Goal: Communication & Community: Answer question/provide support

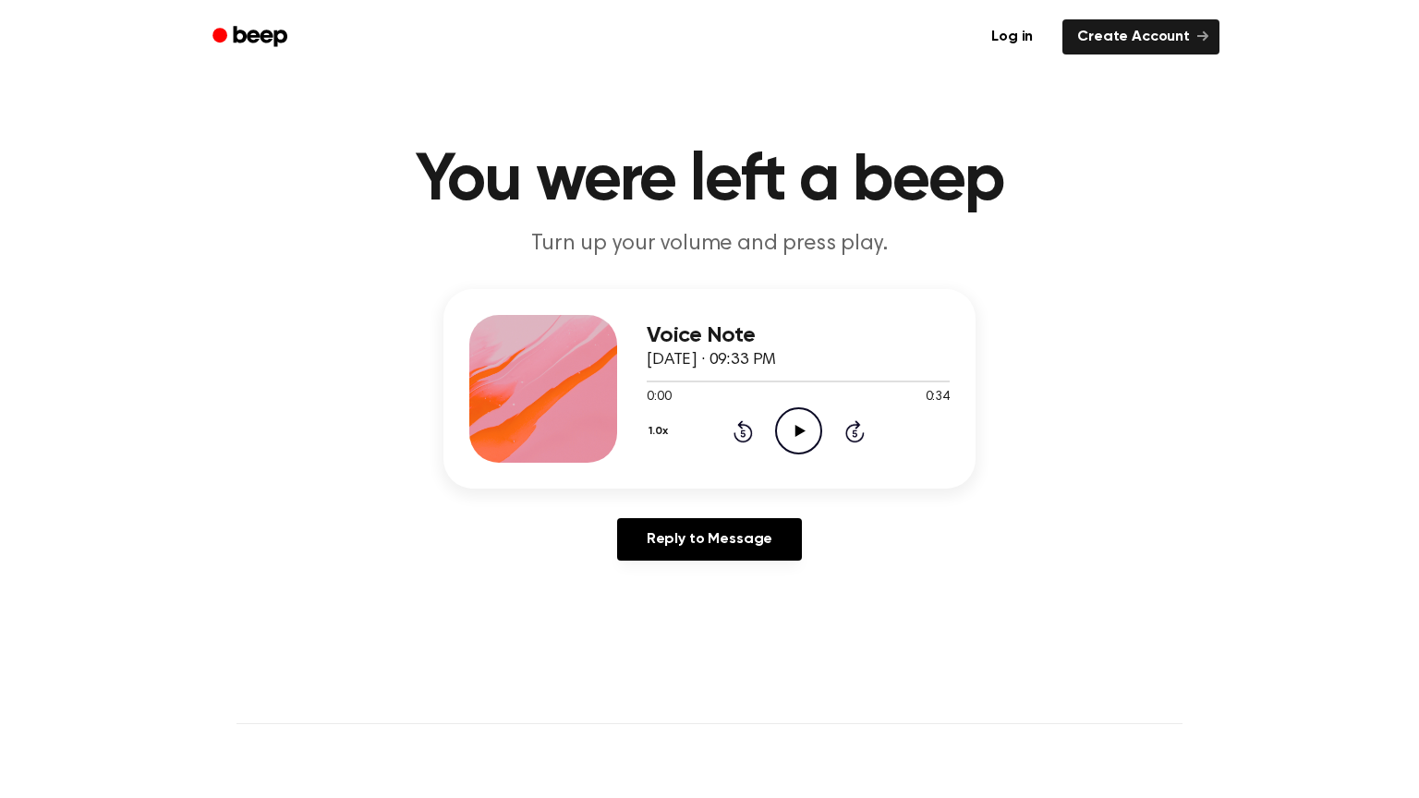
click at [797, 444] on icon "Play Audio" at bounding box center [798, 430] width 47 height 47
click at [671, 556] on link "Reply to Message" at bounding box center [709, 539] width 185 height 43
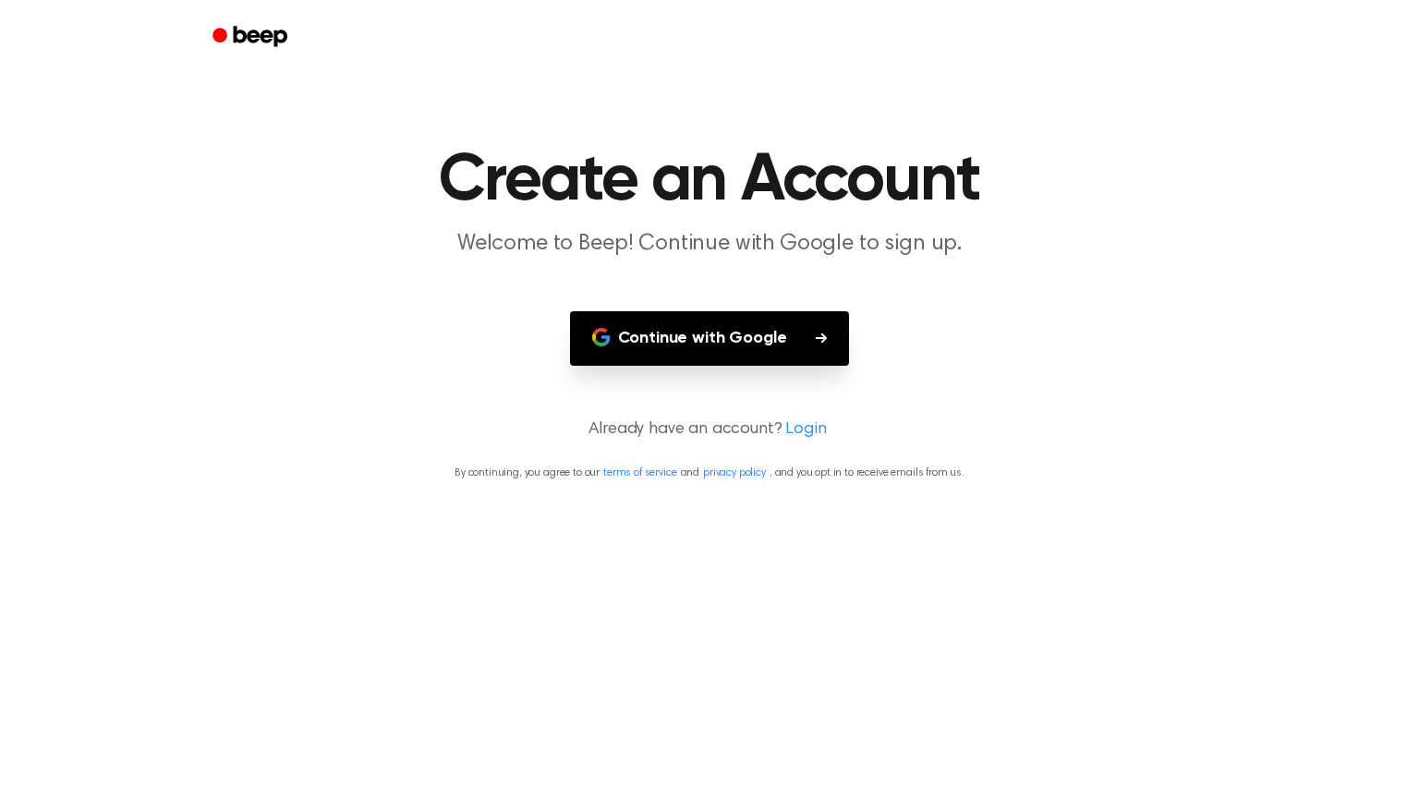
click at [746, 348] on button "Continue with Google" at bounding box center [710, 338] width 280 height 55
click at [1418, 451] on main "Create an Account Welcome to Beep! Continue with Google to sign up. Continue wi…" at bounding box center [709, 399] width 1419 height 798
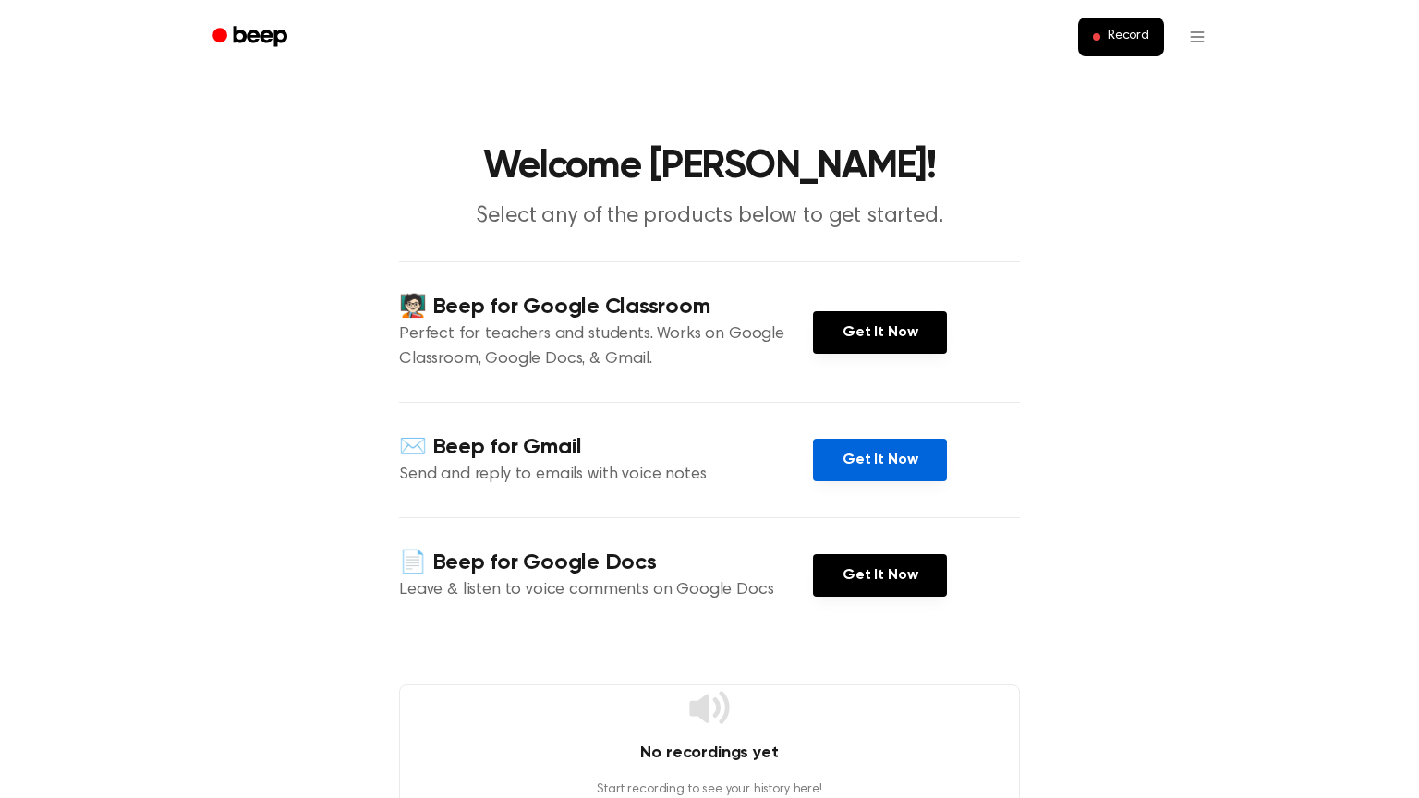
click at [909, 469] on link "Get It Now" at bounding box center [880, 460] width 134 height 43
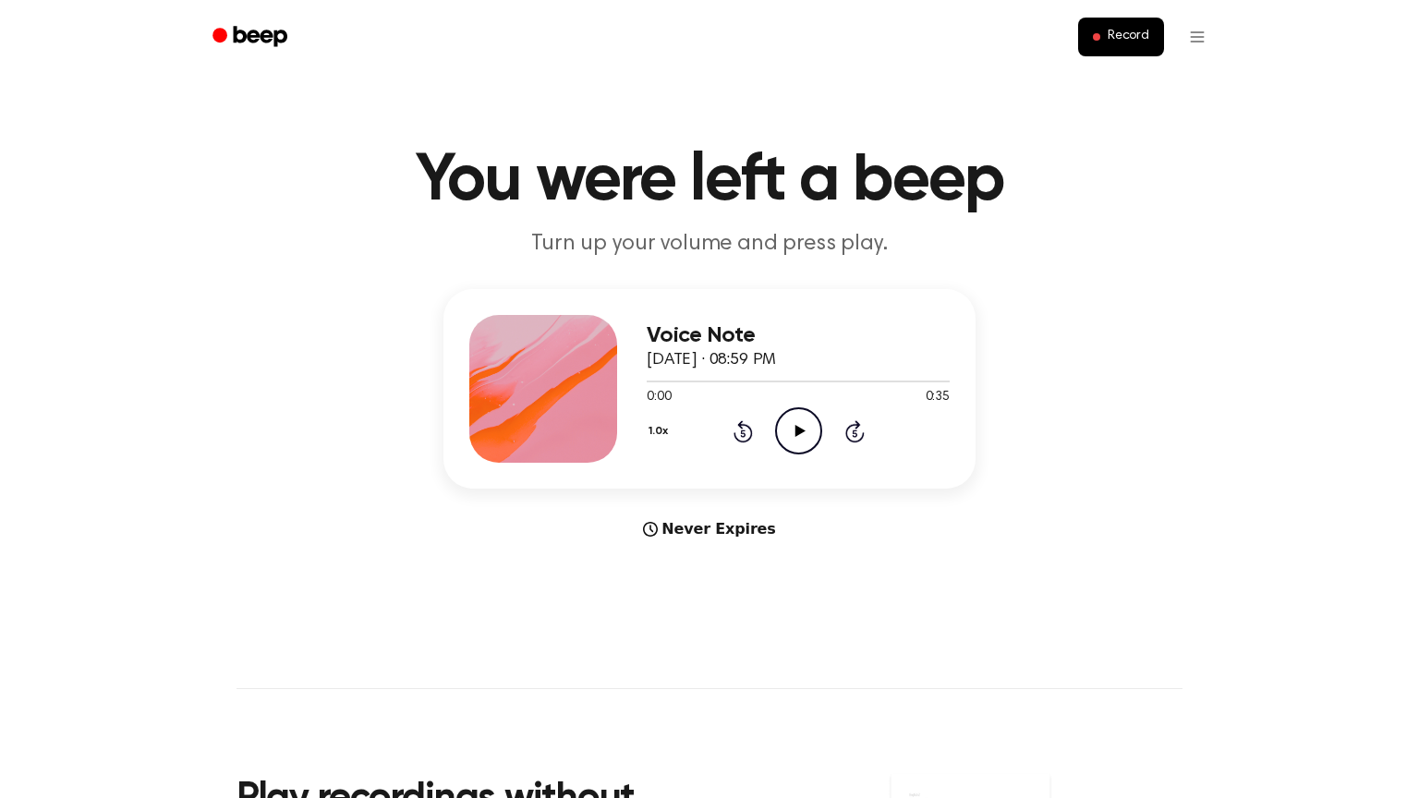
click at [785, 434] on icon "Play Audio" at bounding box center [798, 430] width 47 height 47
click at [1149, 578] on main "You were left a beep Turn up your volume and press play. Voice Note August 31, …" at bounding box center [709, 552] width 1419 height 1104
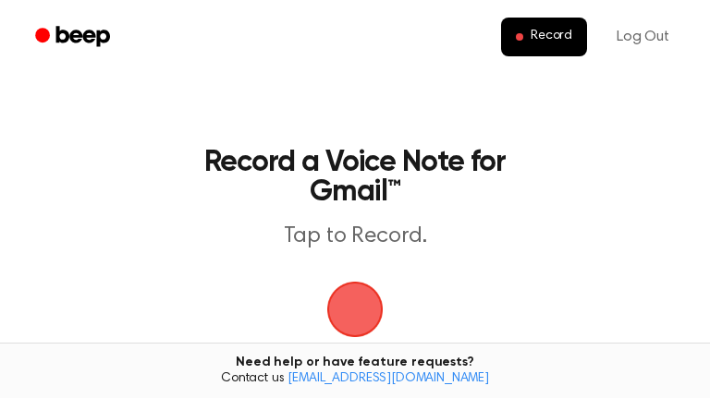
click at [329, 324] on span "button" at bounding box center [355, 310] width 98 height 98
click at [381, 315] on span "button" at bounding box center [355, 309] width 67 height 67
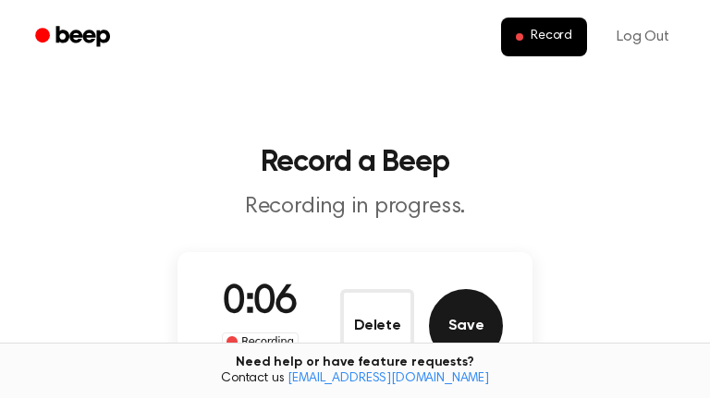
click at [464, 328] on button "Save" at bounding box center [466, 326] width 74 height 74
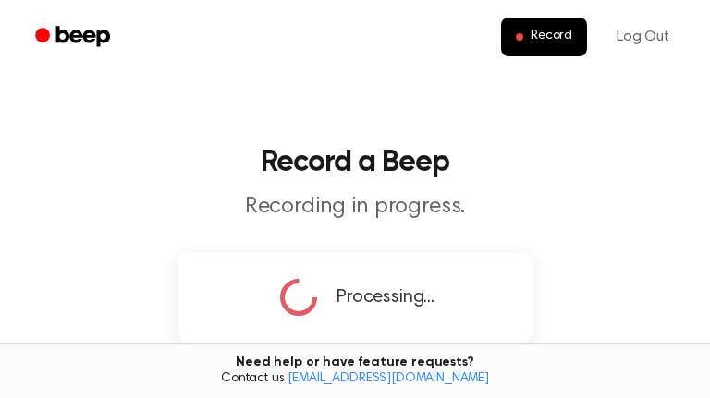
scroll to position [1, 0]
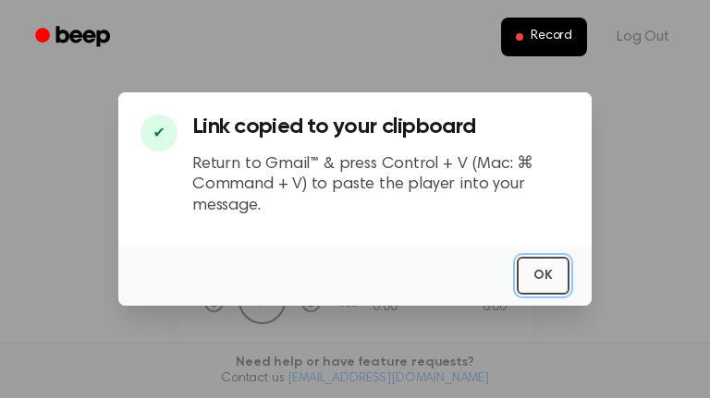
click at [546, 260] on button "OK" at bounding box center [543, 276] width 53 height 38
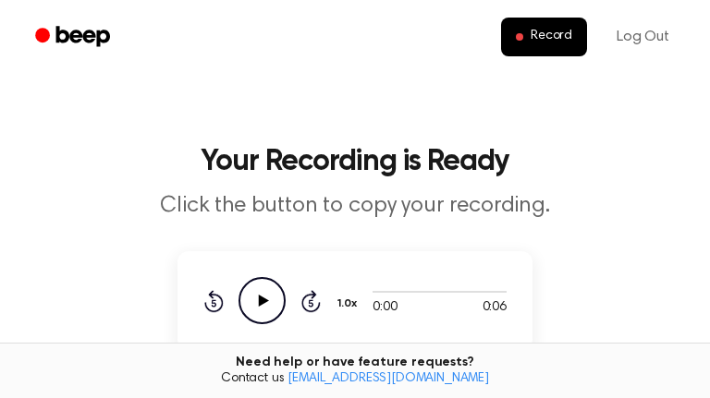
click at [270, 310] on icon "Play Audio" at bounding box center [261, 300] width 47 height 47
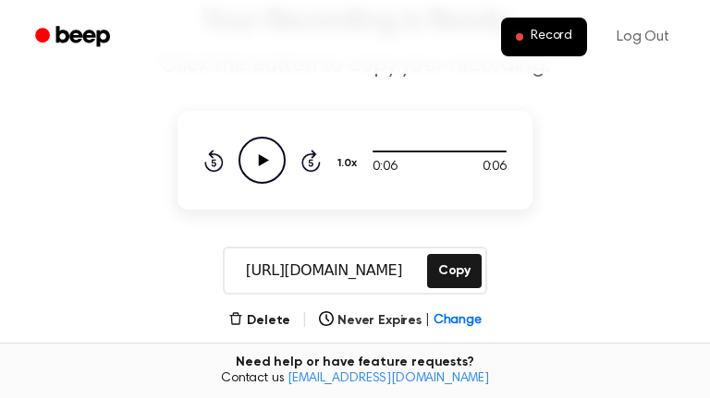
scroll to position [142, 0]
click at [277, 322] on button "Delete" at bounding box center [259, 319] width 62 height 19
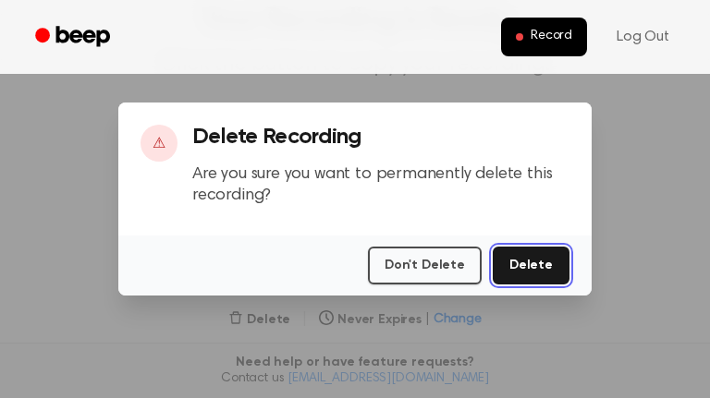
click at [539, 273] on button "Delete" at bounding box center [530, 266] width 77 height 38
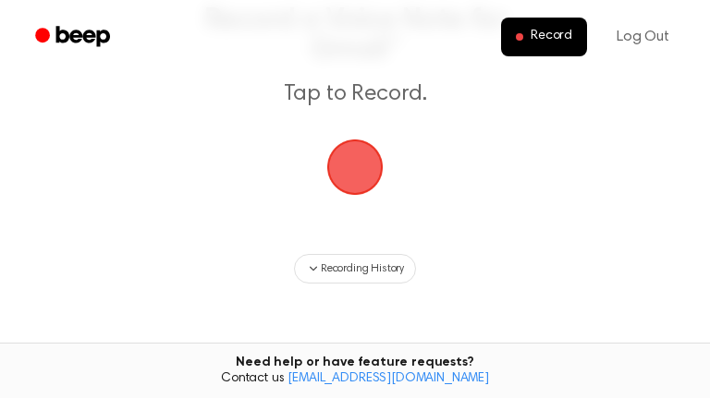
click at [355, 162] on span "button" at bounding box center [354, 166] width 71 height 71
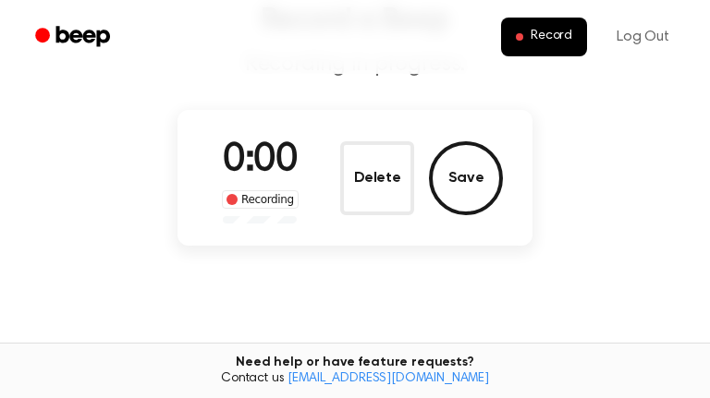
scroll to position [104, 0]
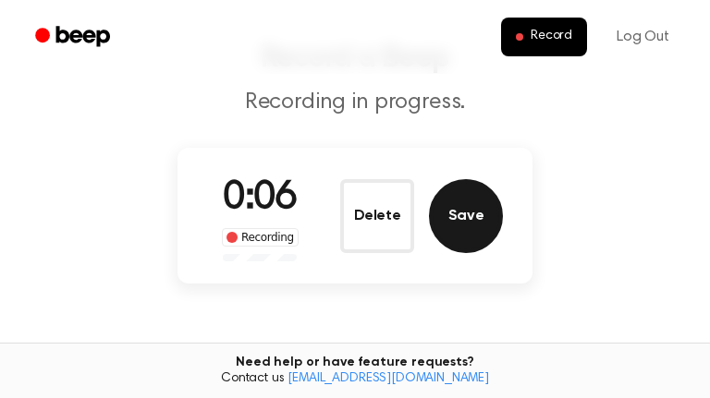
click at [457, 227] on button "Save" at bounding box center [466, 216] width 74 height 74
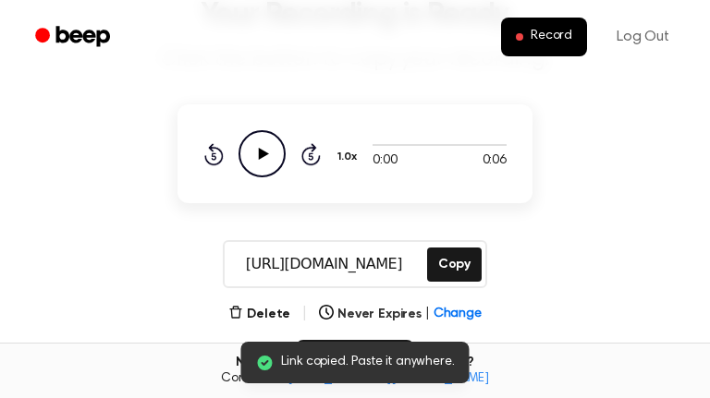
scroll to position [145, 0]
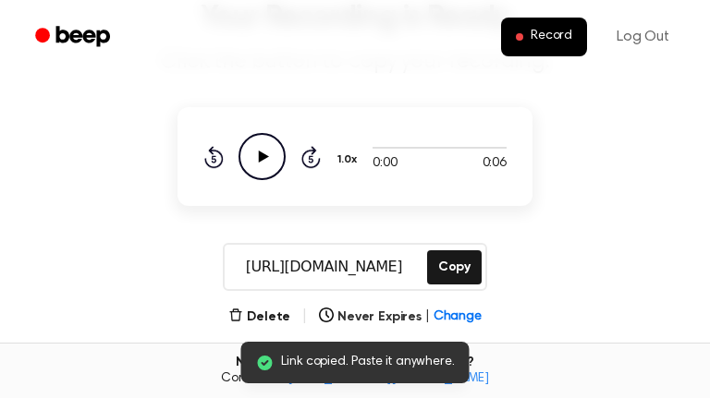
click at [273, 168] on icon "Play Audio" at bounding box center [261, 156] width 47 height 47
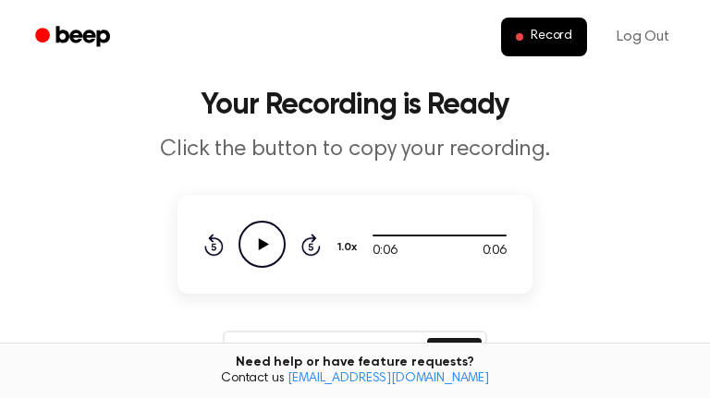
scroll to position [0, 0]
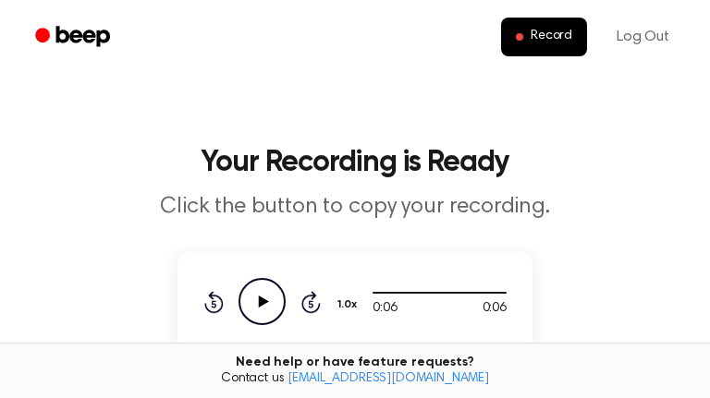
click at [254, 329] on div "0:06 0:06 1.0x Rewind 5 seconds Play Audio Skip 5 seconds" at bounding box center [354, 301] width 355 height 99
click at [254, 293] on icon "Play Audio" at bounding box center [261, 301] width 47 height 47
click at [213, 303] on icon at bounding box center [214, 303] width 5 height 7
click at [216, 329] on div "0:01 0:06 1.0x Rewind 5 seconds Play Audio Skip 5 seconds" at bounding box center [354, 301] width 355 height 99
click at [209, 310] on icon at bounding box center [213, 302] width 19 height 22
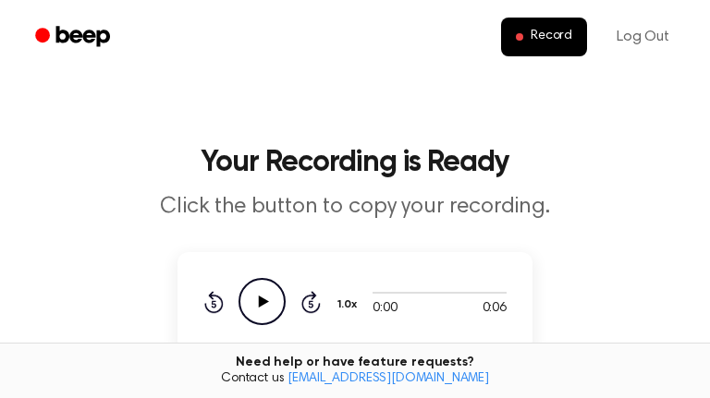
click at [261, 310] on icon "Play Audio" at bounding box center [261, 301] width 47 height 47
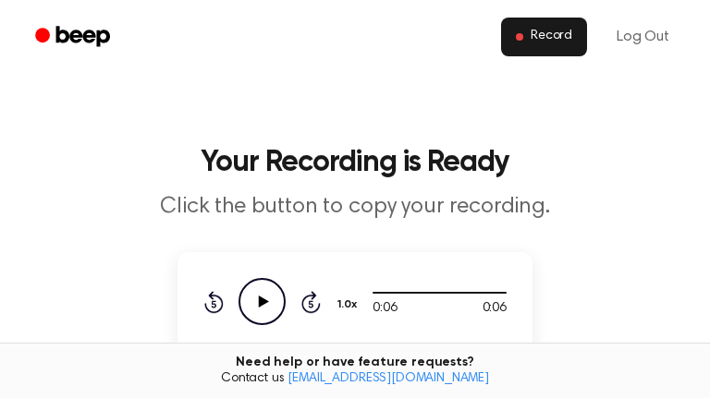
click at [558, 36] on span "Record" at bounding box center [551, 37] width 42 height 17
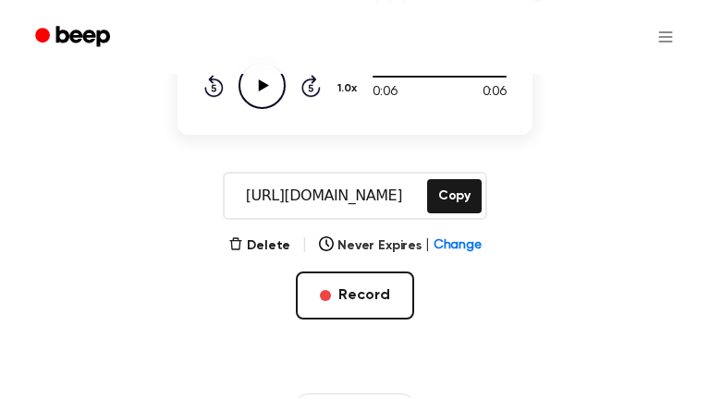
scroll to position [319, 0]
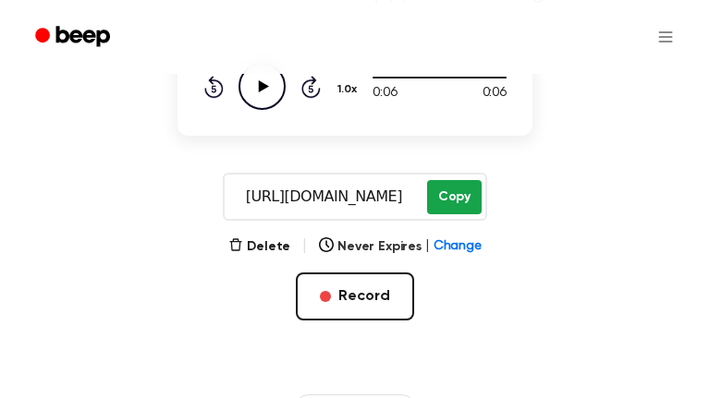
click at [436, 208] on button "Copy" at bounding box center [454, 197] width 55 height 34
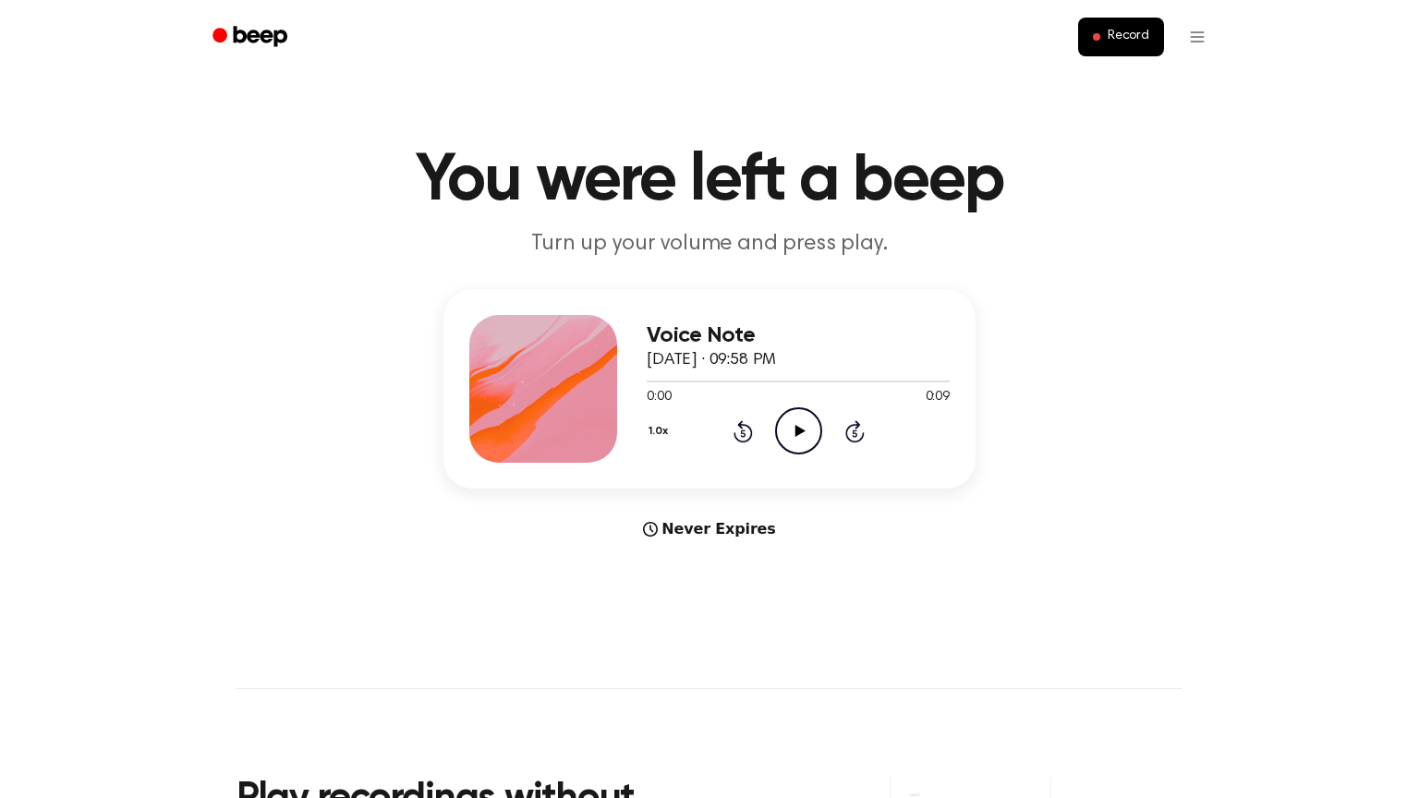
click at [1230, 613] on main "You were left a beep Turn up your volume and press play. Voice Note September 2…" at bounding box center [709, 552] width 1419 height 1104
click at [813, 451] on icon "Play Audio" at bounding box center [798, 430] width 47 height 47
click at [1112, 37] on span "Record" at bounding box center [1129, 37] width 42 height 17
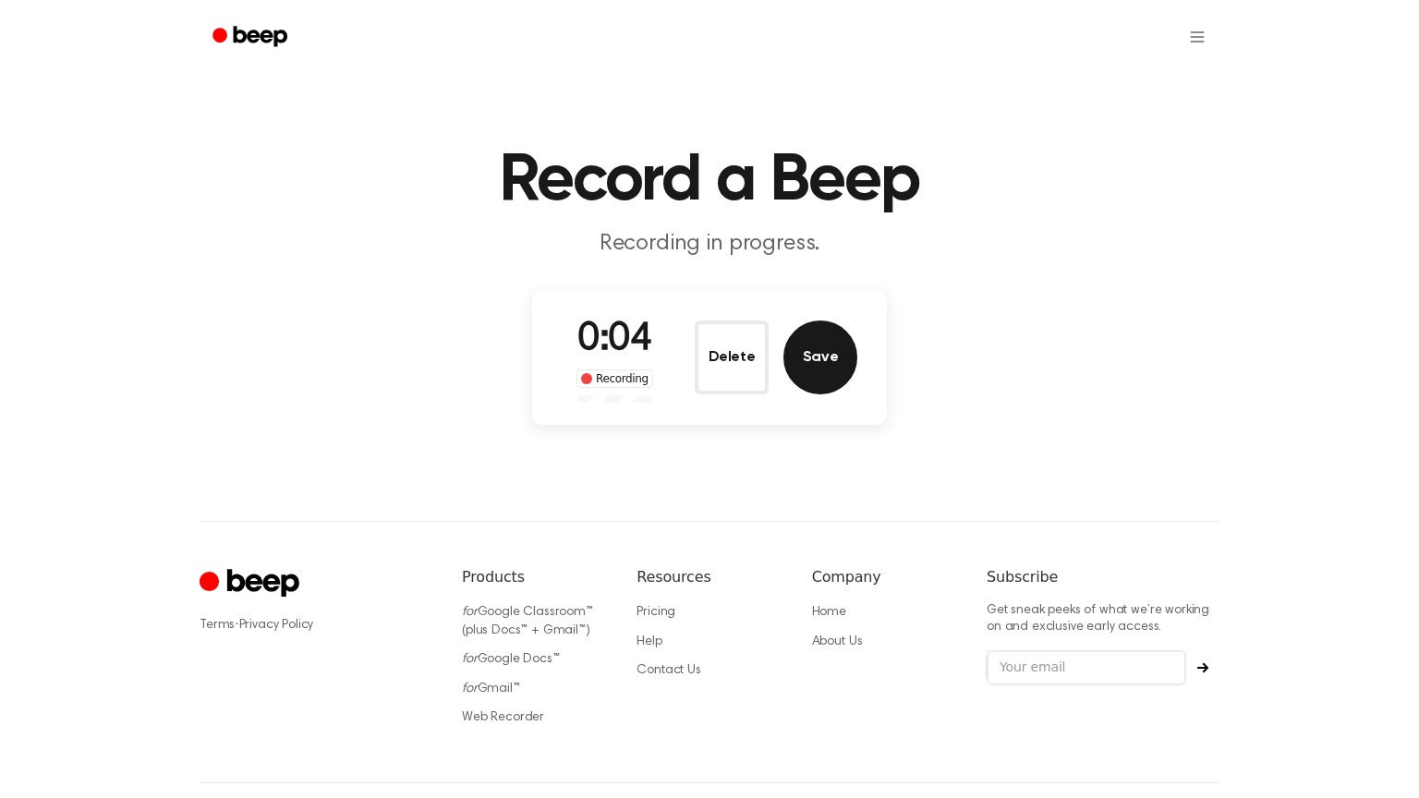
click at [828, 378] on button "Save" at bounding box center [821, 358] width 74 height 74
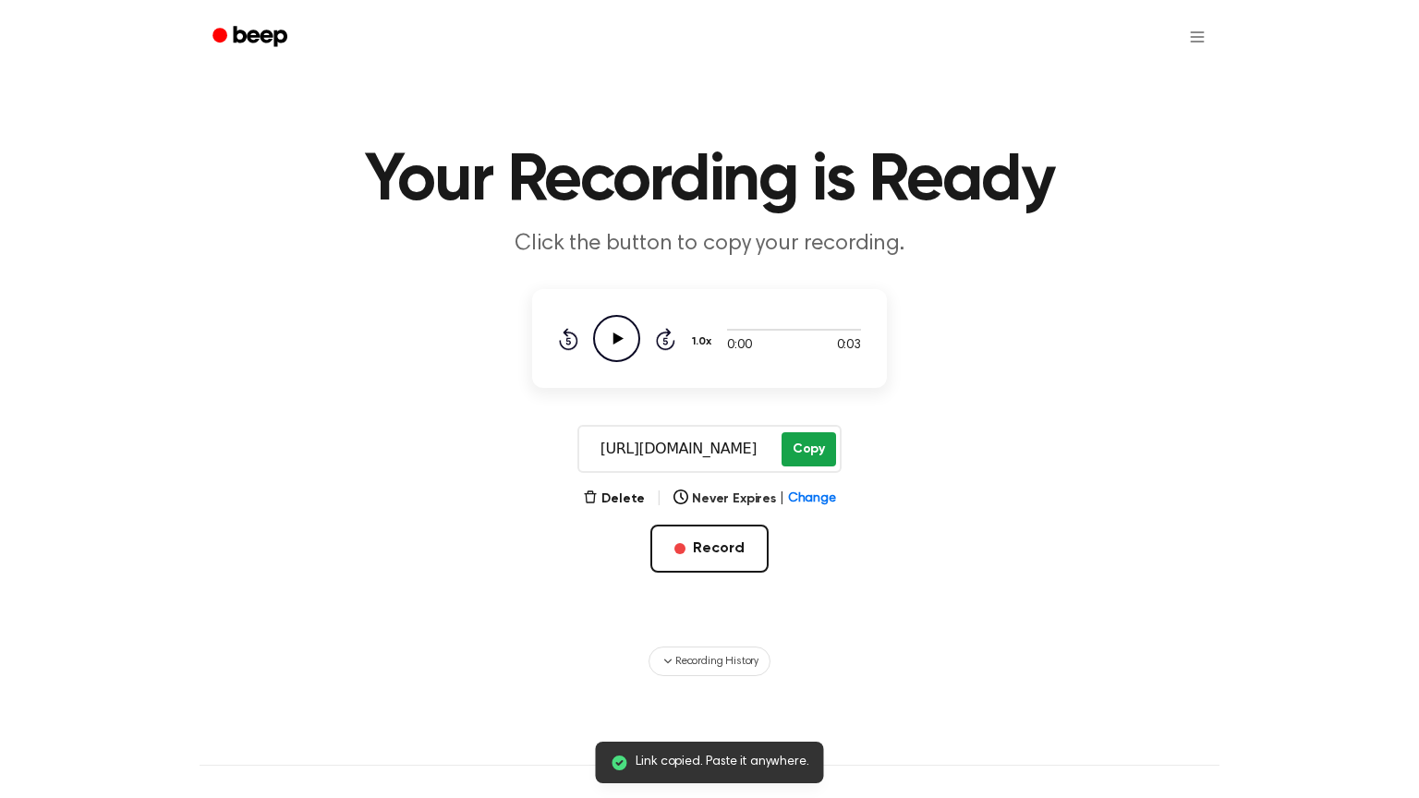
click at [796, 460] on button "Copy" at bounding box center [809, 449] width 55 height 34
click at [626, 348] on icon "Play Audio" at bounding box center [616, 338] width 47 height 47
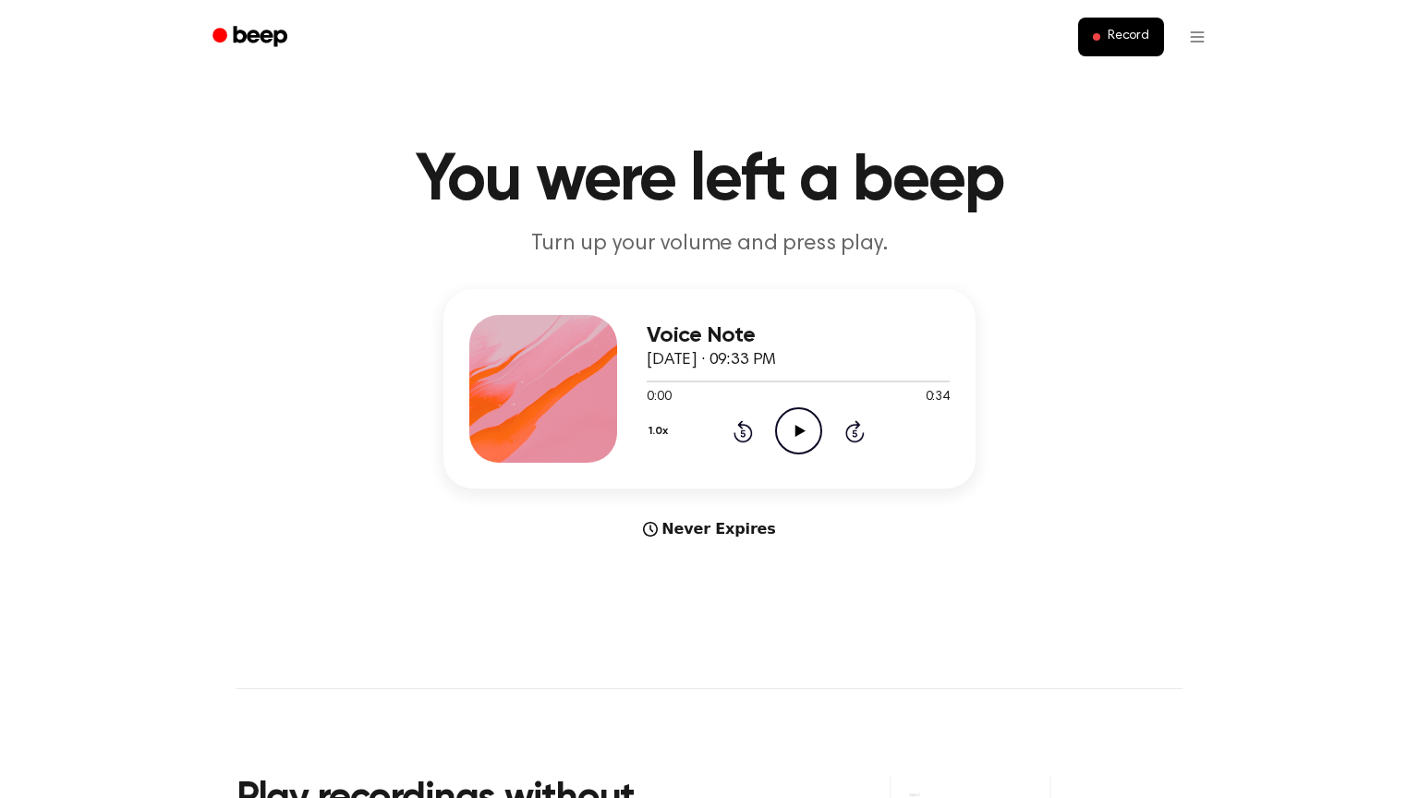
click at [784, 436] on icon "Play Audio" at bounding box center [798, 430] width 47 height 47
click at [795, 423] on icon "Play Audio" at bounding box center [798, 430] width 47 height 47
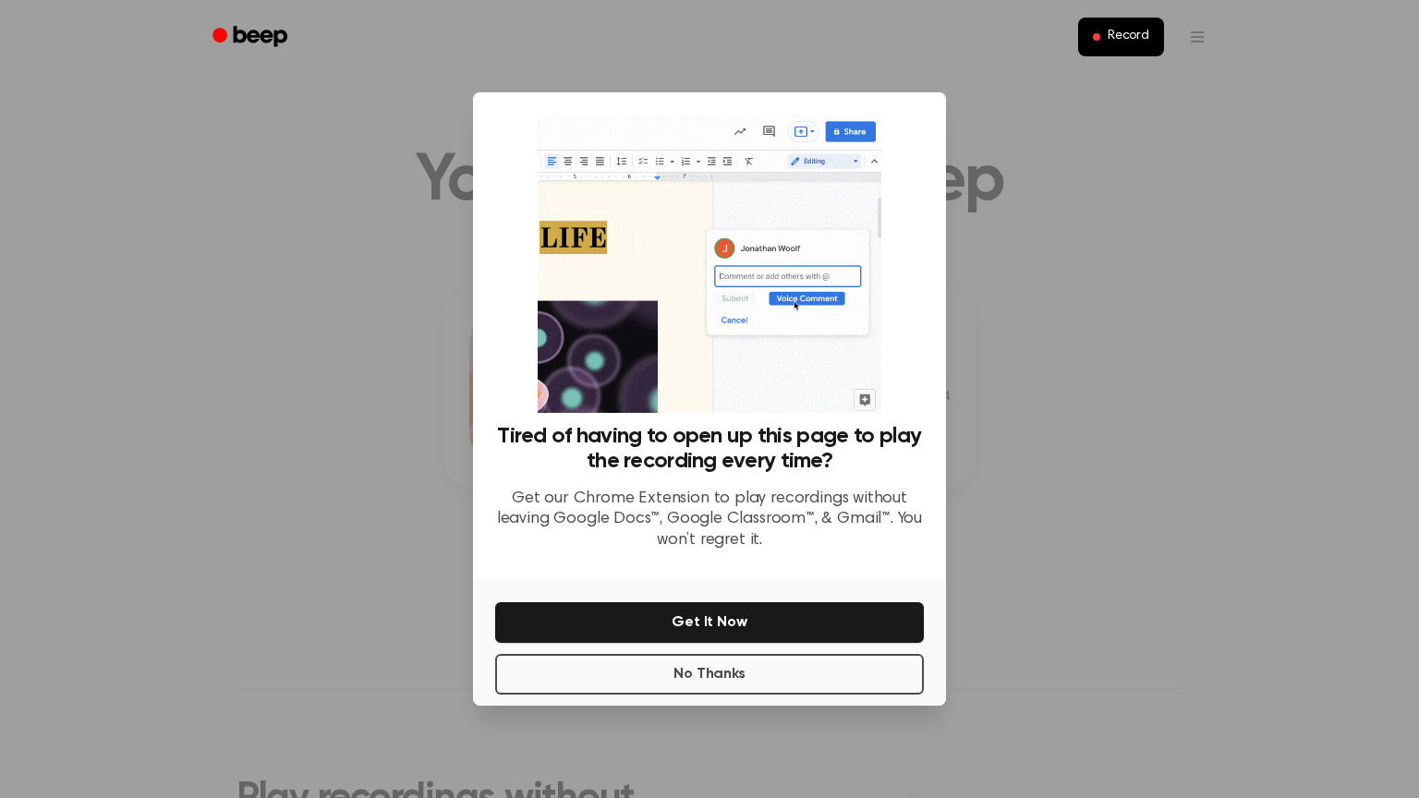
click at [930, 62] on div "Record" at bounding box center [710, 37] width 1020 height 74
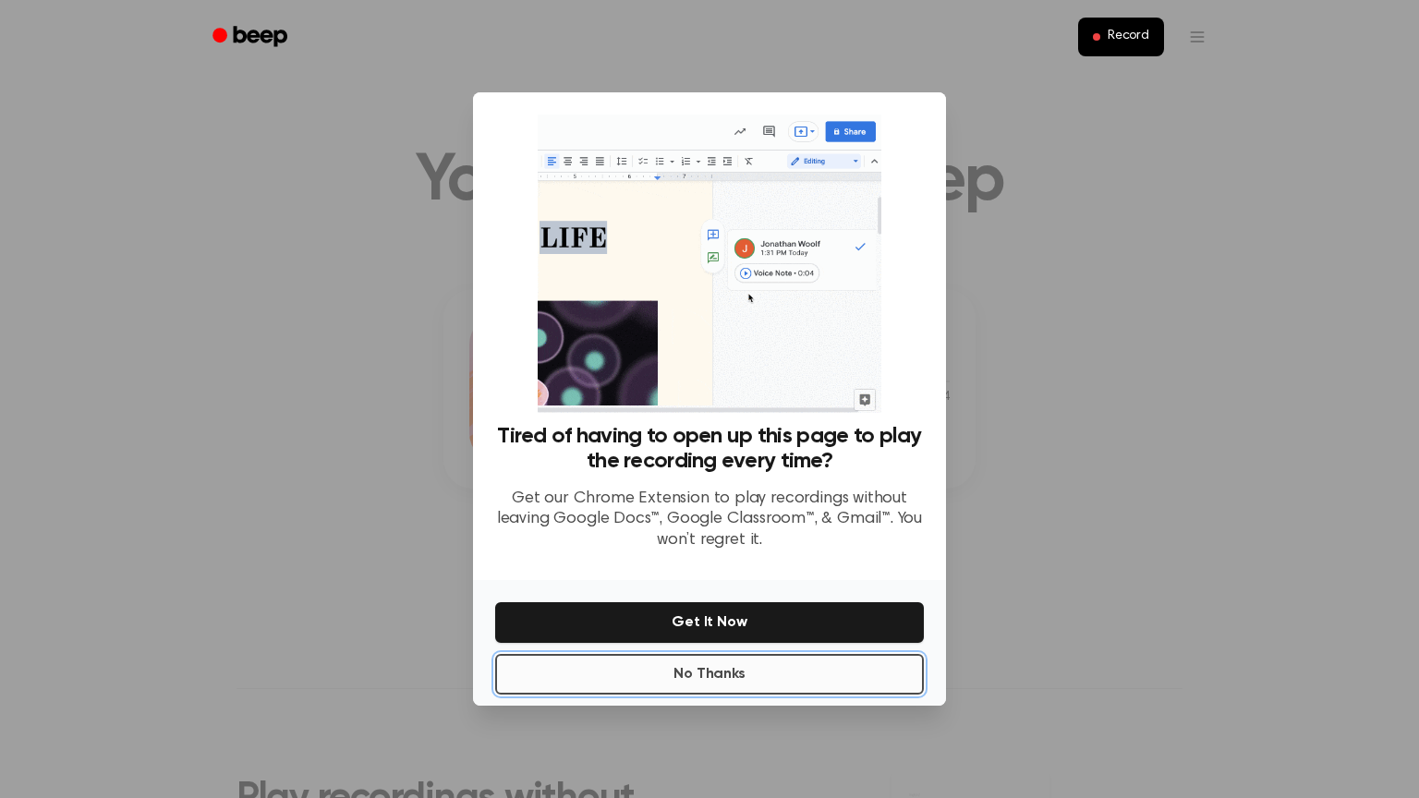
click at [885, 684] on button "No Thanks" at bounding box center [709, 674] width 429 height 41
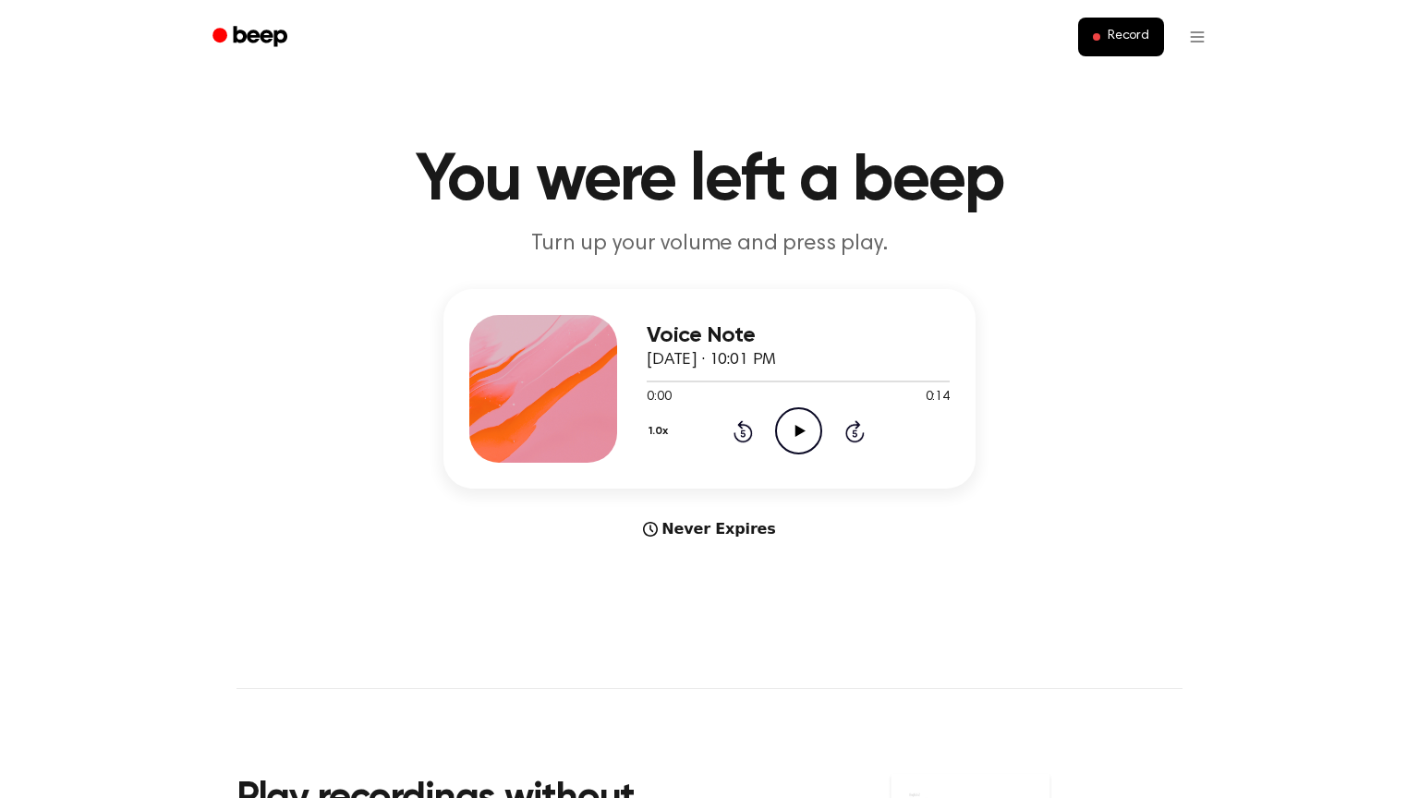
click at [791, 451] on icon "Play Audio" at bounding box center [798, 430] width 47 height 47
click at [1138, 34] on span "Record" at bounding box center [1129, 37] width 42 height 17
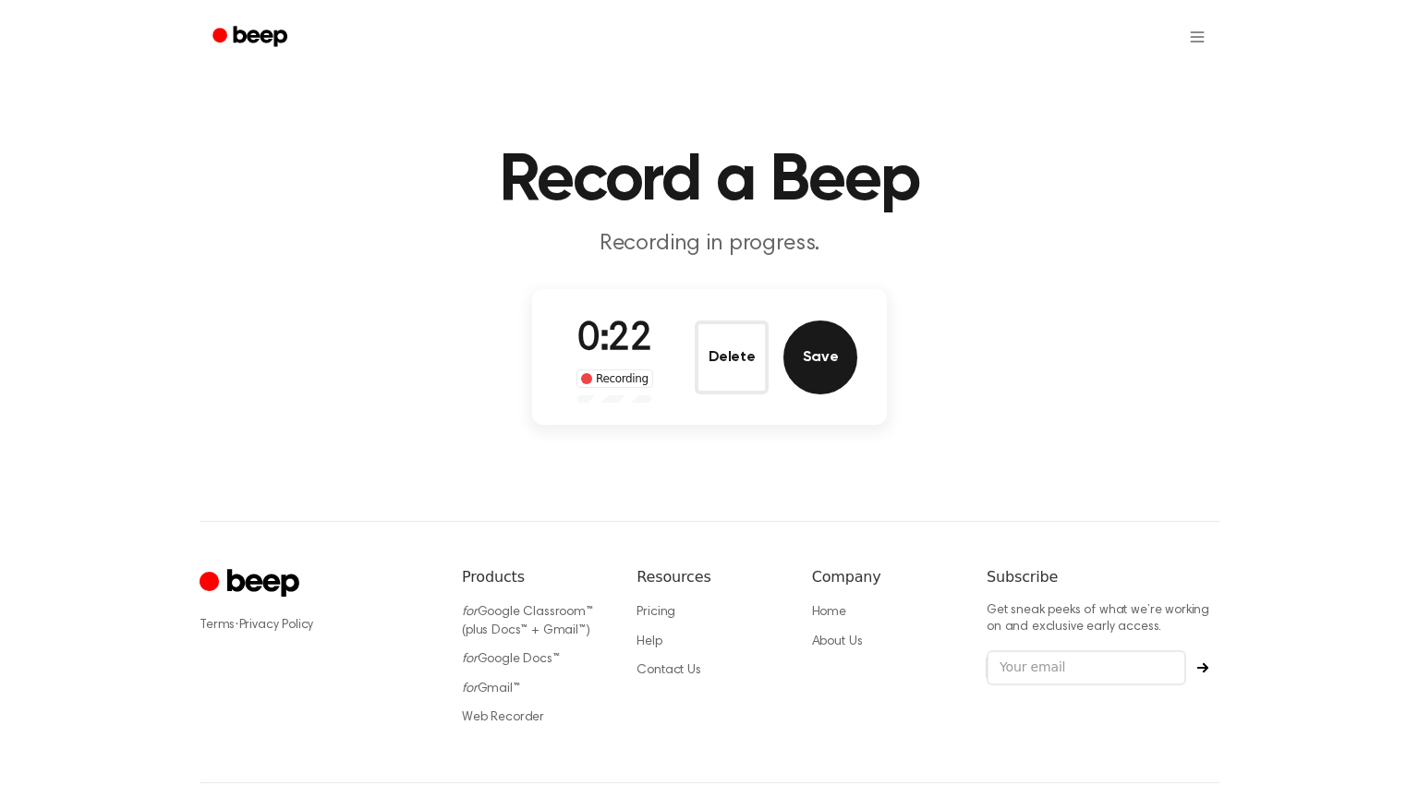
click at [807, 373] on button "Save" at bounding box center [821, 358] width 74 height 74
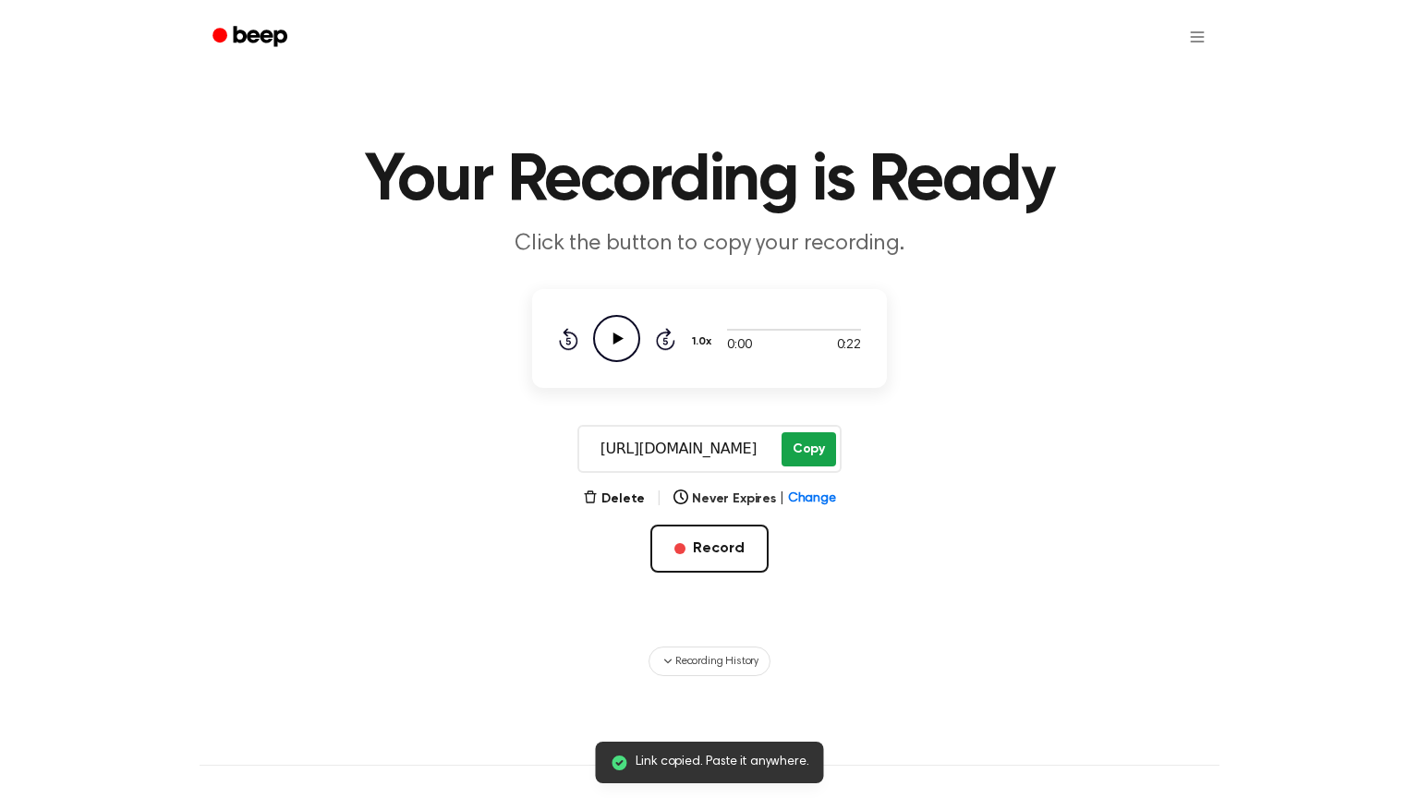
click at [809, 461] on button "Copy" at bounding box center [809, 449] width 55 height 34
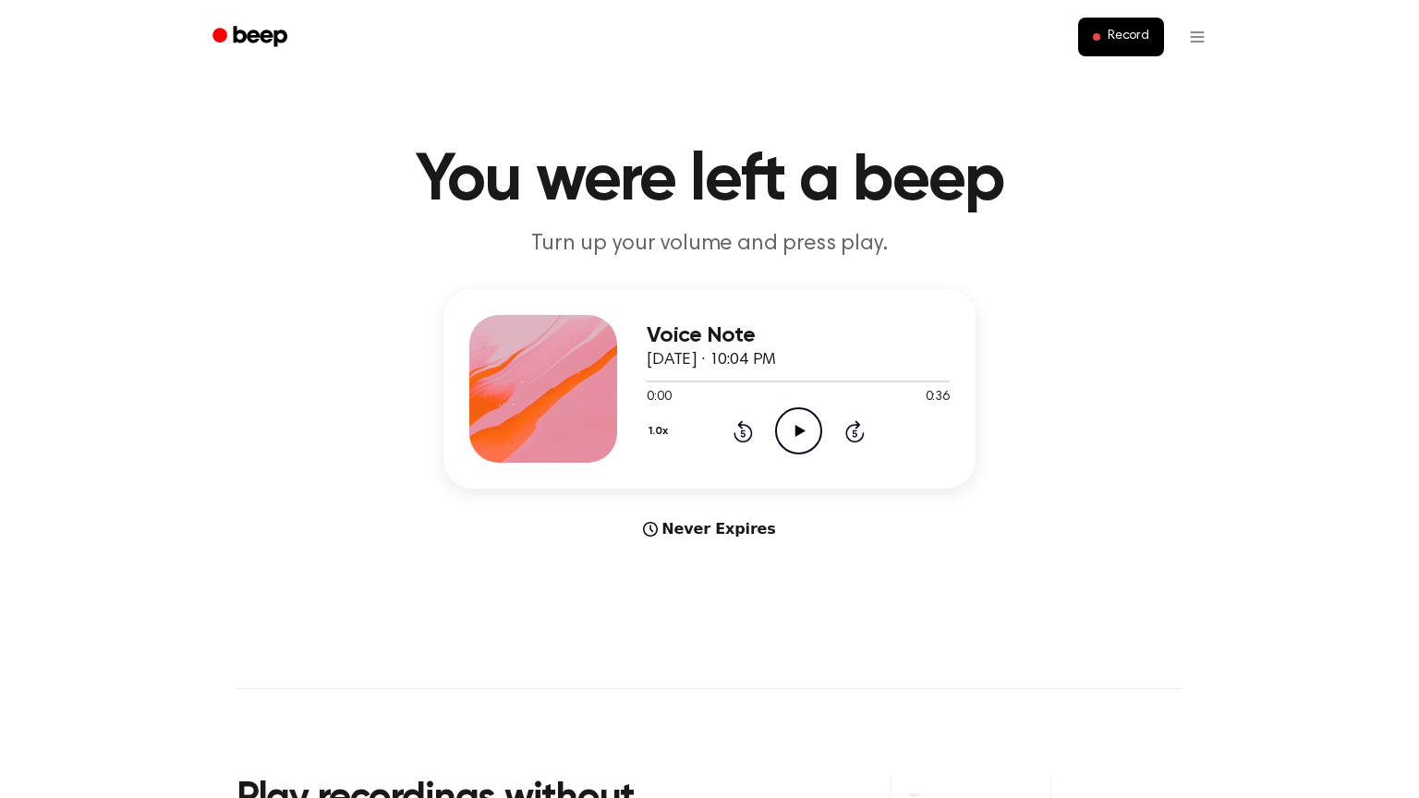
click at [795, 416] on icon "Play Audio" at bounding box center [798, 430] width 47 height 47
click at [1121, 42] on span "Record" at bounding box center [1129, 37] width 42 height 17
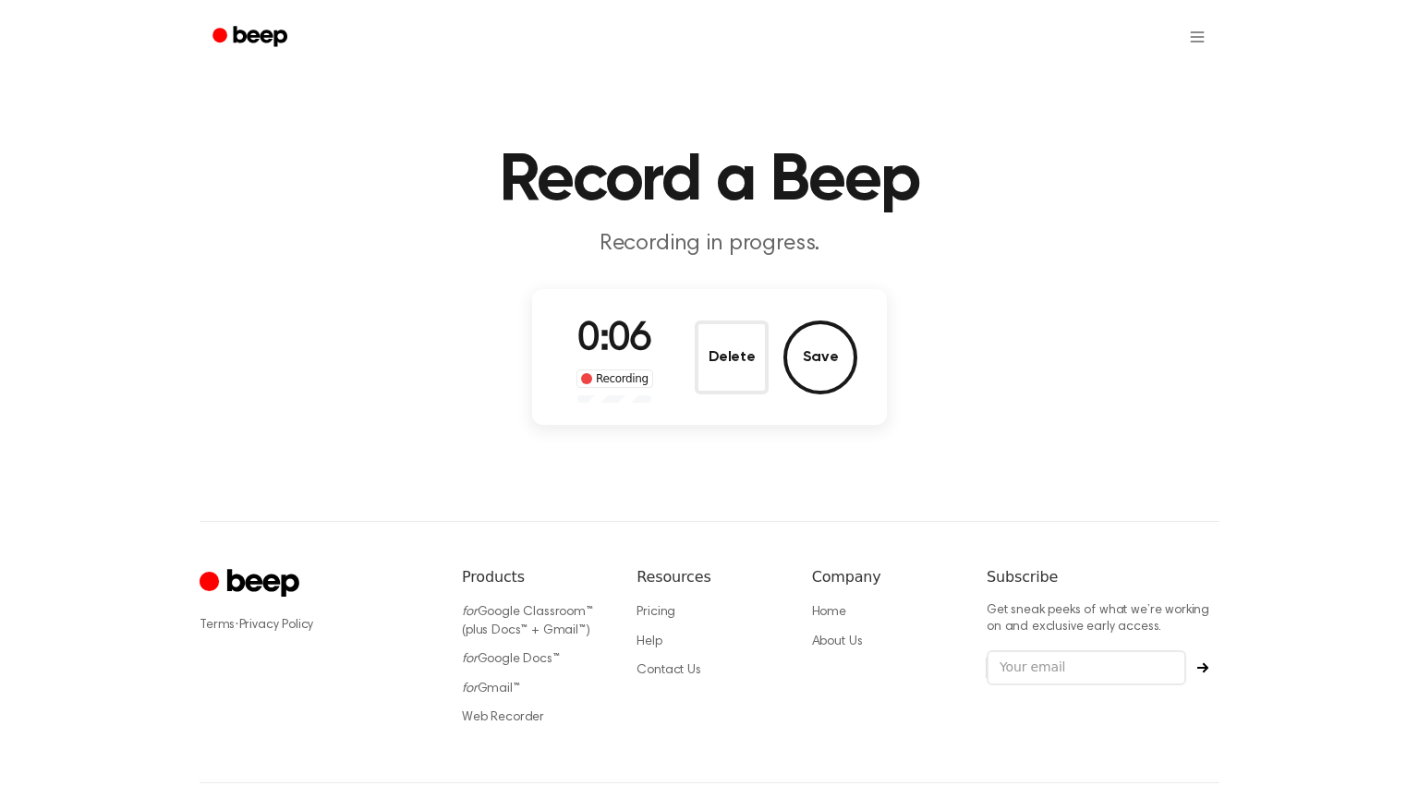
click at [0, 496] on div "Record a Beep Recording in progress. 0:06 Recording Delete Save ⚠️ We are exper…" at bounding box center [709, 436] width 1419 height 872
click at [0, 469] on div "Record a Beep Recording in progress. 0:08 Recording Delete Save ⚠️ We are exper…" at bounding box center [709, 436] width 1419 height 872
click at [723, 355] on button "Delete" at bounding box center [732, 358] width 74 height 74
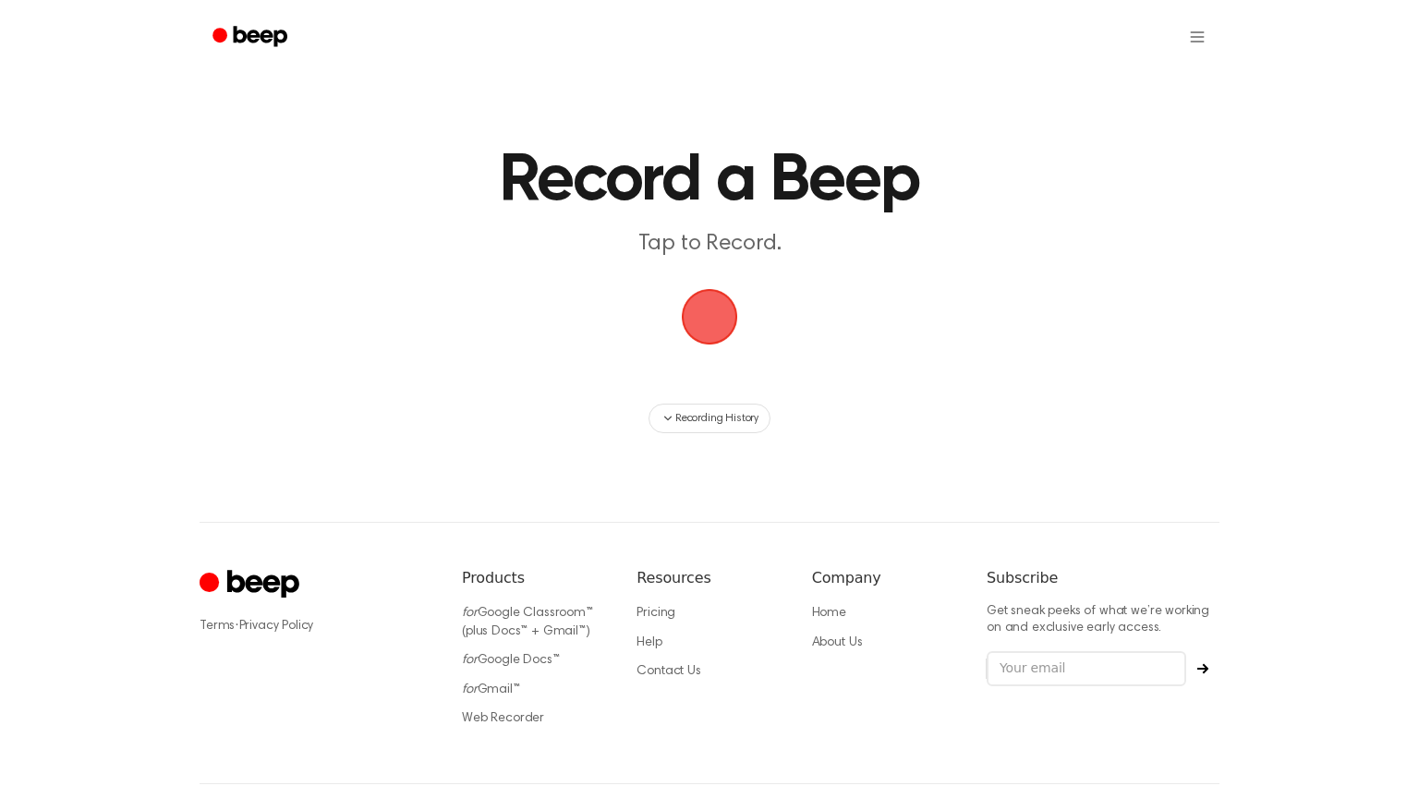
scroll to position [71, 0]
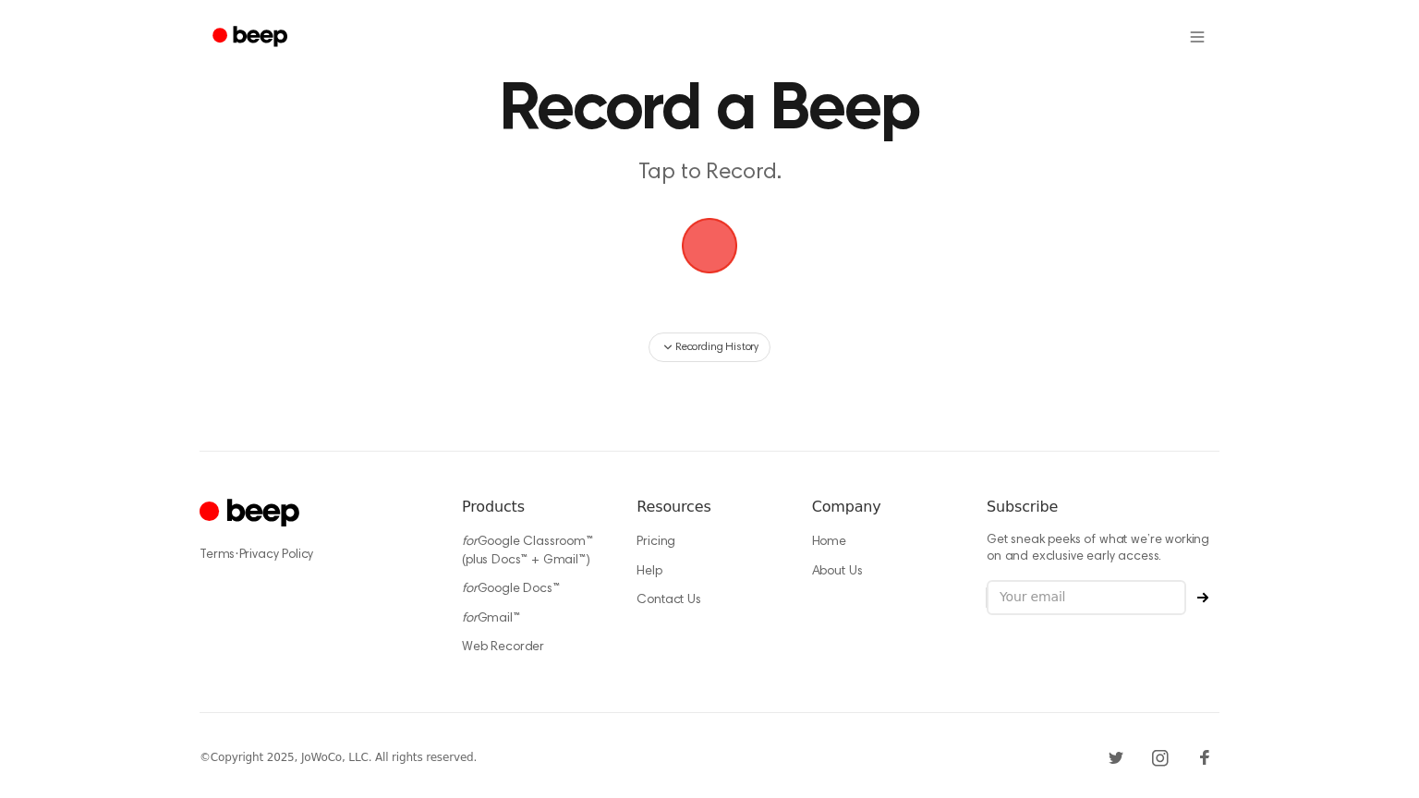
click at [723, 249] on span "button" at bounding box center [709, 245] width 103 height 103
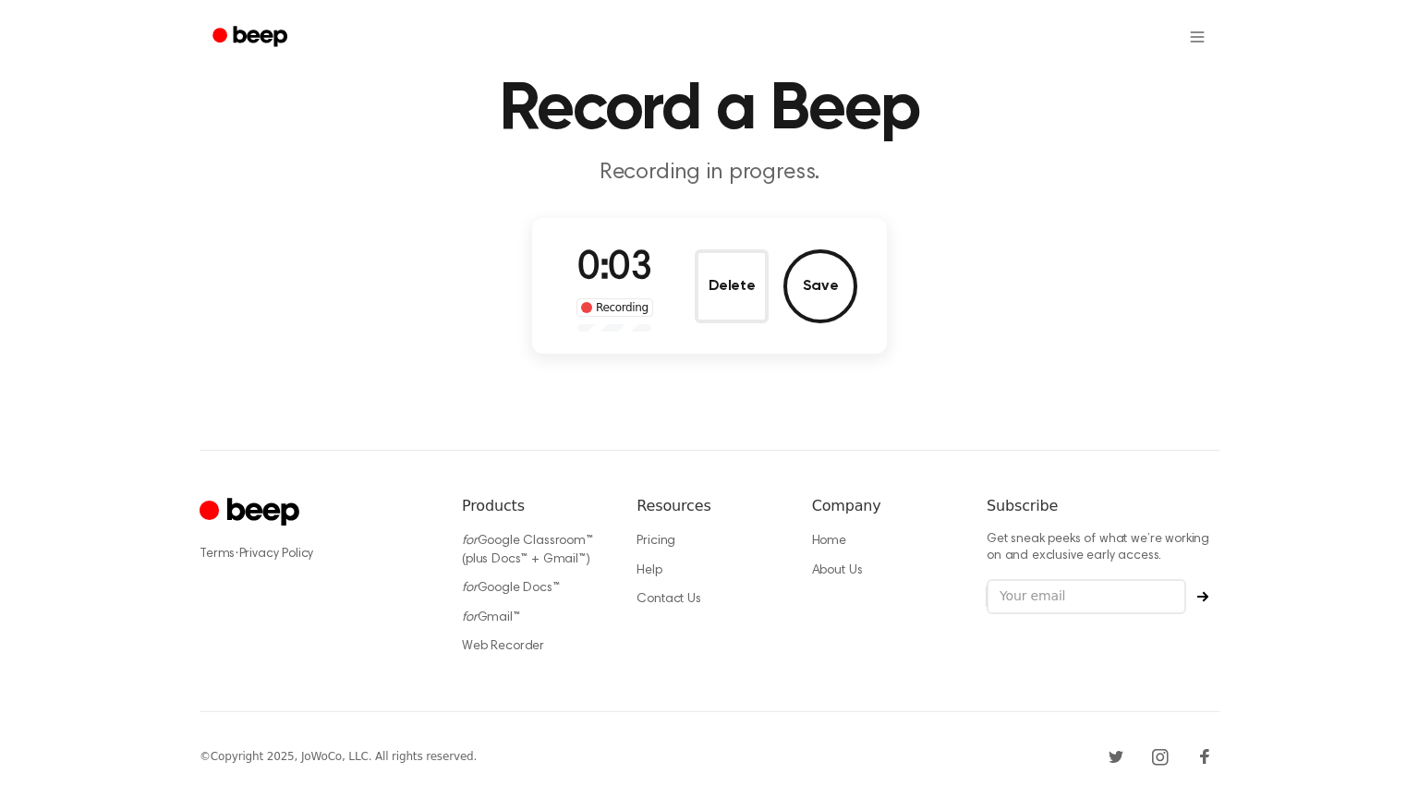
scroll to position [70, 0]
click at [814, 294] on button "Save" at bounding box center [821, 287] width 74 height 74
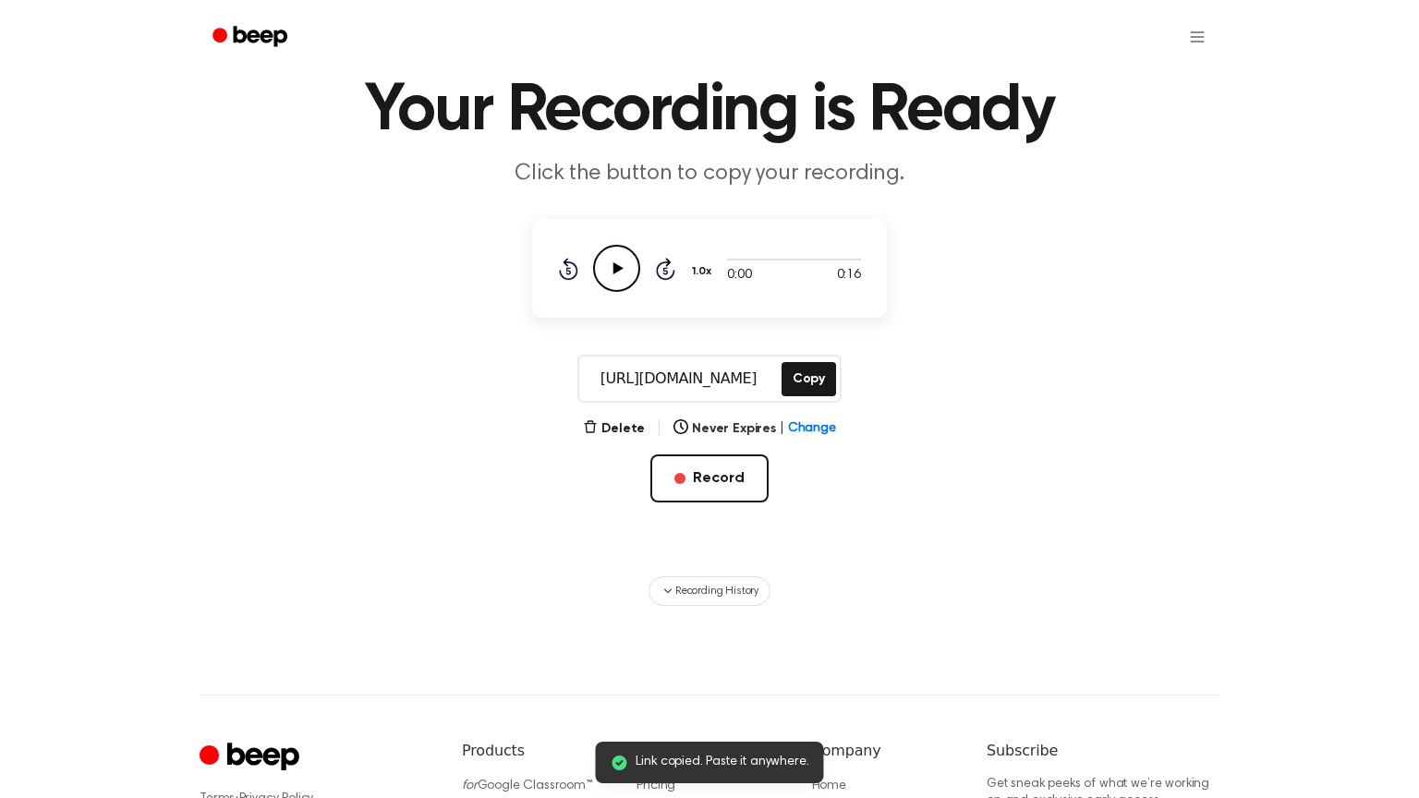
click at [1242, 654] on div "Link copied. Paste it anywhere. Your Recording is Ready Click the button to cop…" at bounding box center [709, 488] width 1419 height 1116
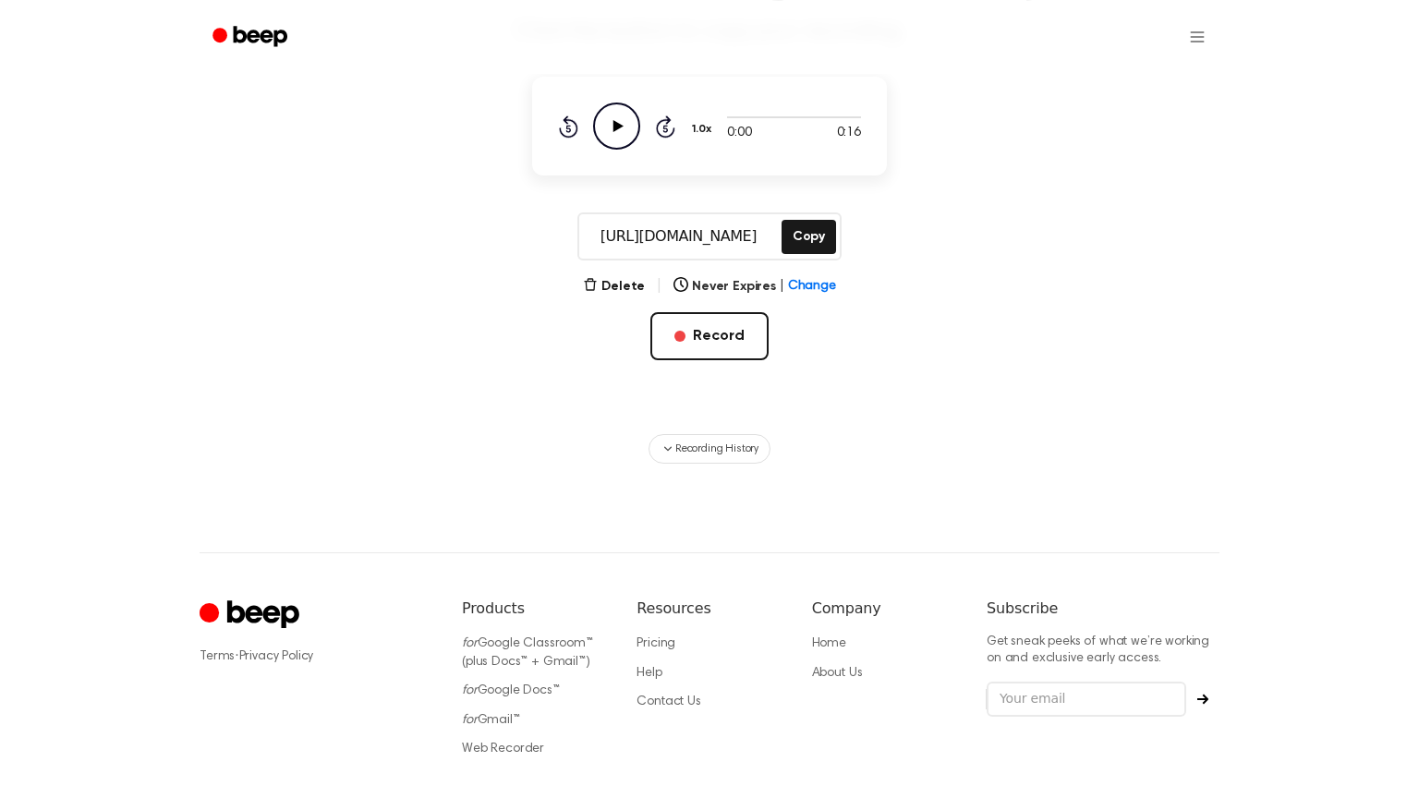
scroll to position [313, 0]
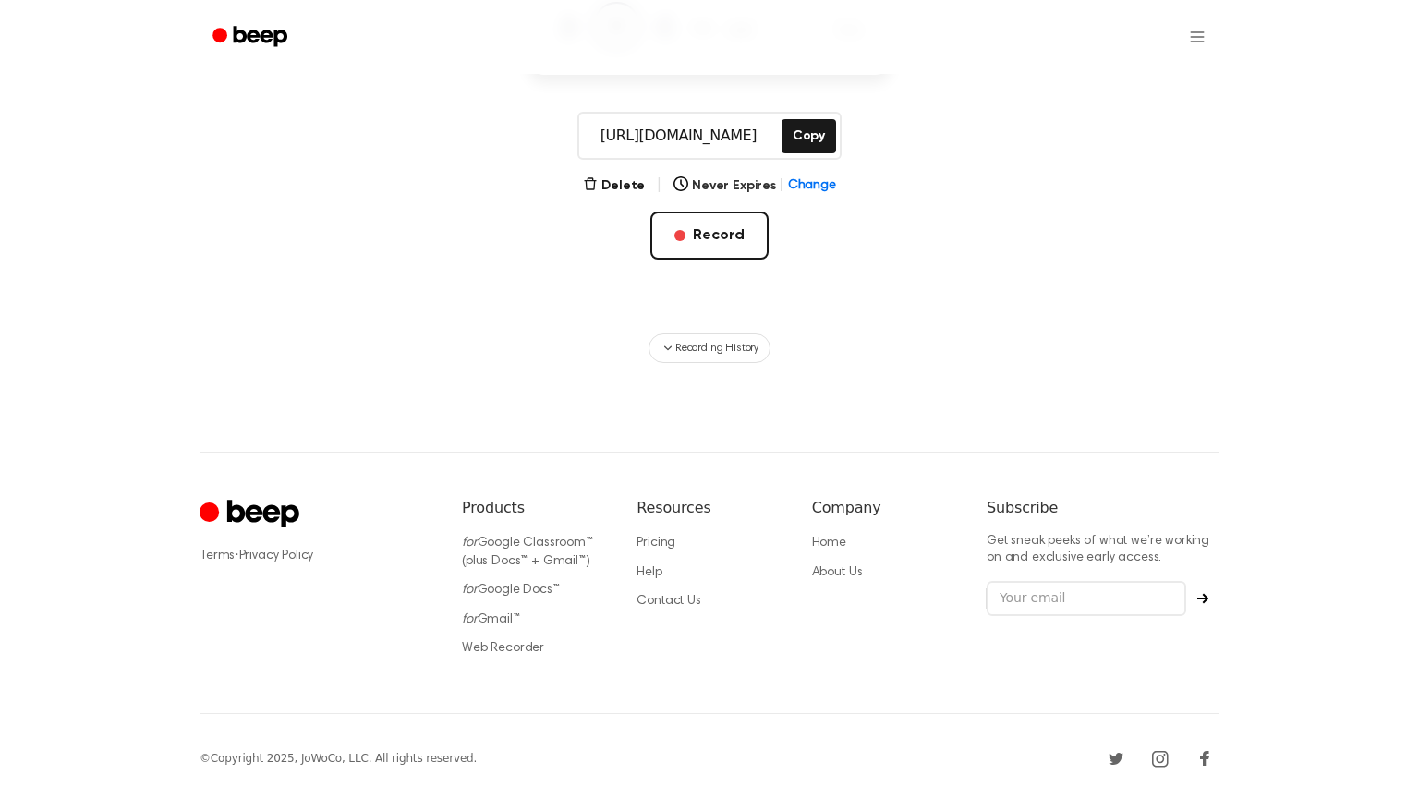
click at [907, 417] on div "Your Recording is Ready Click the button to copy your recording. 0:00 0:16 1.0x…" at bounding box center [709, 245] width 1419 height 1116
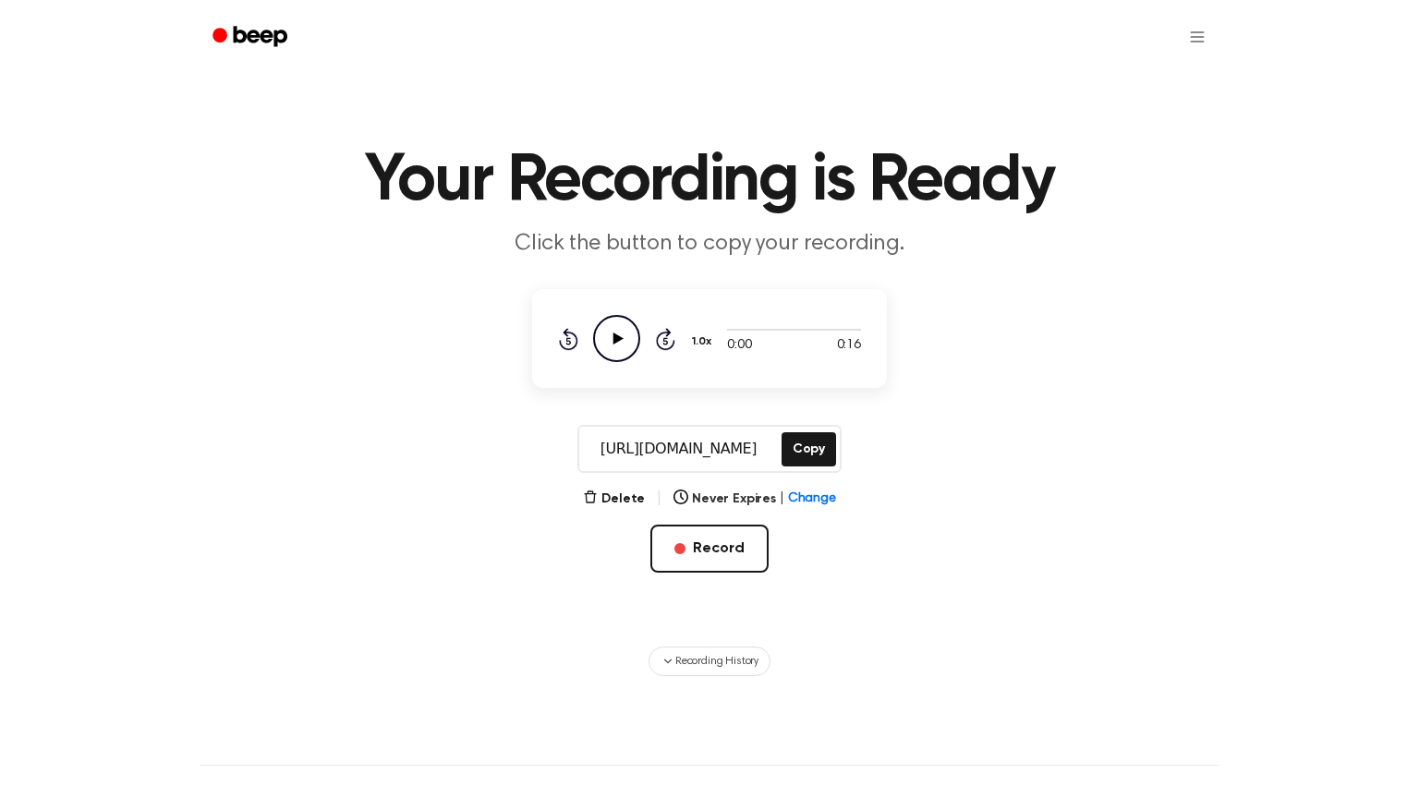
click at [631, 326] on icon "Play Audio" at bounding box center [616, 338] width 47 height 47
click at [610, 517] on div "Delete | Never Expires | Change Record" at bounding box center [709, 560] width 355 height 144
click at [620, 491] on button "Delete" at bounding box center [614, 499] width 62 height 19
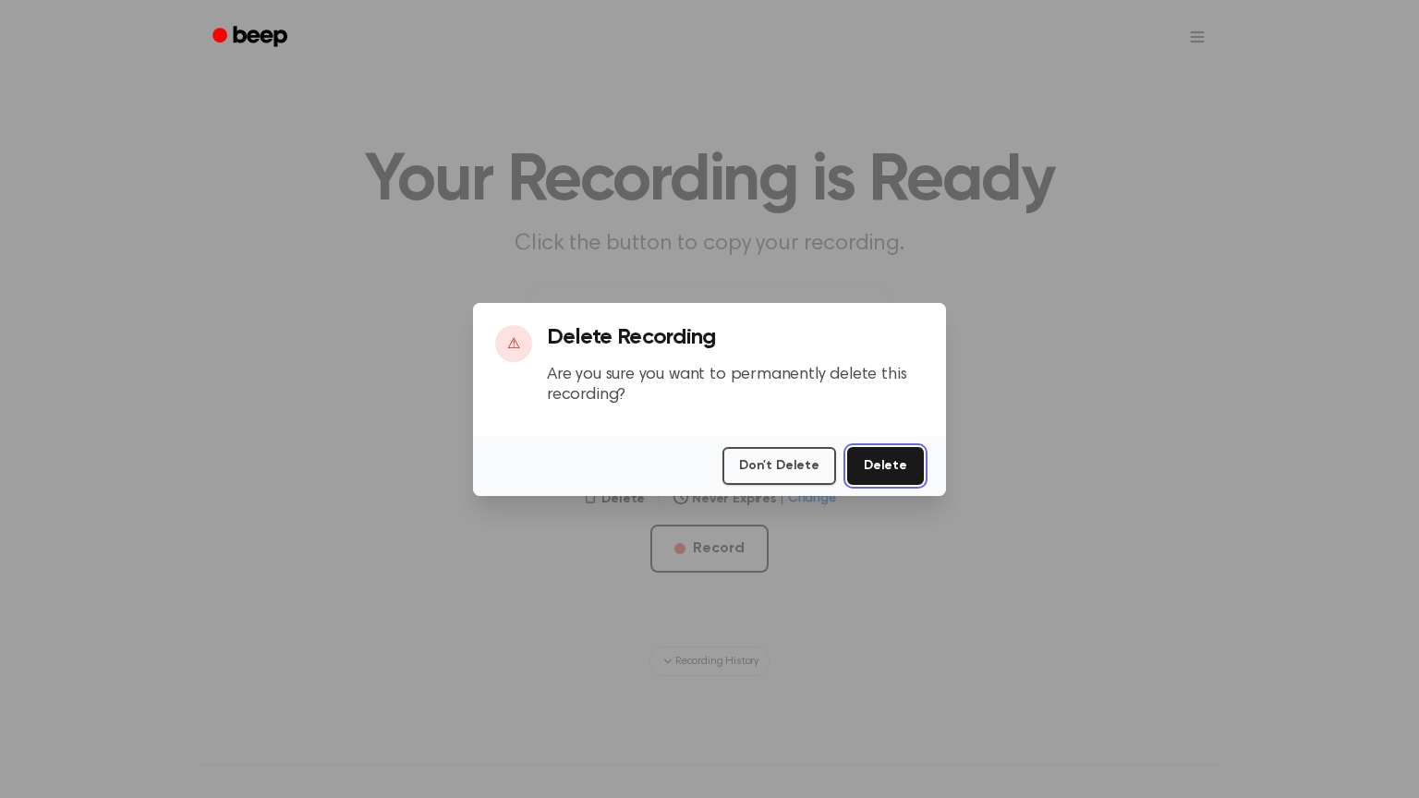
click at [911, 481] on button "Delete" at bounding box center [885, 466] width 77 height 38
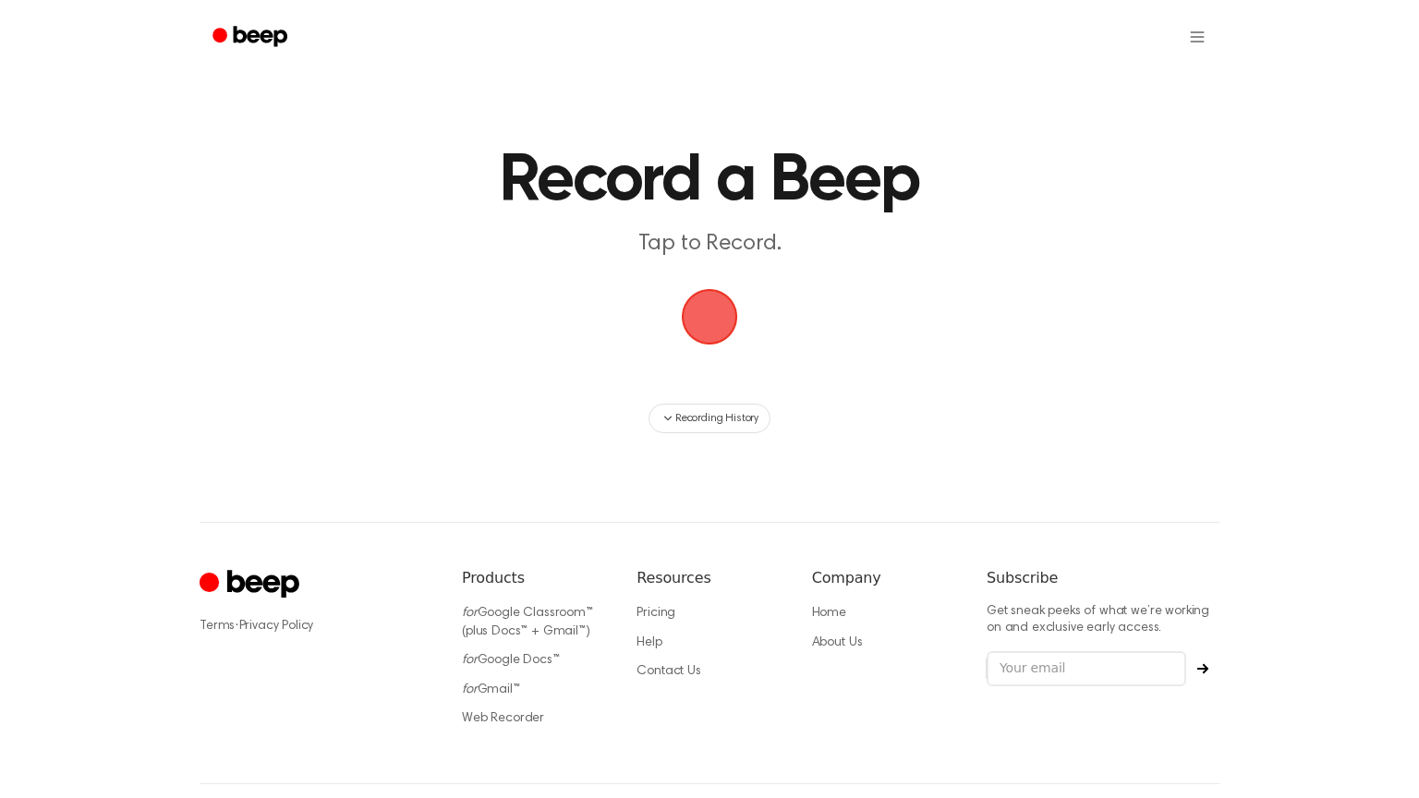
click at [698, 315] on span "button" at bounding box center [709, 316] width 71 height 71
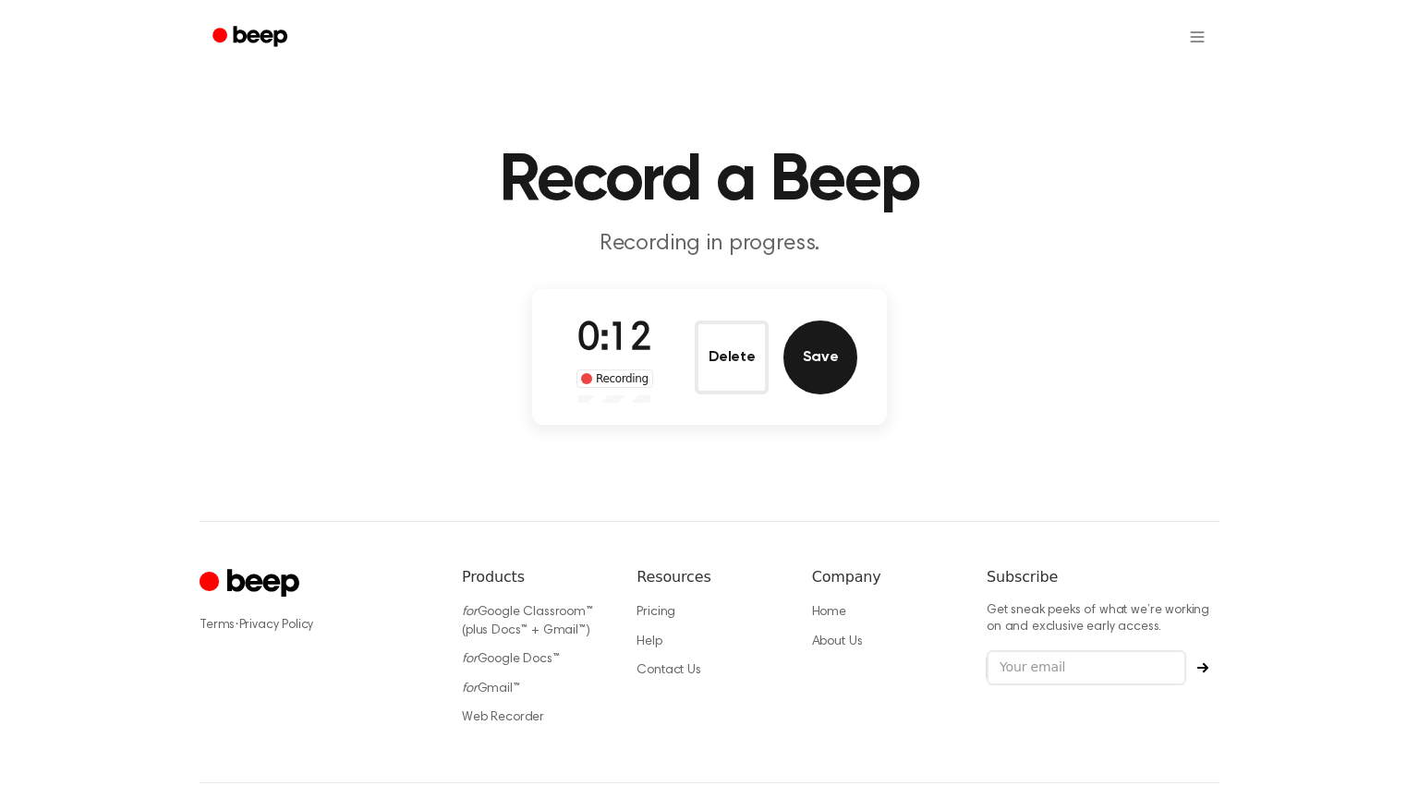
click at [817, 347] on button "Save" at bounding box center [821, 358] width 74 height 74
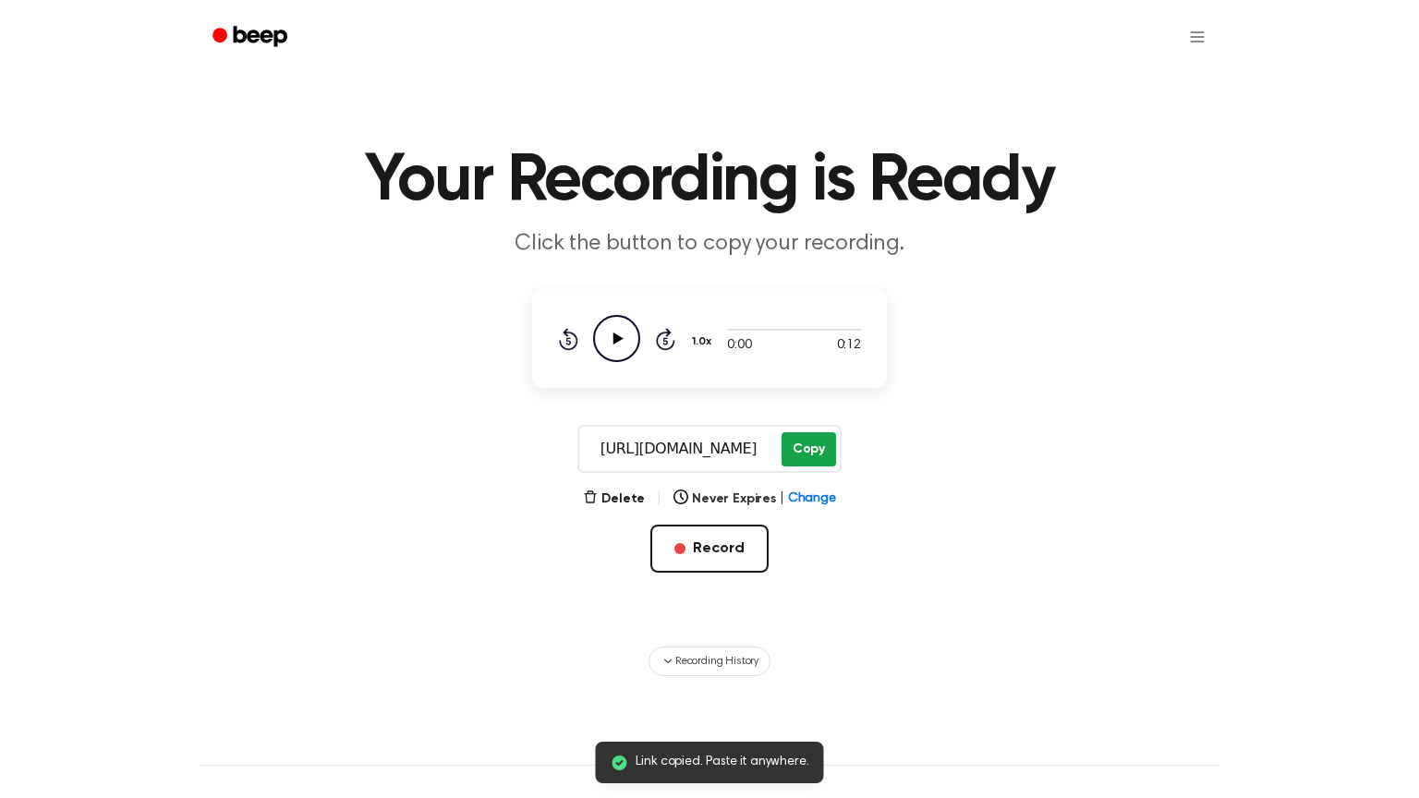
click at [798, 459] on button "Copy" at bounding box center [809, 449] width 55 height 34
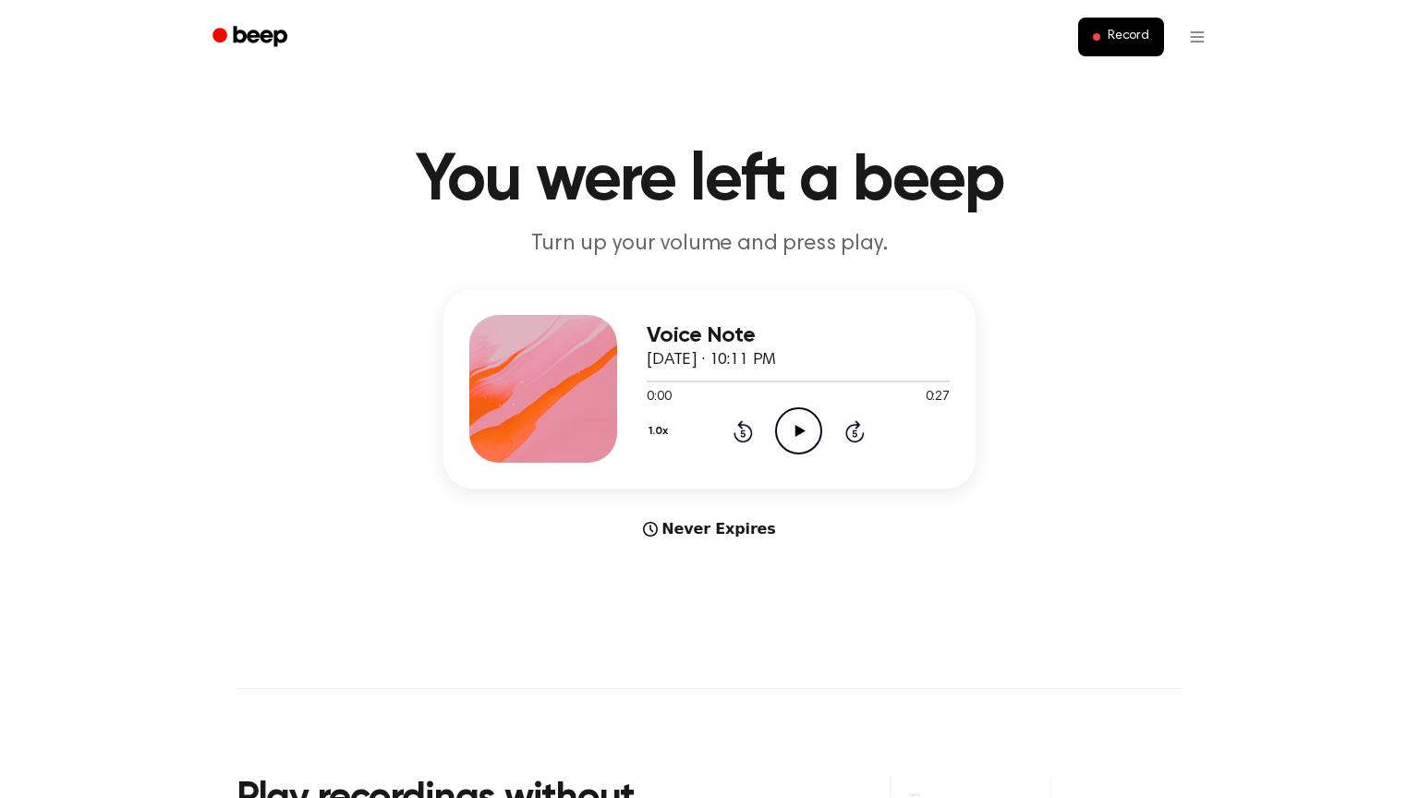
click at [801, 424] on icon "Play Audio" at bounding box center [798, 430] width 47 height 47
click at [1116, 625] on main "You were left a beep Turn up your volume and press play. Voice Note [DATE] · 10…" at bounding box center [709, 552] width 1419 height 1104
click at [792, 418] on icon "Play Audio" at bounding box center [798, 430] width 47 height 47
click at [1104, 39] on button "Record" at bounding box center [1121, 37] width 86 height 39
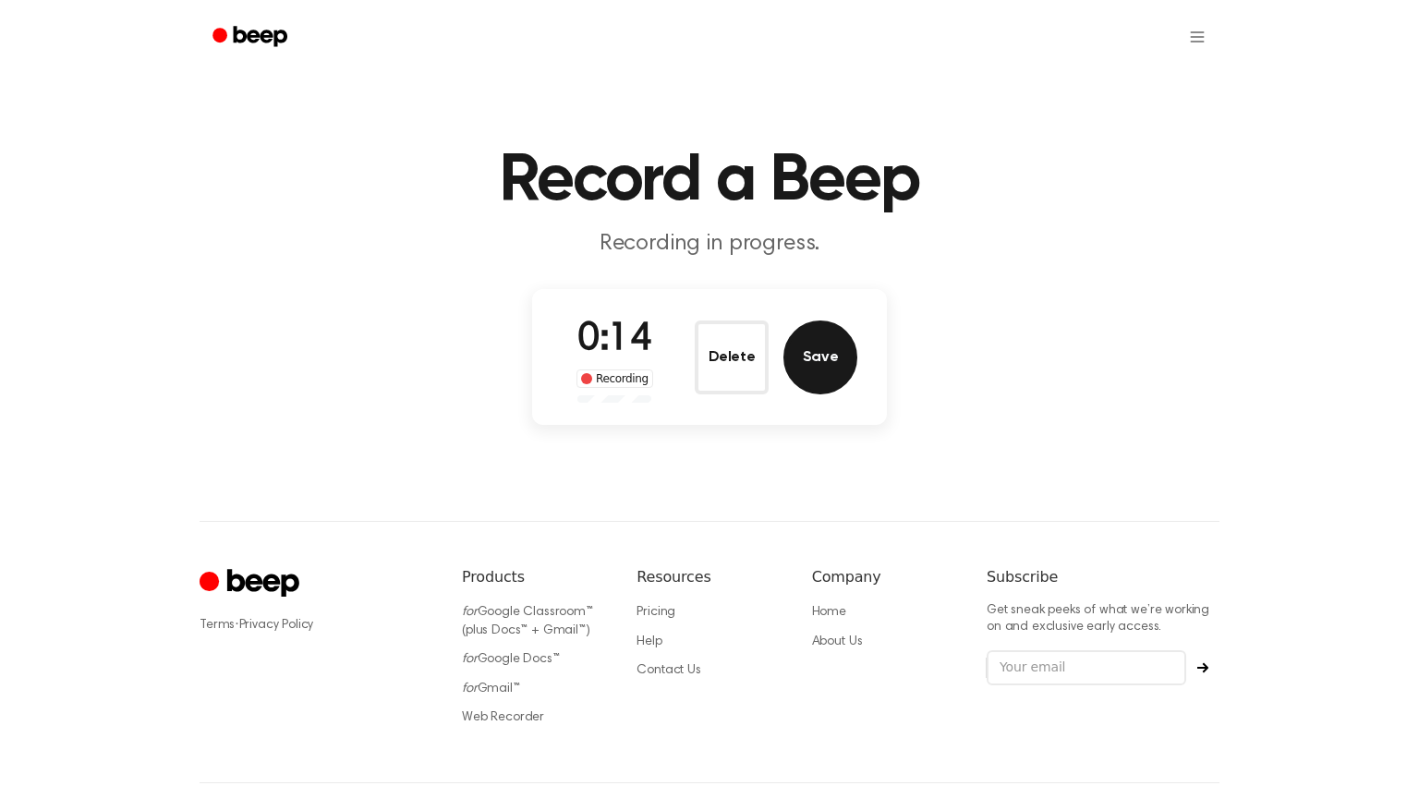
click at [842, 336] on button "Save" at bounding box center [821, 358] width 74 height 74
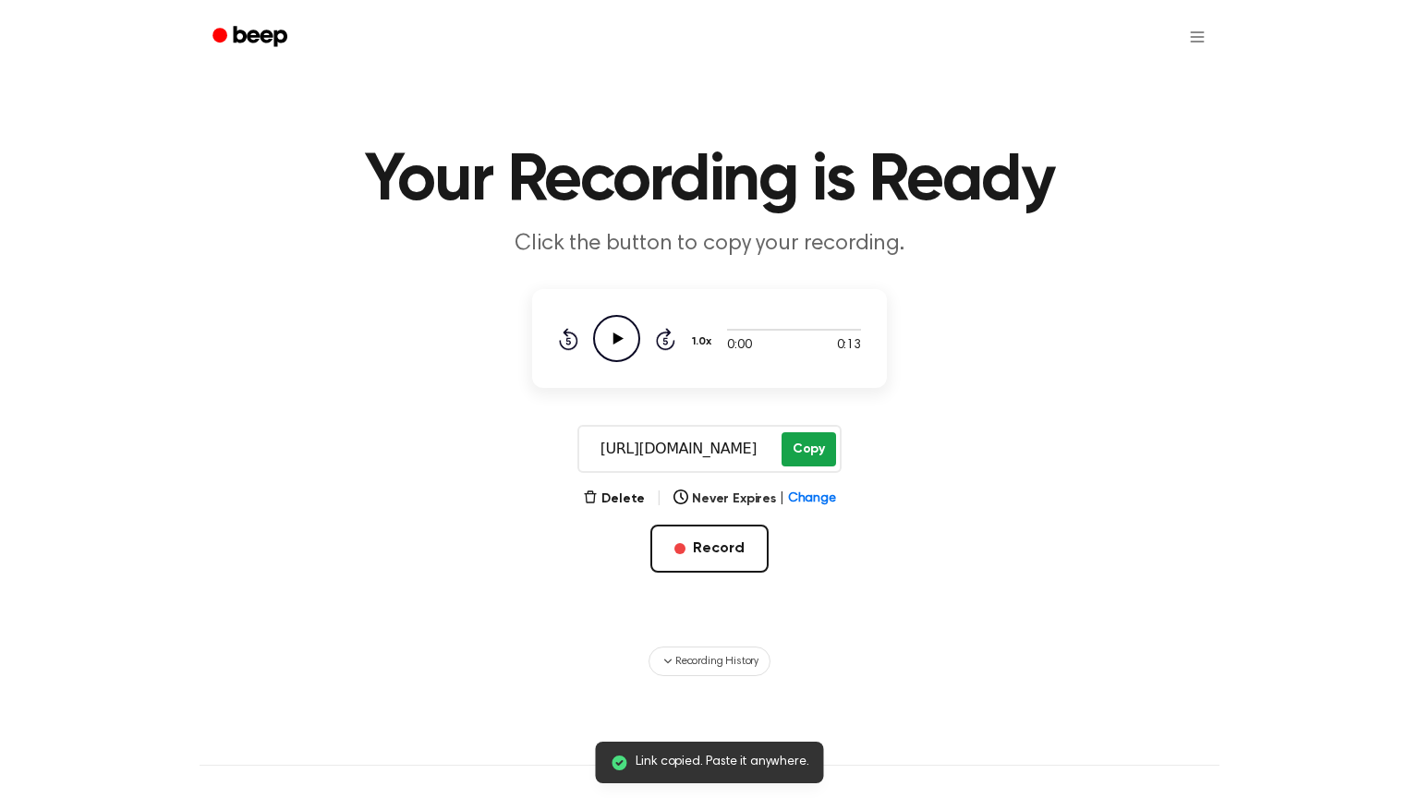
click at [815, 457] on button "Copy" at bounding box center [809, 449] width 55 height 34
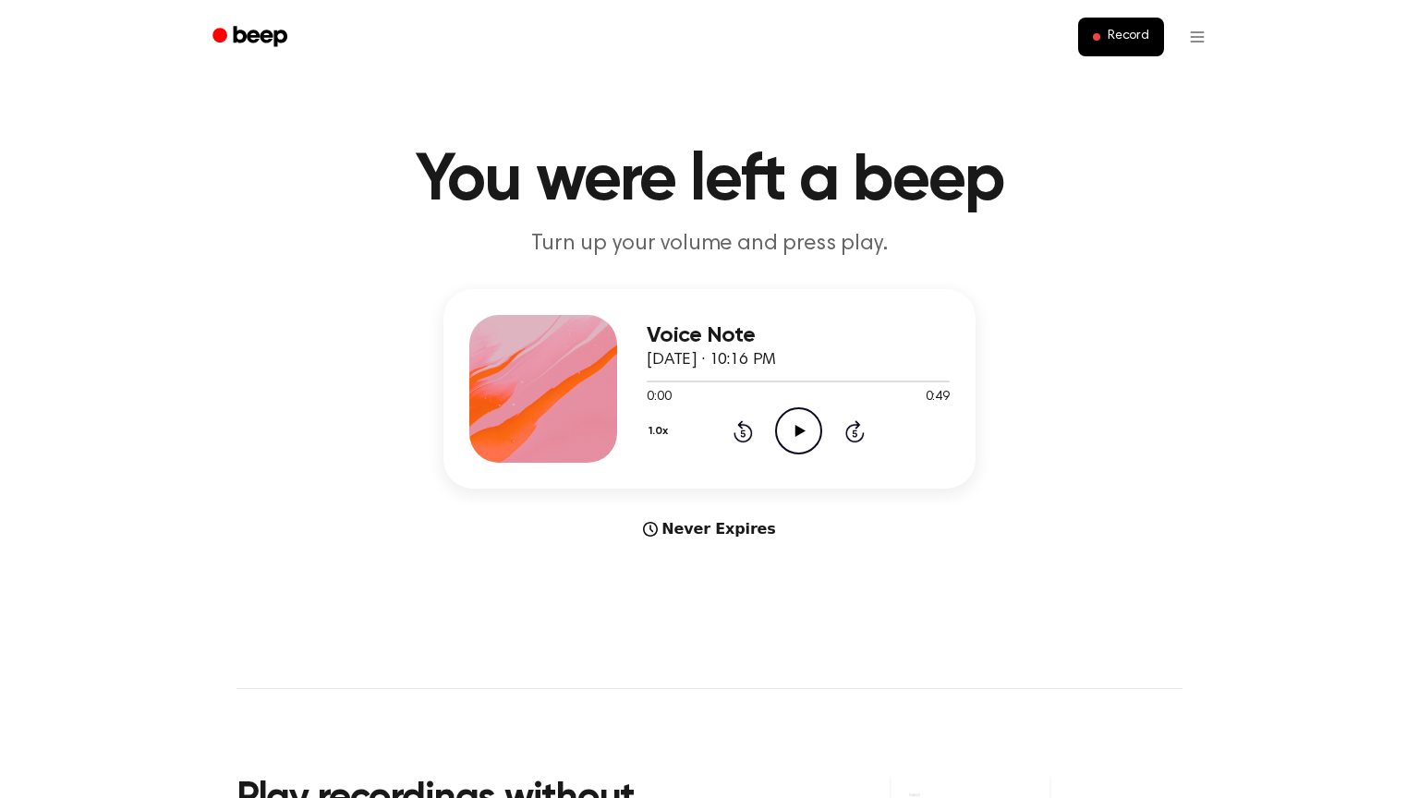
click at [780, 433] on icon "Play Audio" at bounding box center [798, 430] width 47 height 47
click at [1117, 48] on button "Record" at bounding box center [1121, 37] width 86 height 39
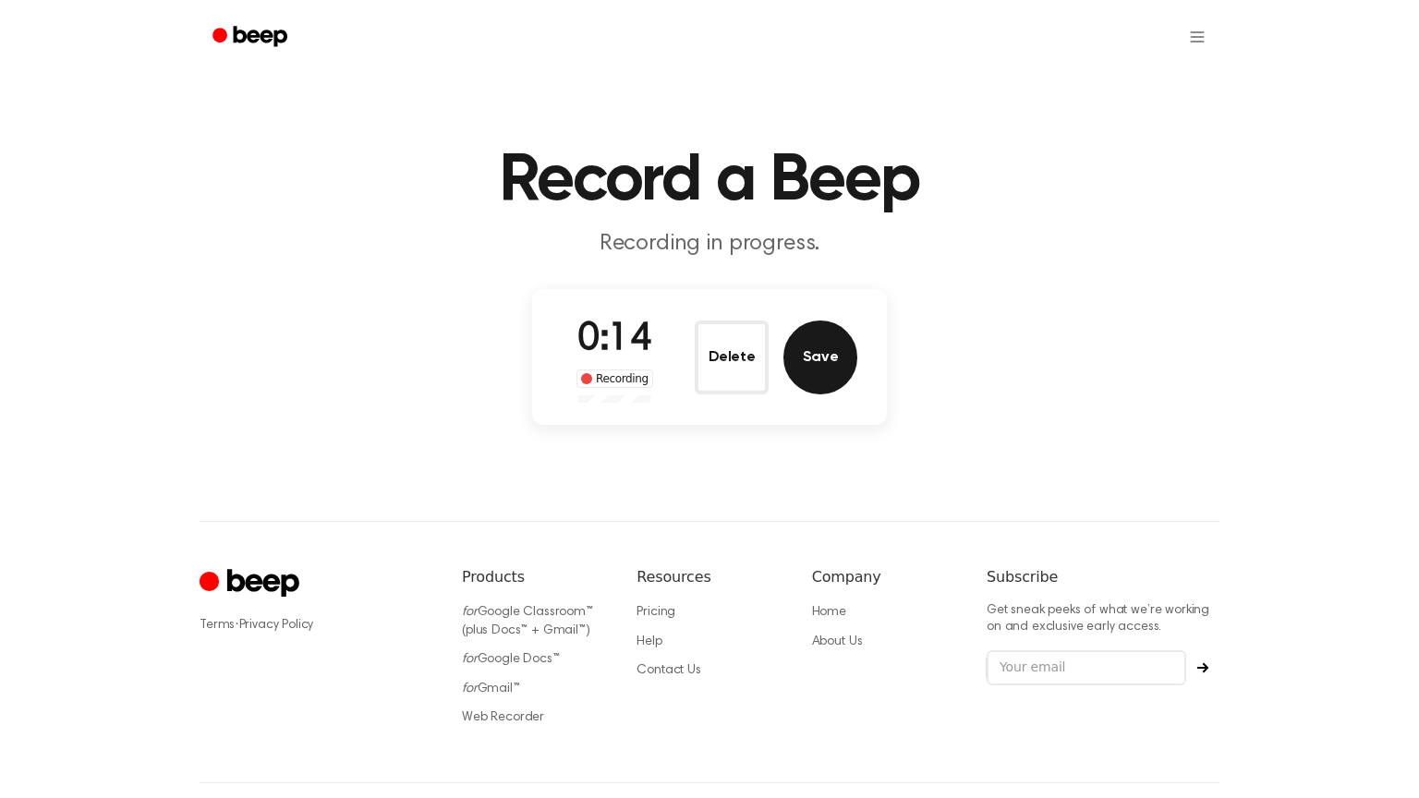
click at [824, 359] on button "Save" at bounding box center [821, 358] width 74 height 74
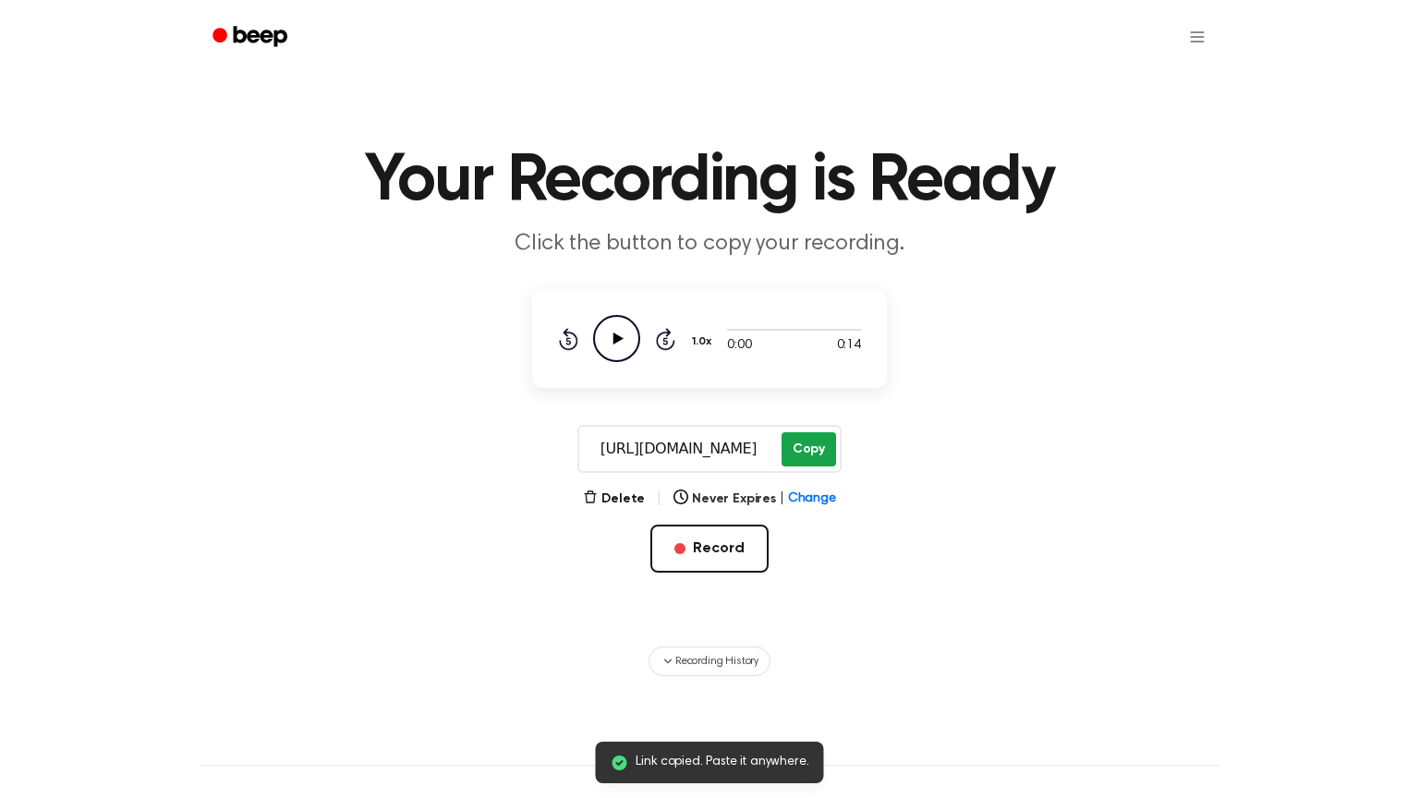
click at [811, 457] on button "Copy" at bounding box center [809, 449] width 55 height 34
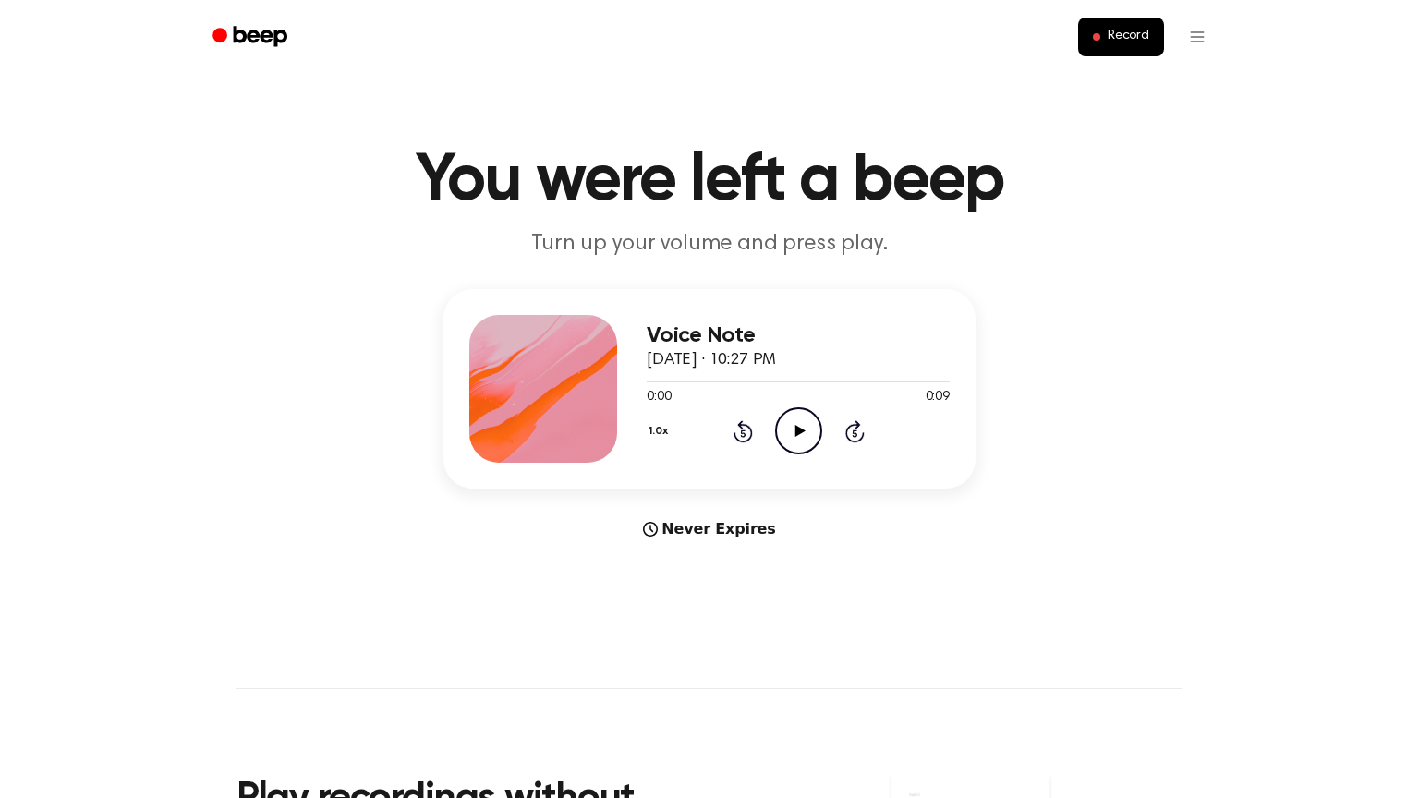
click at [1227, 585] on main "You were left a beep Turn up your volume and press play. Voice Note September 2…" at bounding box center [709, 552] width 1419 height 1104
click at [794, 432] on icon "Play Audio" at bounding box center [798, 430] width 47 height 47
click at [0, 100] on main "You were left a beep Turn up your volume and press play. Voice Note September 2…" at bounding box center [709, 552] width 1419 height 1104
click at [0, 93] on main "You were left a beep Turn up your volume and press play. Voice Note September 2…" at bounding box center [709, 552] width 1419 height 1104
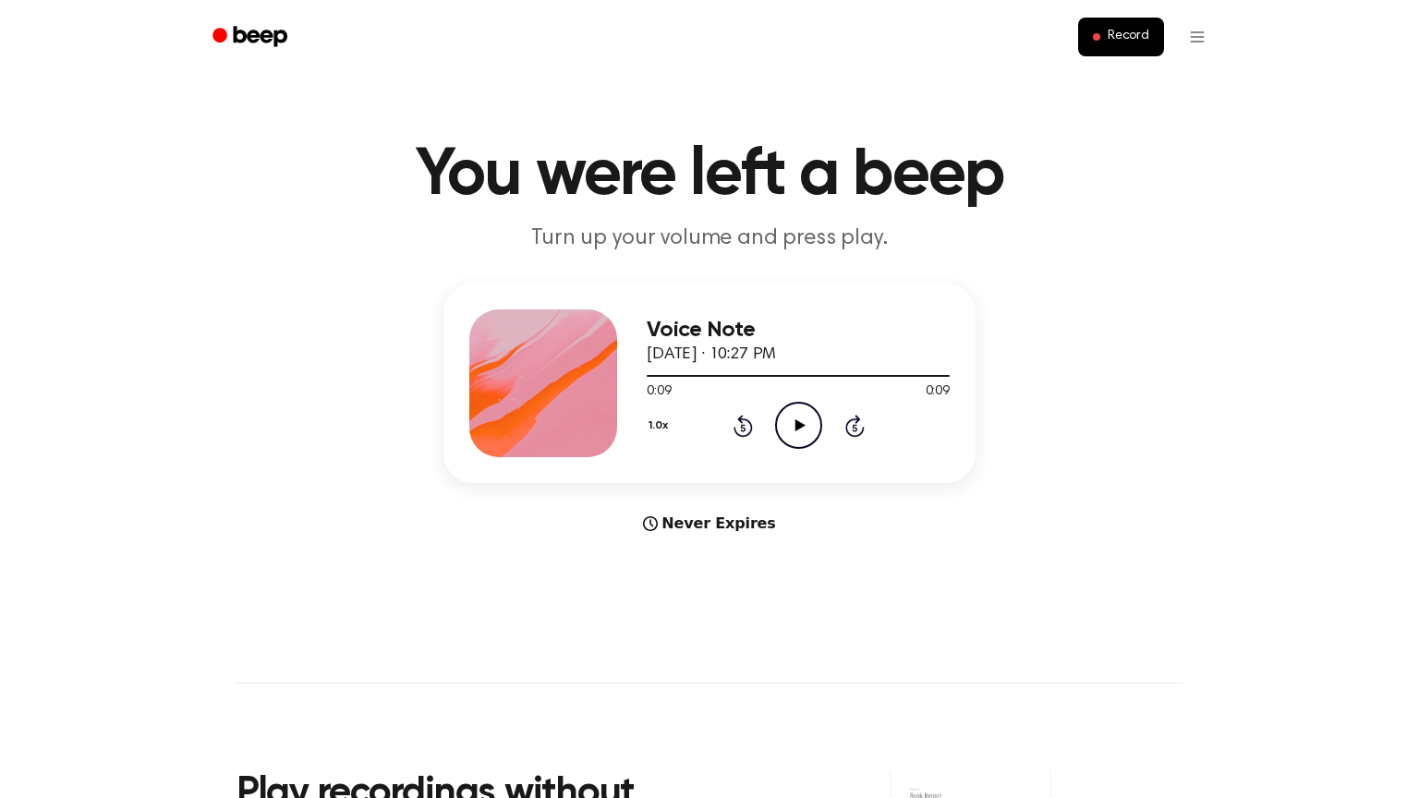
scroll to position [10, 0]
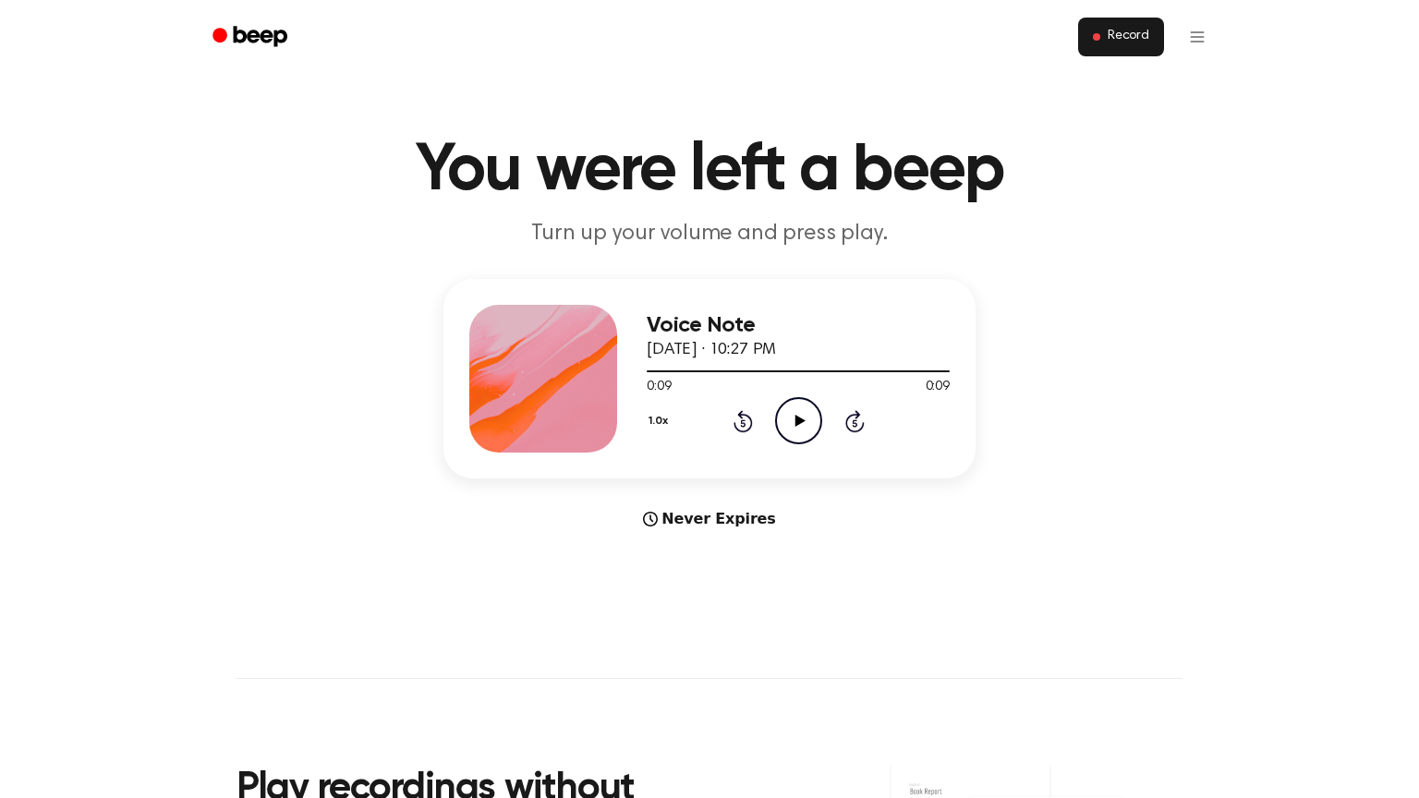
click at [1136, 38] on span "Record" at bounding box center [1129, 37] width 42 height 17
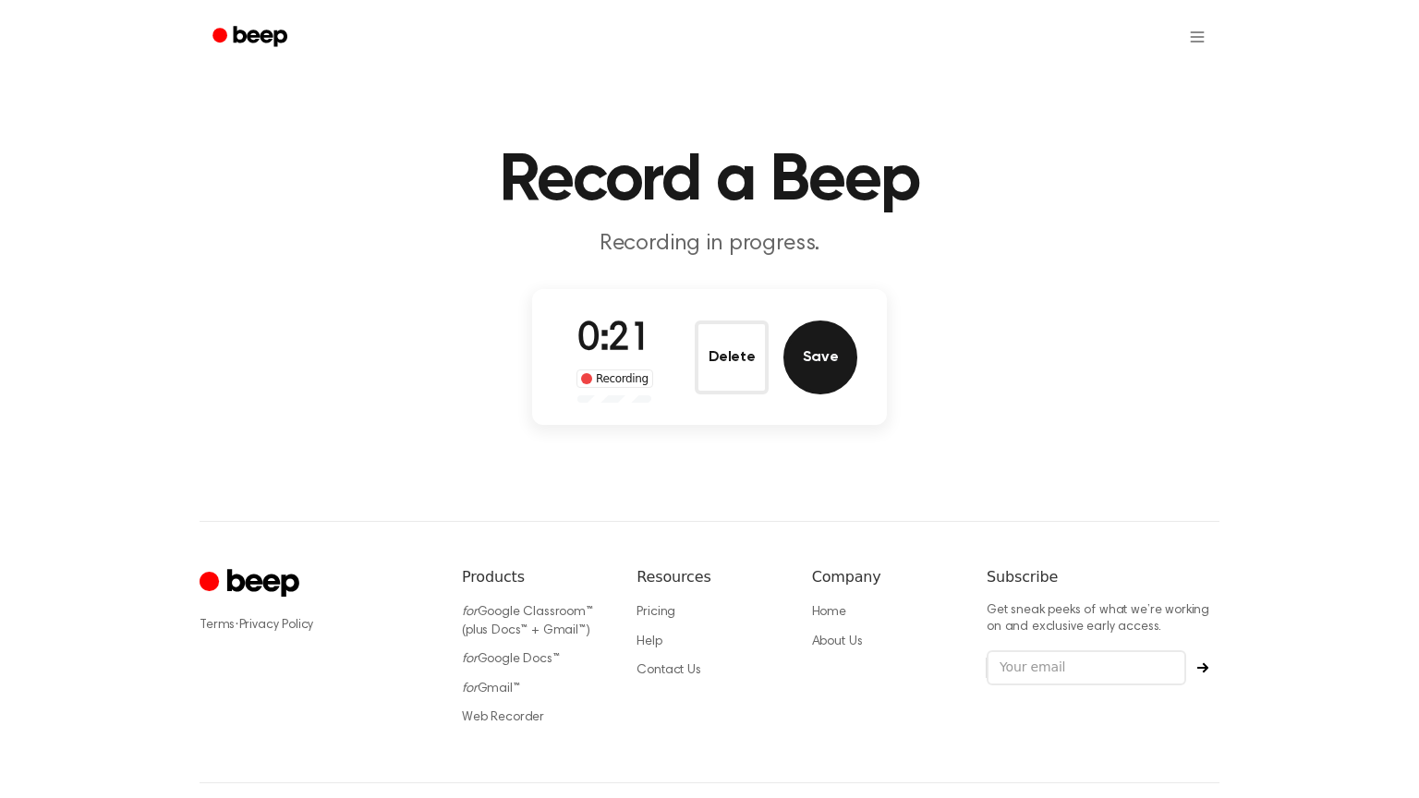
click at [823, 360] on button "Save" at bounding box center [821, 358] width 74 height 74
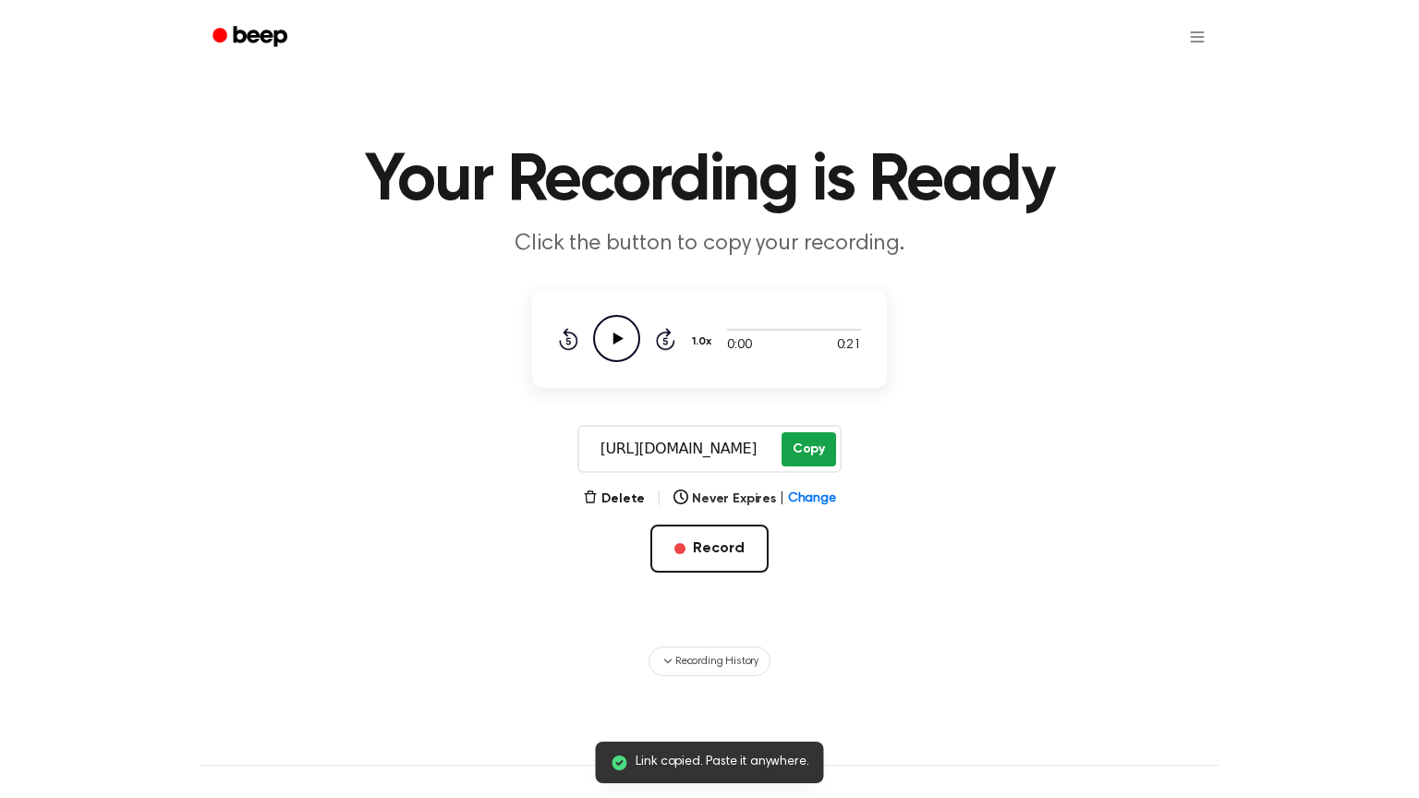
click at [826, 436] on button "Copy" at bounding box center [809, 449] width 55 height 34
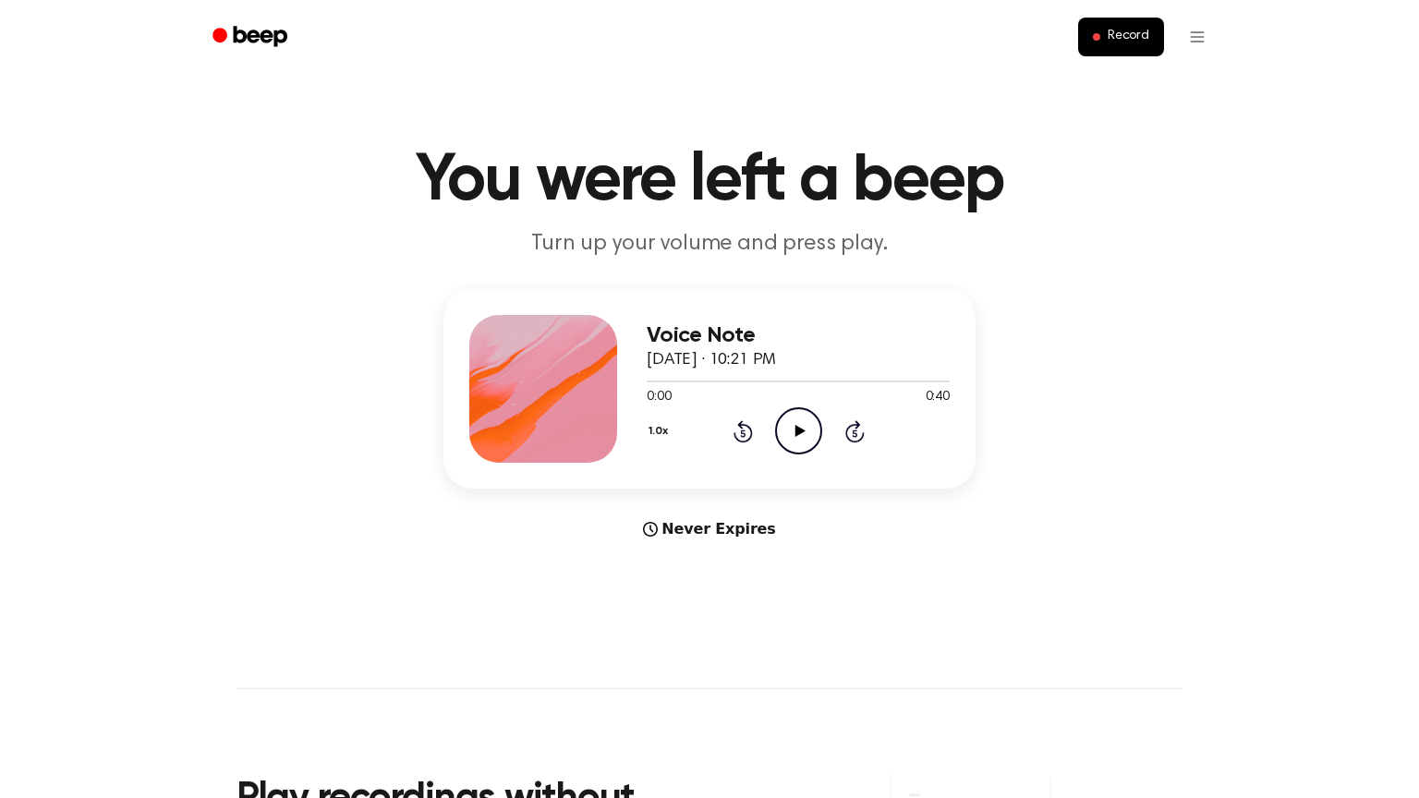
click at [794, 436] on icon "Play Audio" at bounding box center [798, 430] width 47 height 47
click at [1128, 48] on button "Record" at bounding box center [1121, 37] width 86 height 39
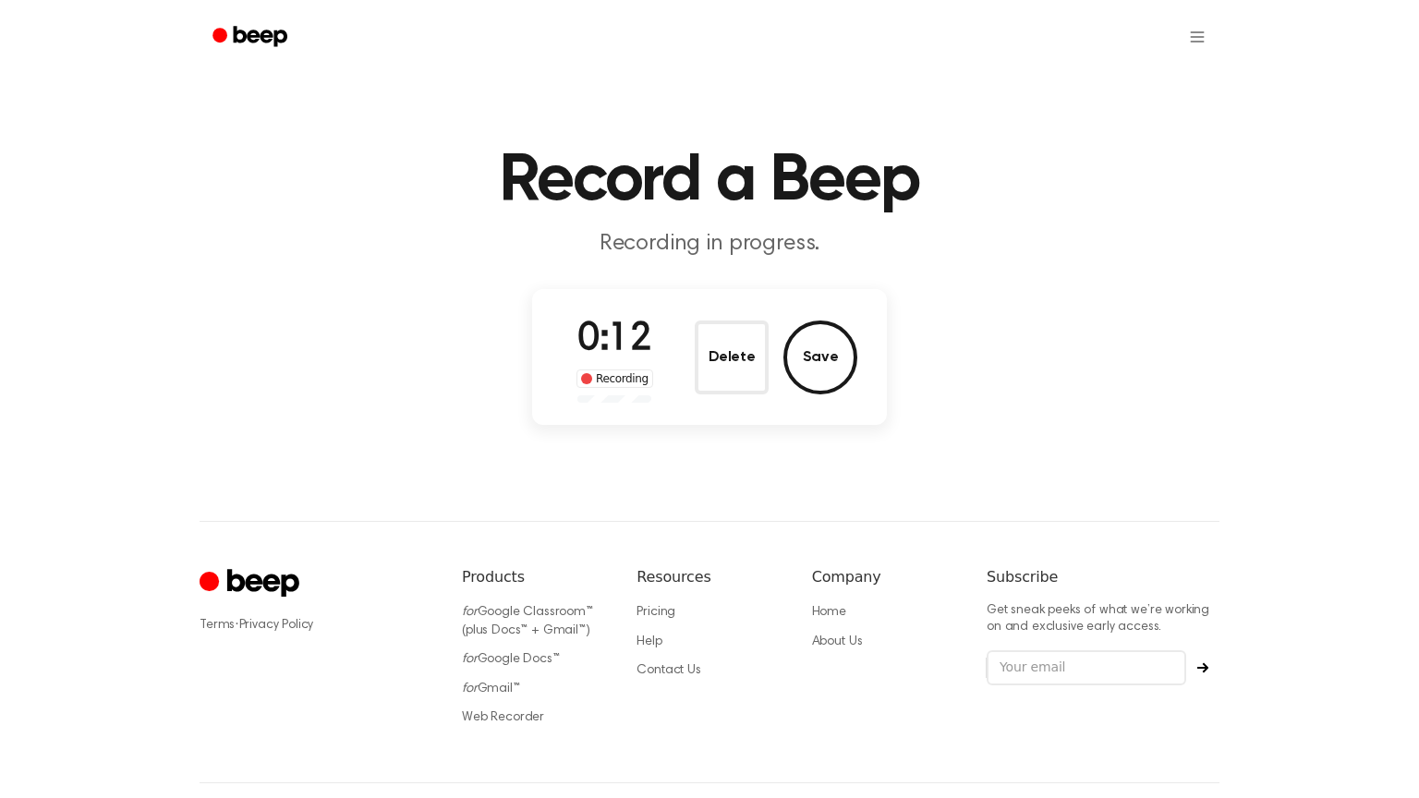
click at [483, 529] on div "Terms · Privacy Policy Products for Google Classroom™ (plus Docs™ + Gmail™) for…" at bounding box center [710, 651] width 1020 height 261
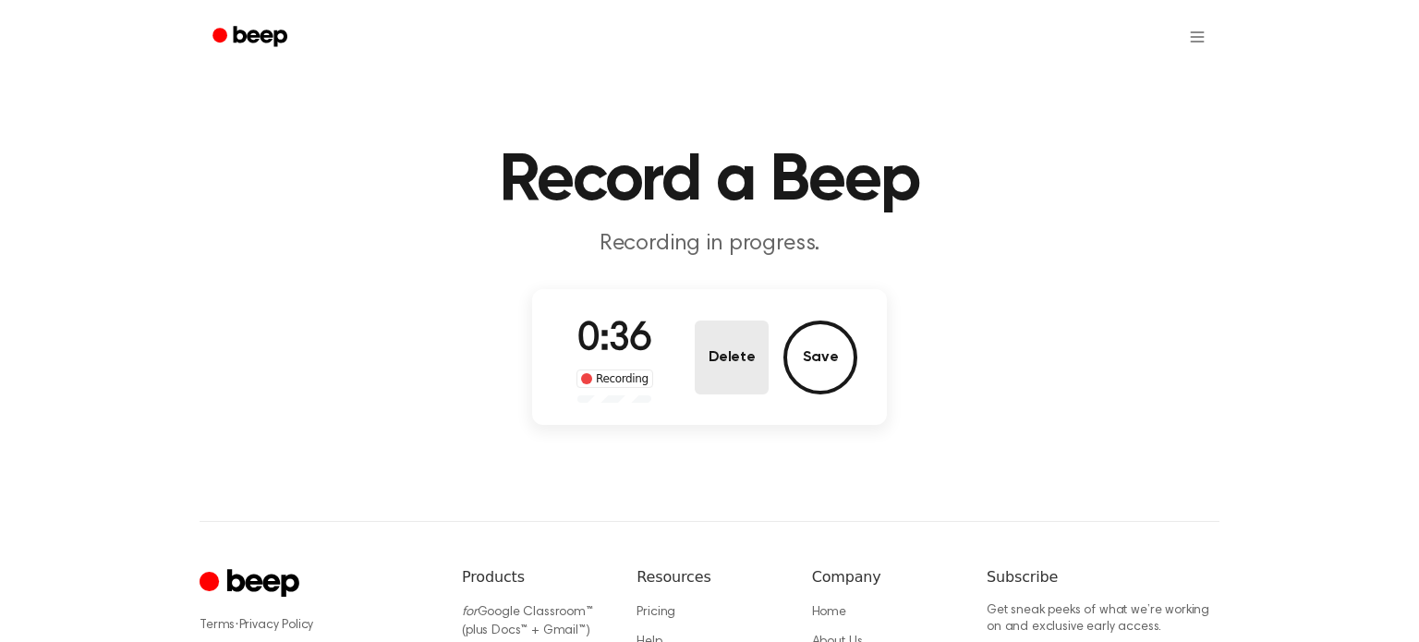
click at [727, 346] on button "Delete" at bounding box center [732, 358] width 74 height 74
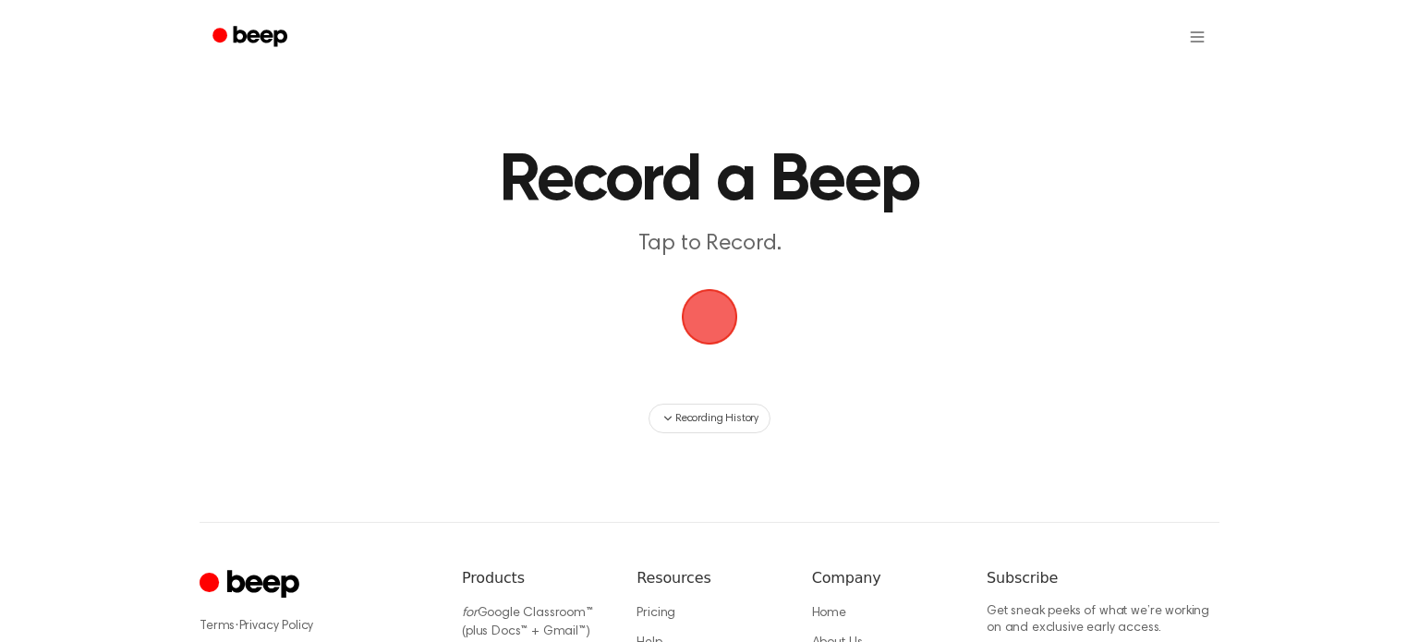
click at [712, 313] on span "button" at bounding box center [710, 317] width 99 height 99
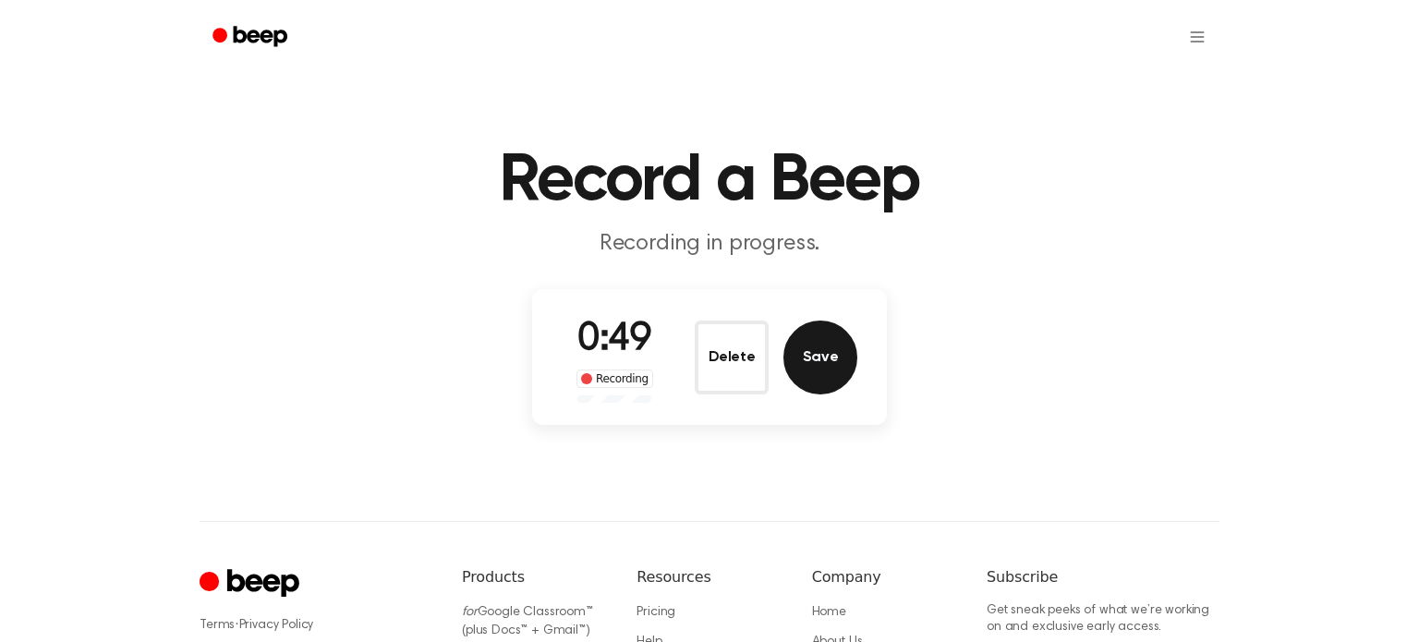
click at [827, 342] on button "Save" at bounding box center [821, 358] width 74 height 74
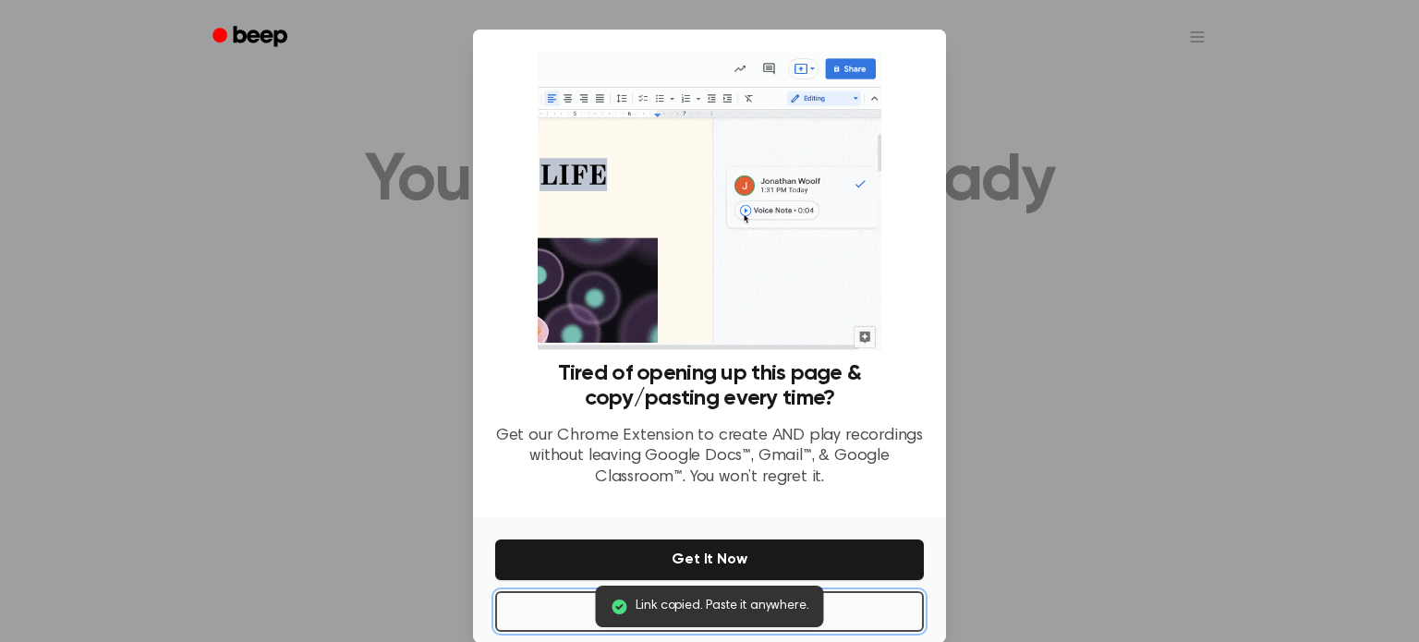
click at [881, 623] on button "No Thanks" at bounding box center [709, 611] width 429 height 41
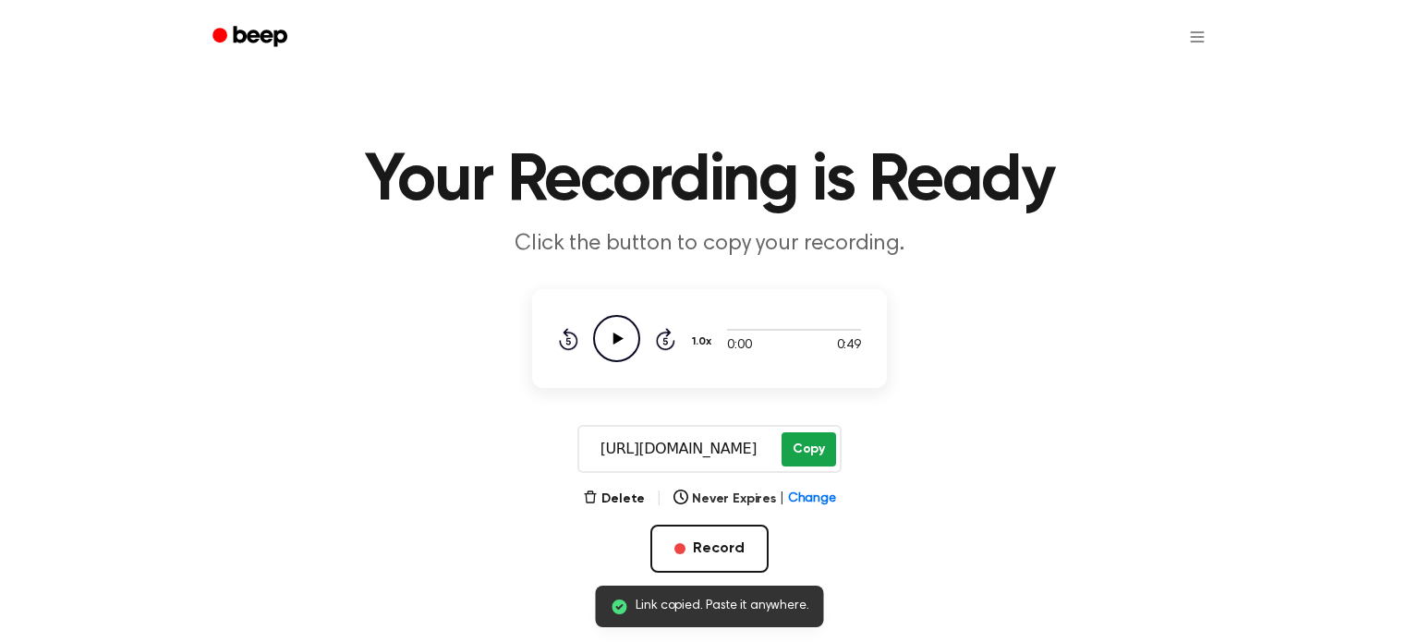
click at [814, 459] on button "Copy" at bounding box center [809, 449] width 55 height 34
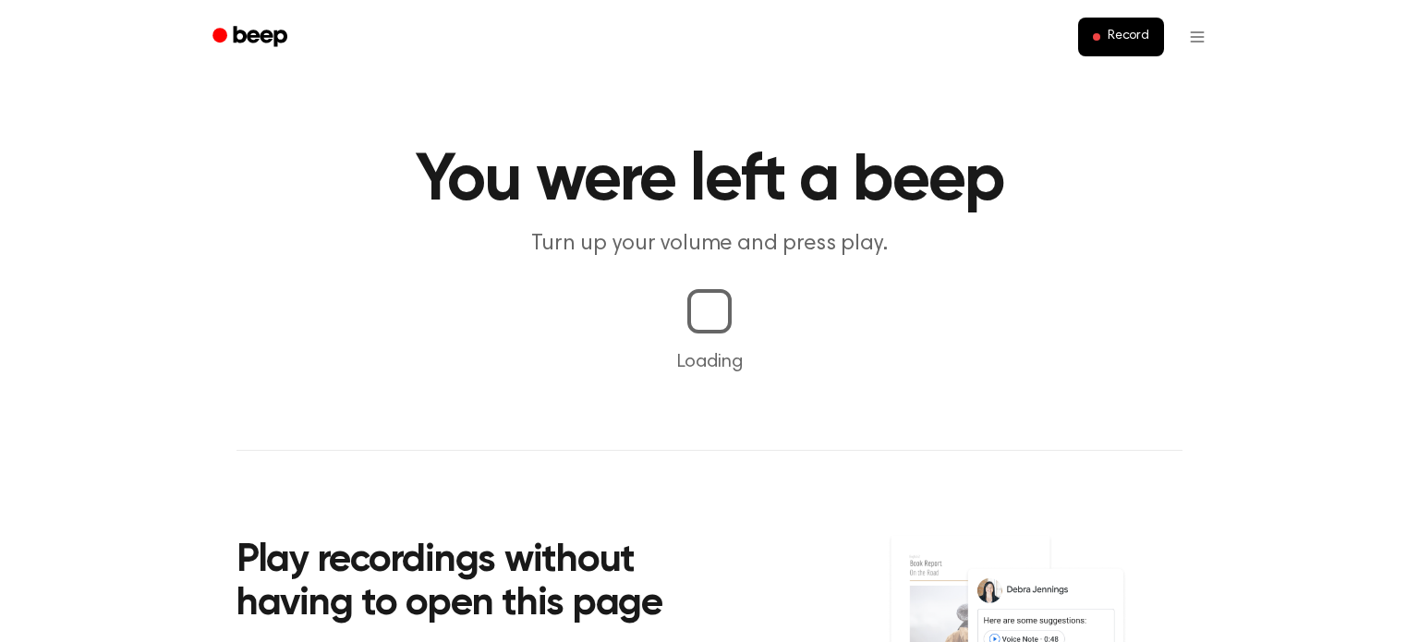
click at [1218, 418] on main "You were left a beep Turn up your volume and press play. Loading Play recording…" at bounding box center [709, 433] width 1419 height 866
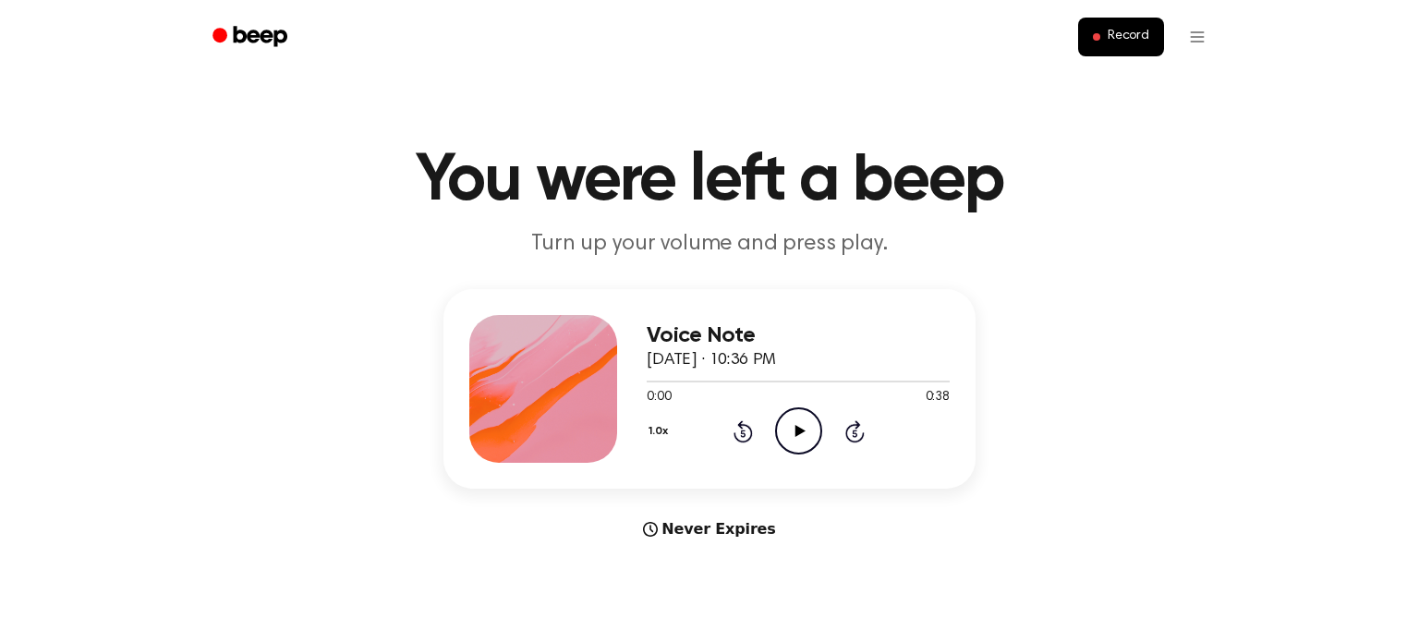
click at [797, 441] on icon "Play Audio" at bounding box center [798, 430] width 47 height 47
click at [1107, 169] on h1 "You were left a beep" at bounding box center [710, 181] width 946 height 67
click at [1098, 37] on span at bounding box center [1096, 36] width 7 height 7
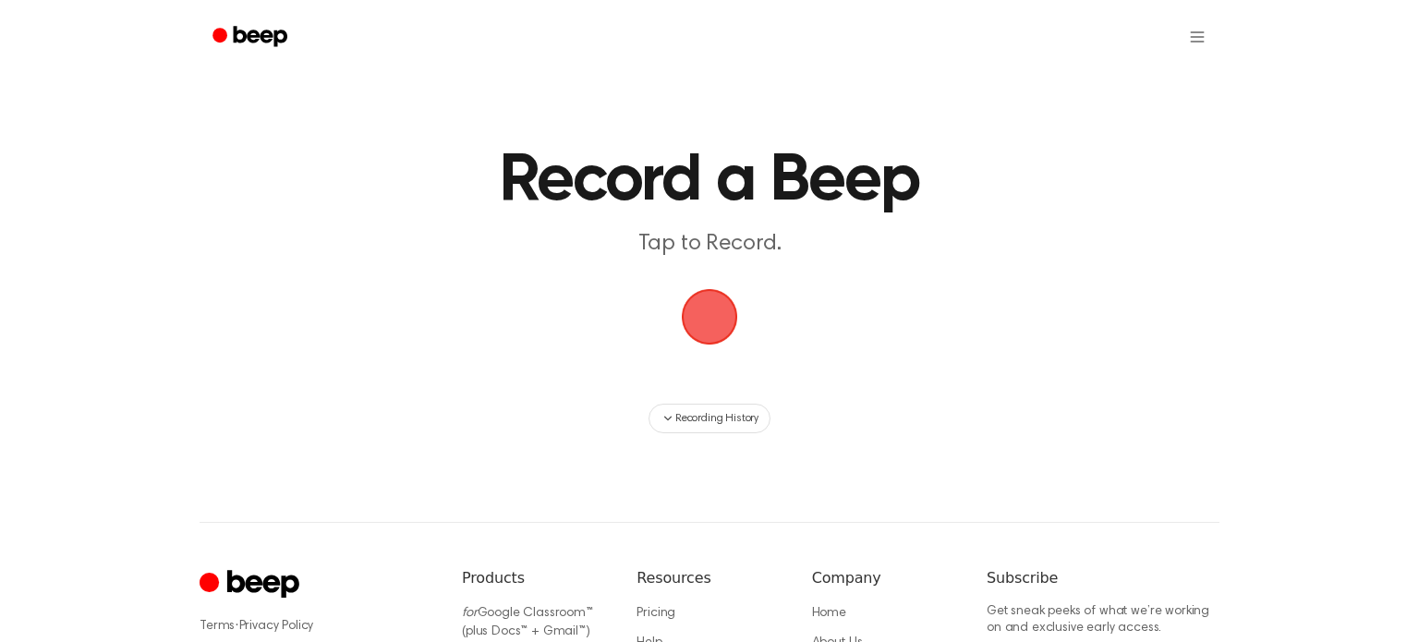
click at [735, 286] on span "button" at bounding box center [709, 316] width 103 height 103
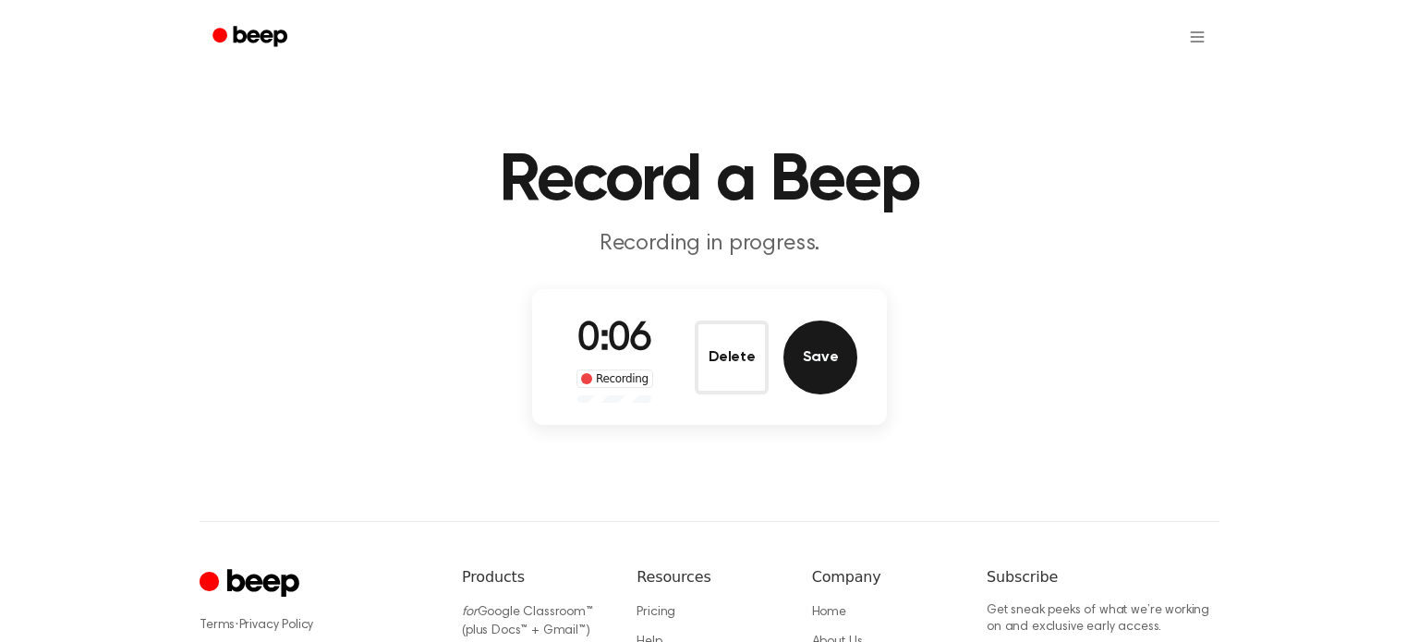
click at [815, 367] on button "Save" at bounding box center [821, 358] width 74 height 74
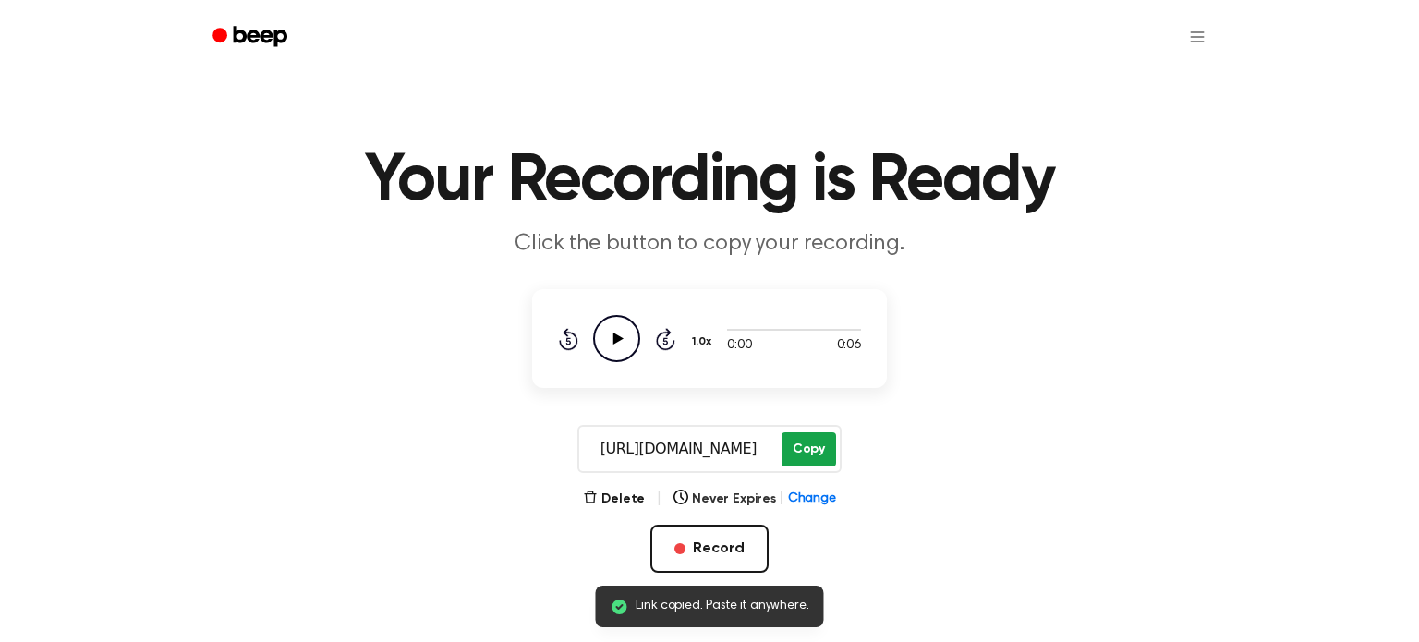
click at [816, 444] on button "Copy" at bounding box center [809, 449] width 55 height 34
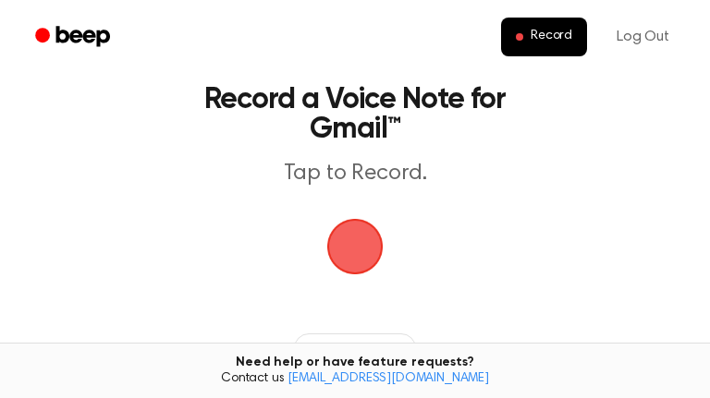
scroll to position [76, 0]
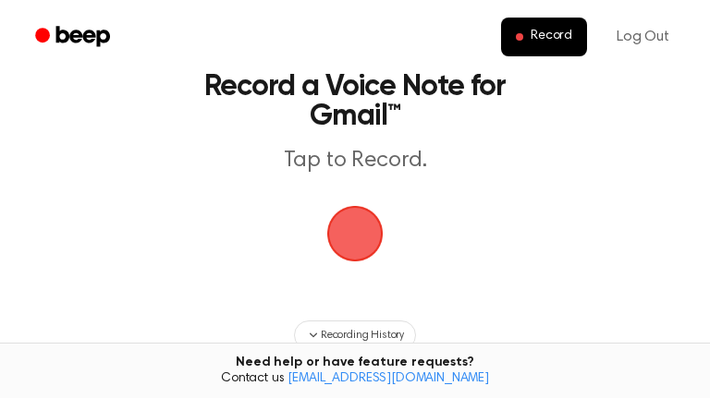
click at [366, 245] on span "button" at bounding box center [355, 234] width 68 height 68
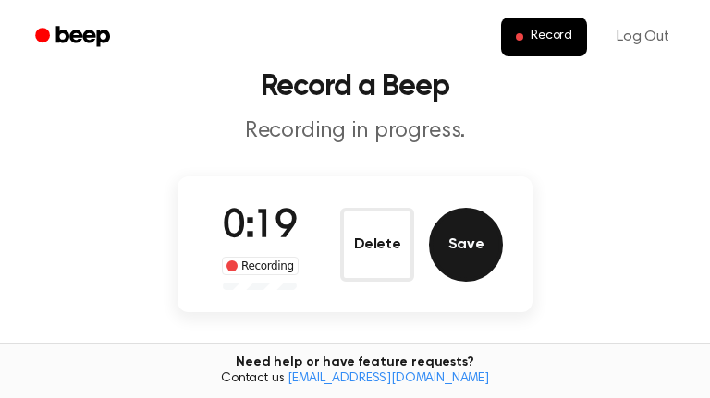
click at [472, 238] on button "Save" at bounding box center [466, 245] width 74 height 74
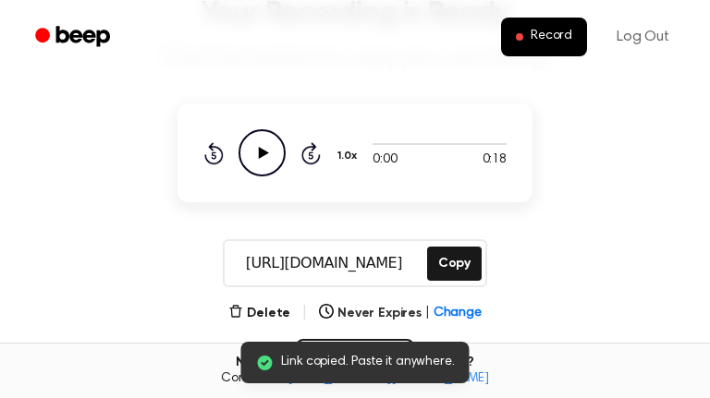
scroll to position [155, 0]
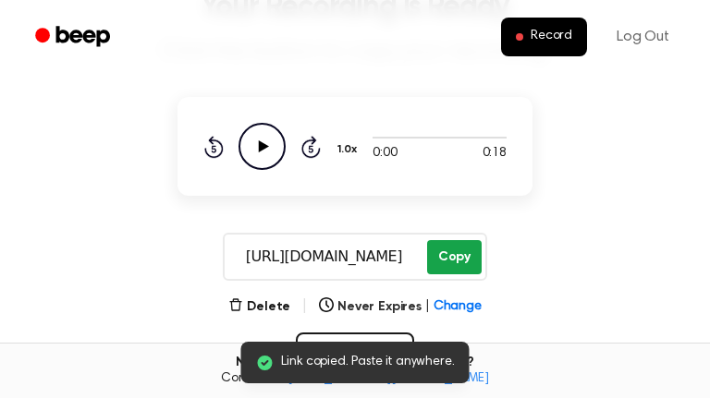
click at [450, 268] on button "Copy" at bounding box center [454, 257] width 55 height 34
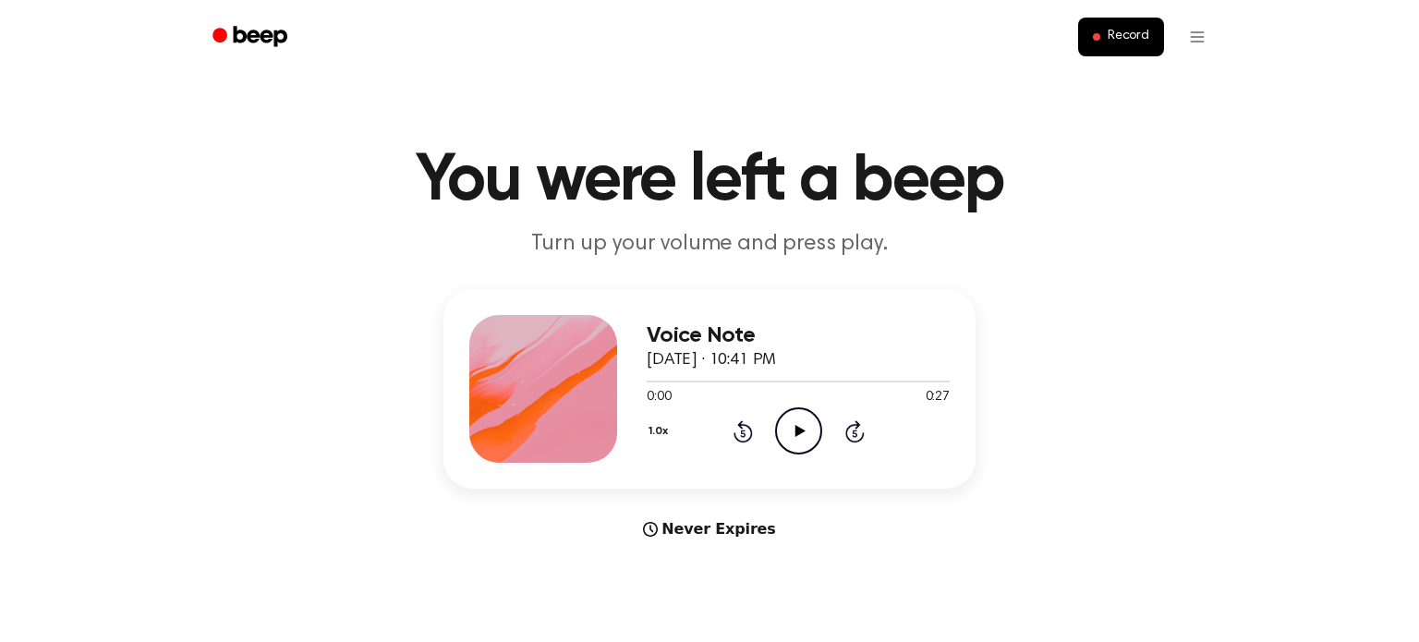
click at [791, 426] on icon "Play Audio" at bounding box center [798, 430] width 47 height 47
click at [1141, 41] on span "Record" at bounding box center [1129, 37] width 42 height 17
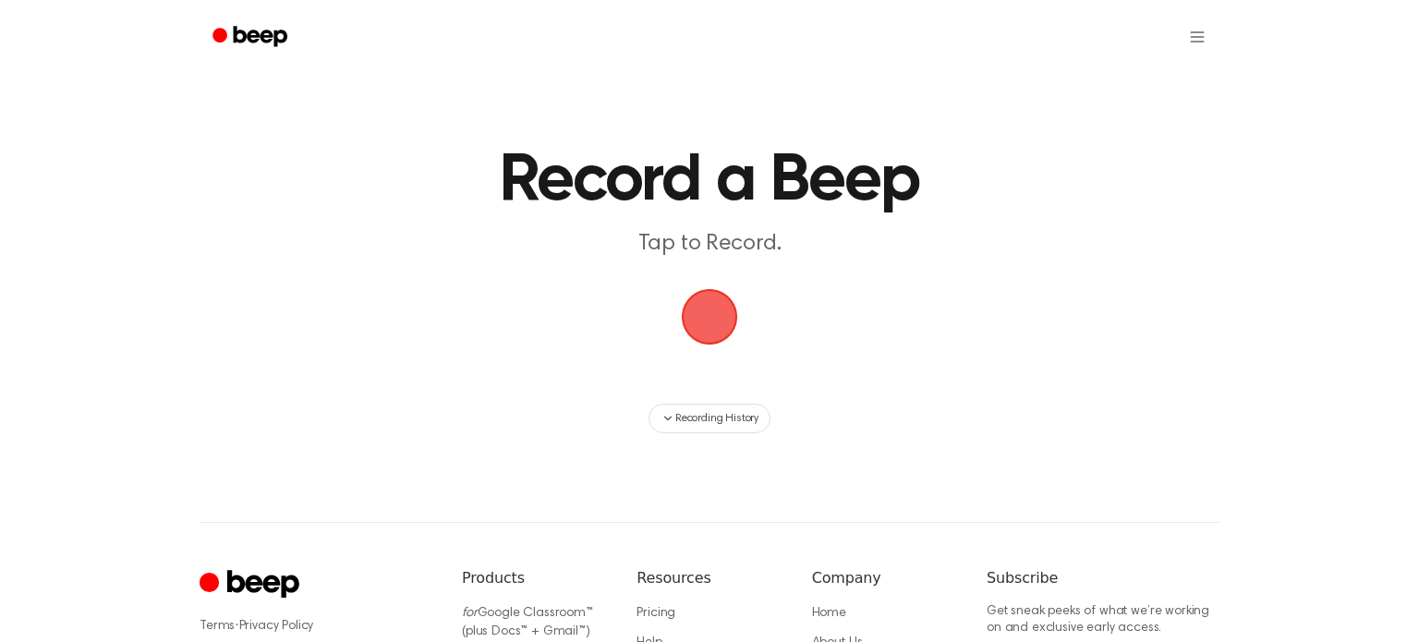
click at [701, 313] on span "button" at bounding box center [709, 316] width 101 height 101
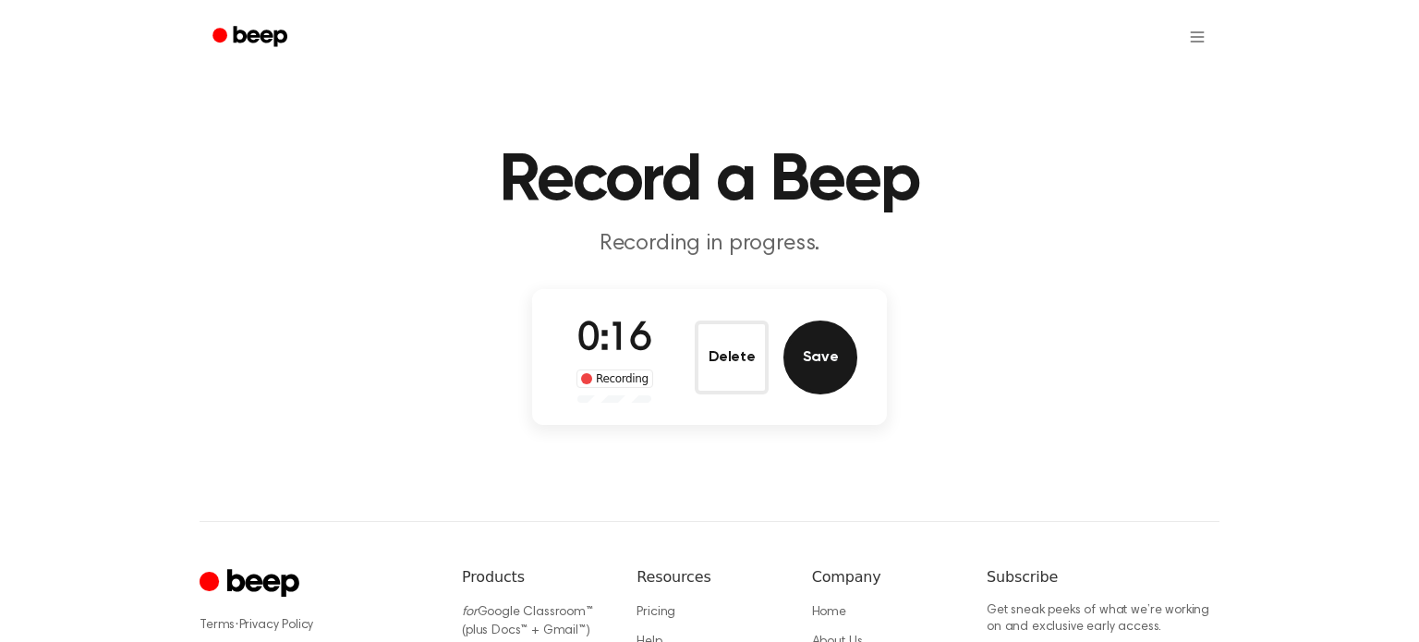
click at [820, 359] on button "Save" at bounding box center [821, 358] width 74 height 74
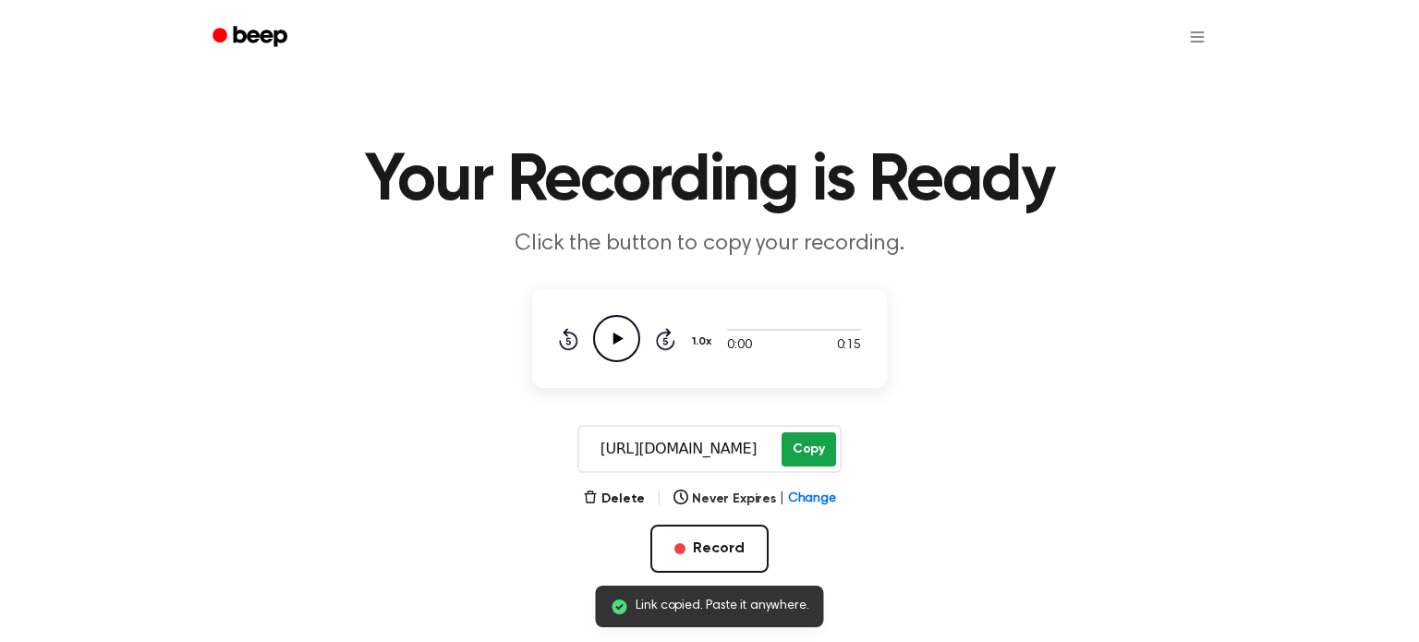
click at [816, 463] on button "Copy" at bounding box center [809, 449] width 55 height 34
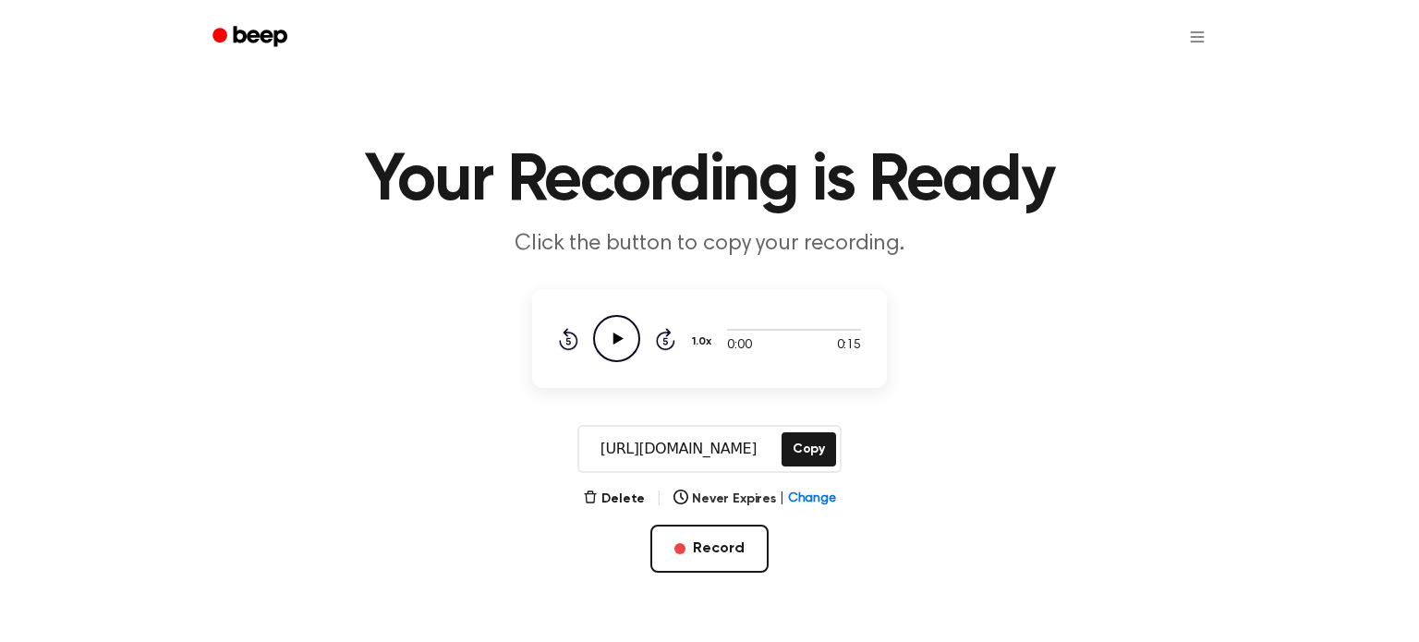
click at [623, 345] on icon "Play Audio" at bounding box center [616, 338] width 47 height 47
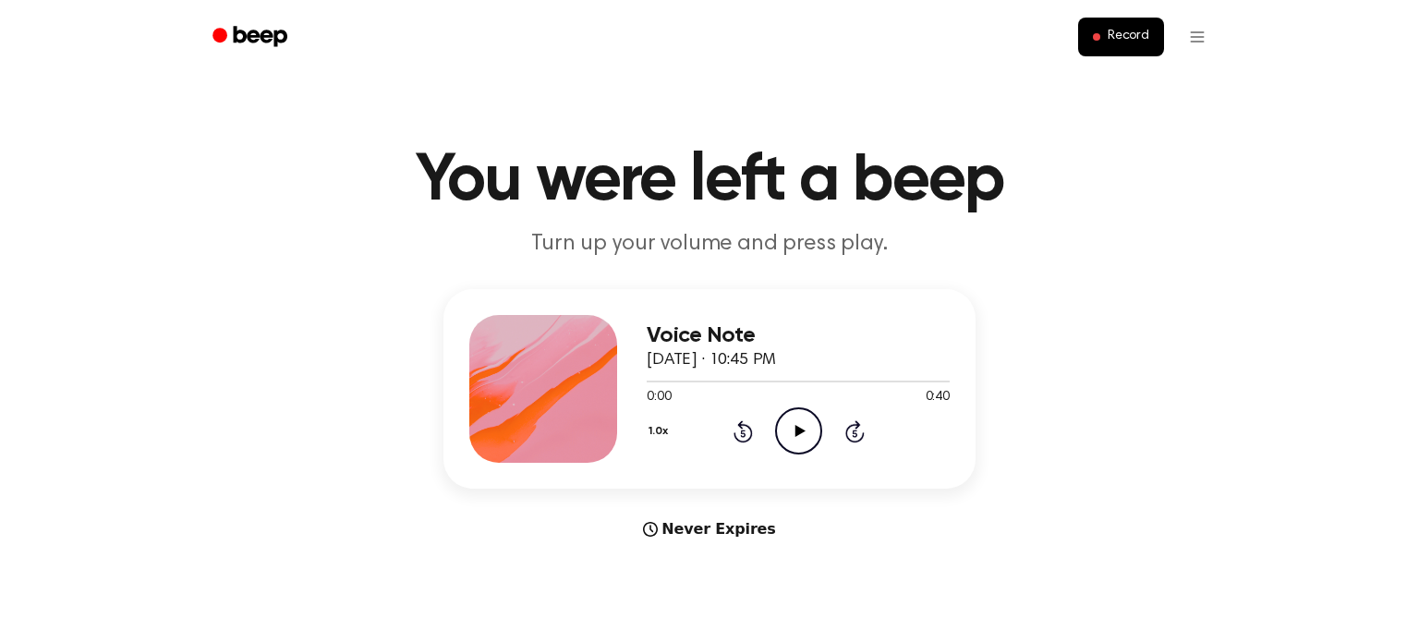
click at [799, 440] on icon "Play Audio" at bounding box center [798, 430] width 47 height 47
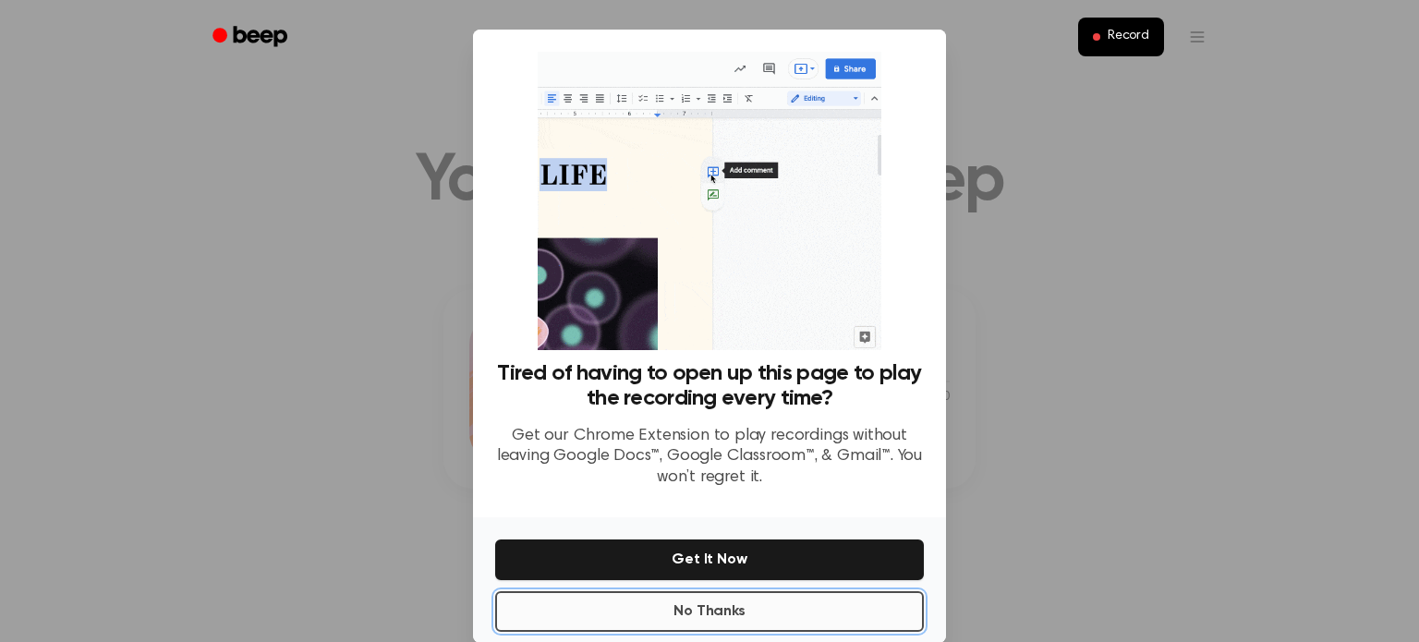
click at [785, 613] on button "No Thanks" at bounding box center [709, 611] width 429 height 41
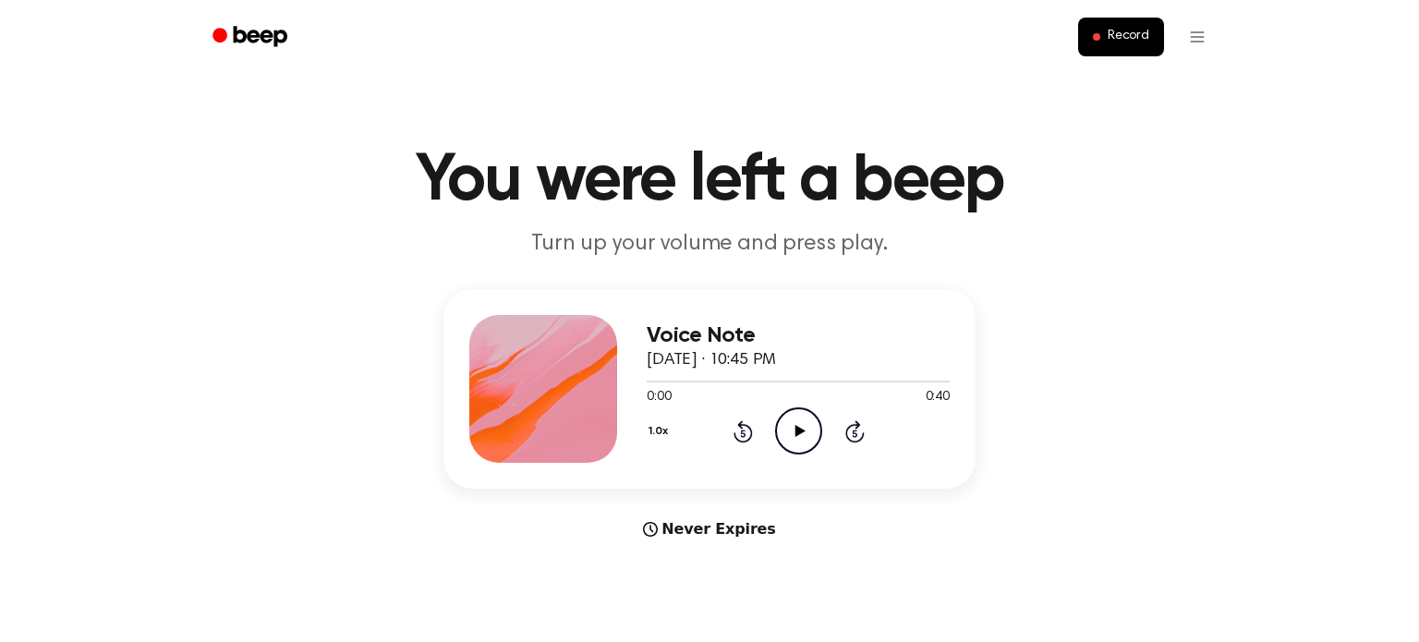
click at [799, 431] on icon at bounding box center [800, 431] width 10 height 12
click at [1136, 34] on span "Record" at bounding box center [1129, 37] width 42 height 17
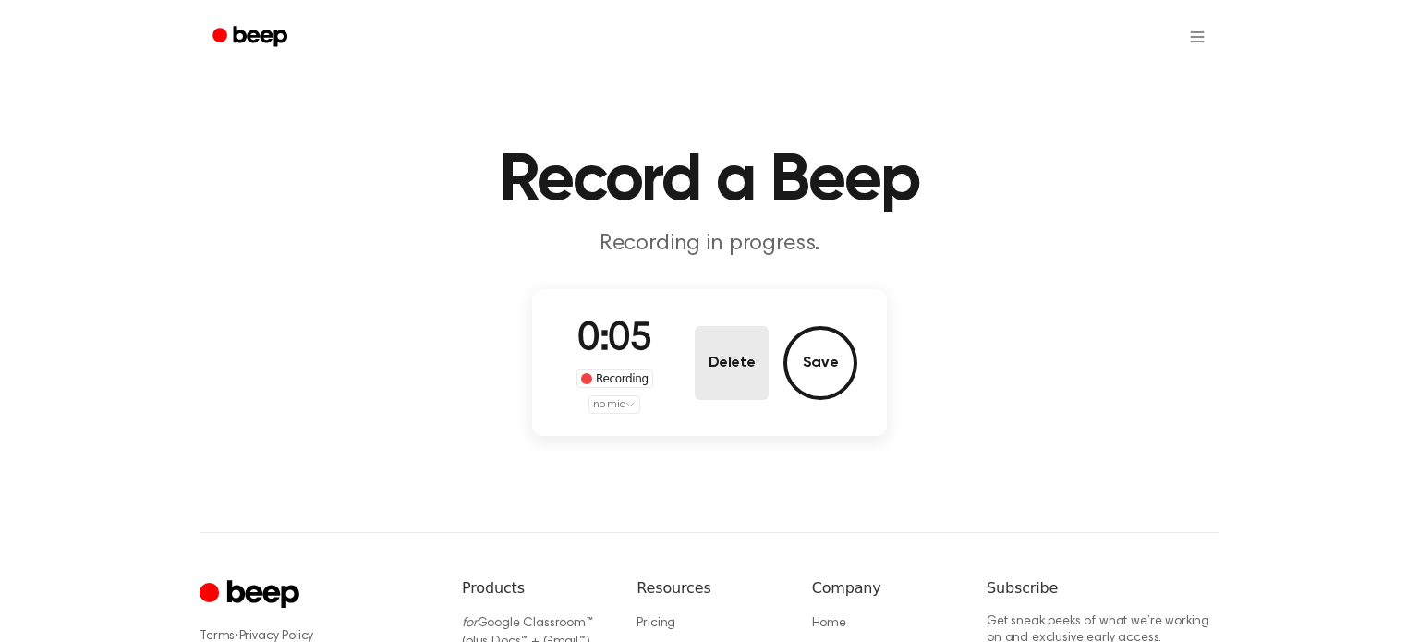
click at [759, 373] on button "Delete" at bounding box center [732, 363] width 74 height 74
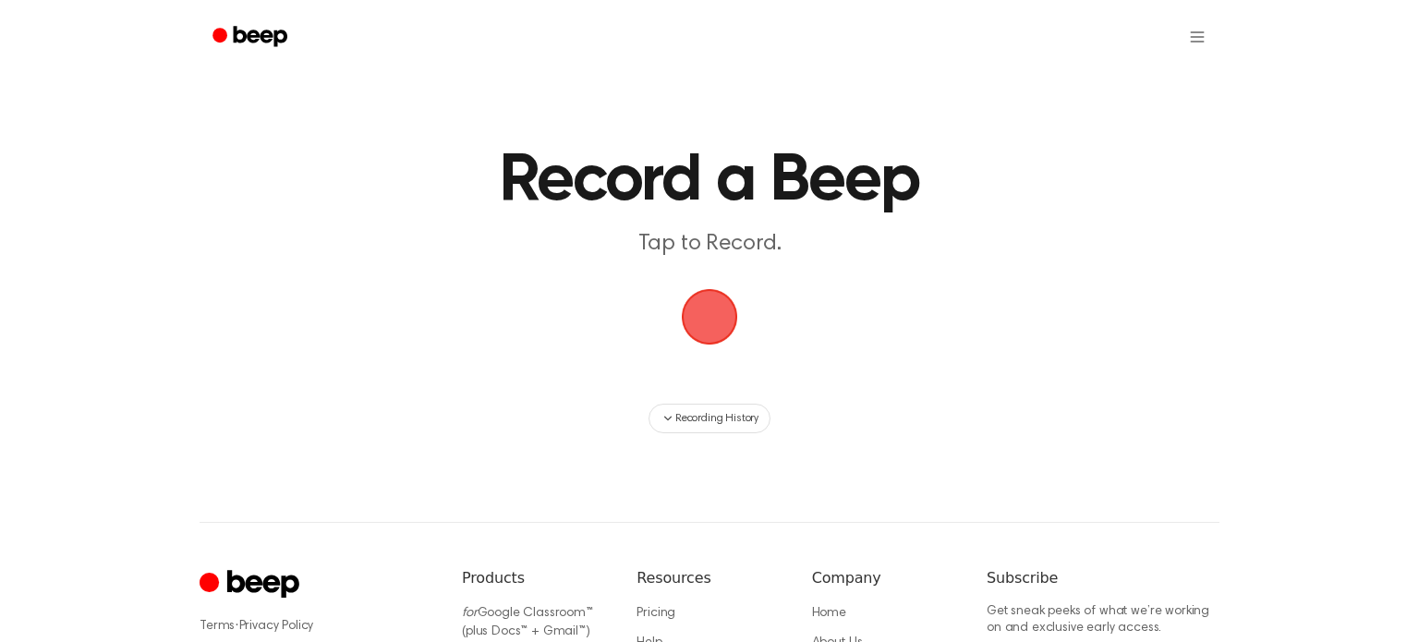
click at [728, 292] on span "button" at bounding box center [709, 316] width 79 height 79
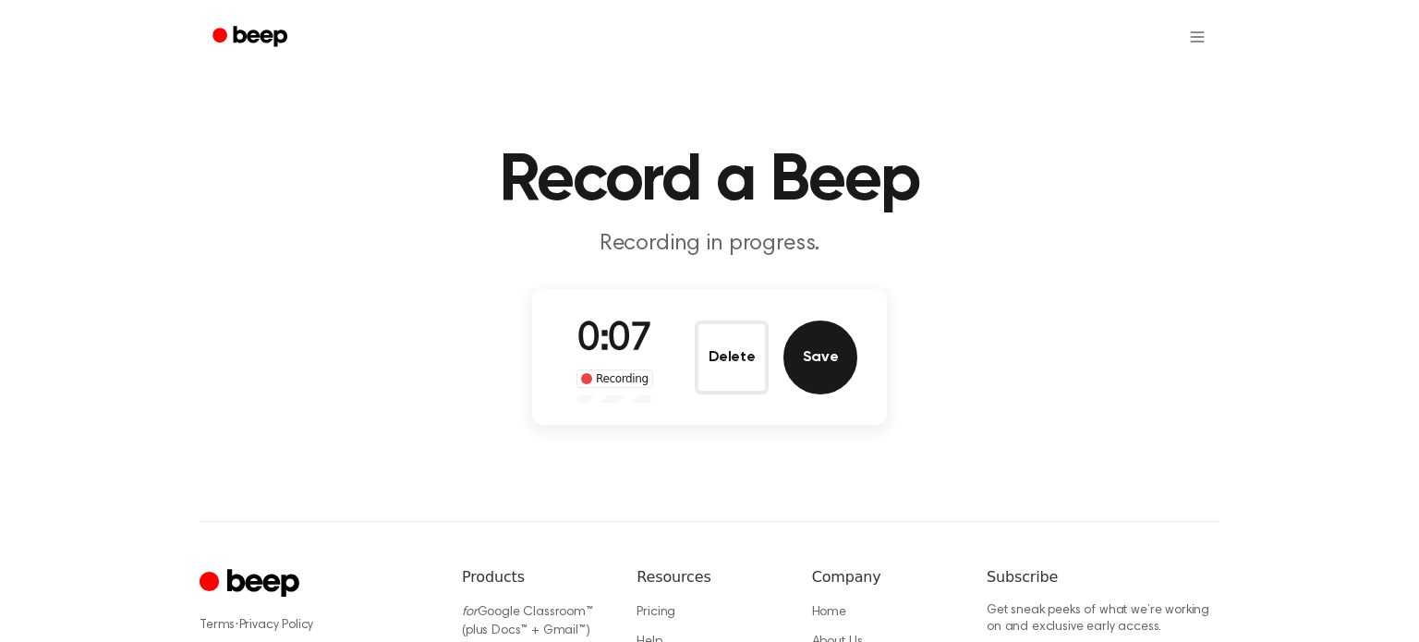
click at [827, 355] on button "Save" at bounding box center [821, 358] width 74 height 74
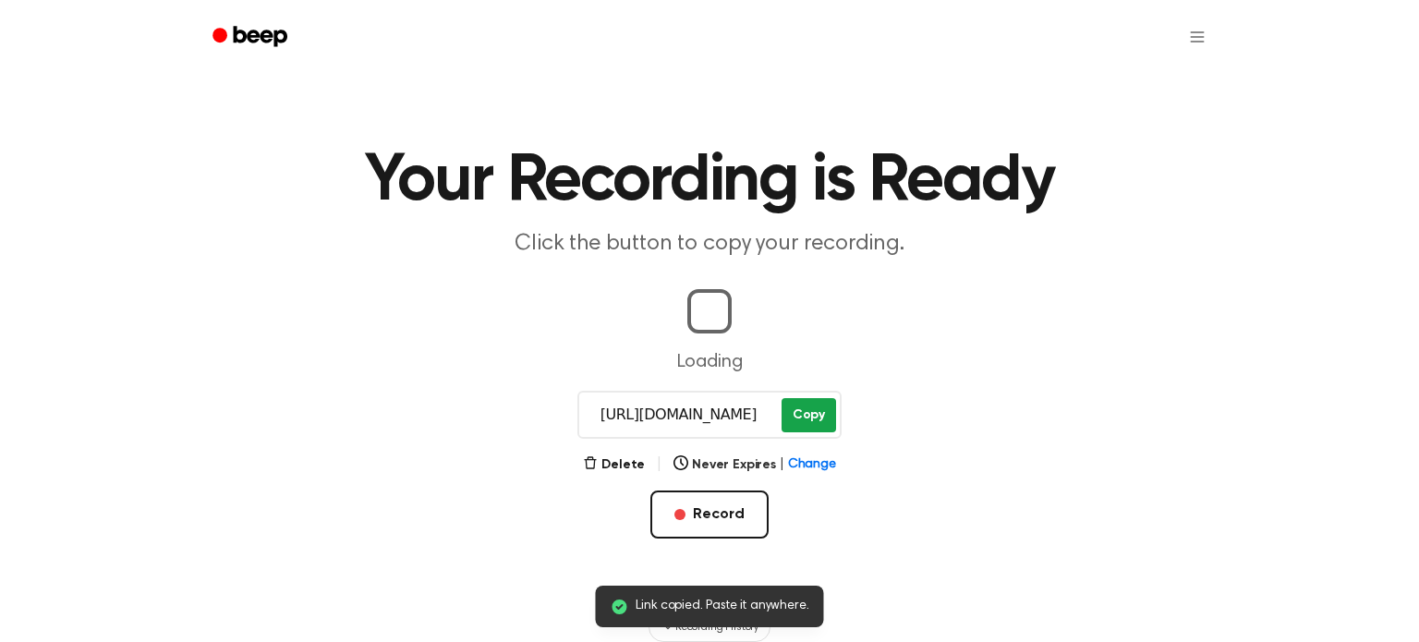
click at [812, 432] on button "Copy" at bounding box center [809, 415] width 55 height 34
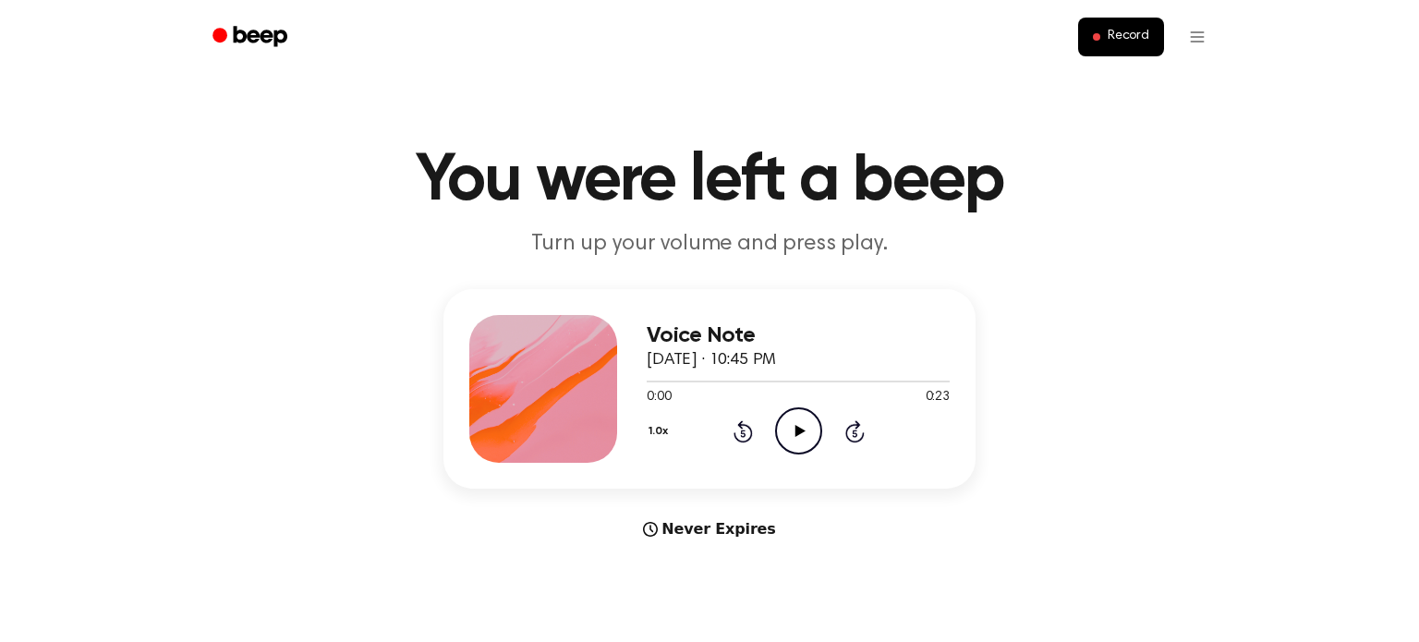
click at [787, 385] on div at bounding box center [798, 380] width 303 height 15
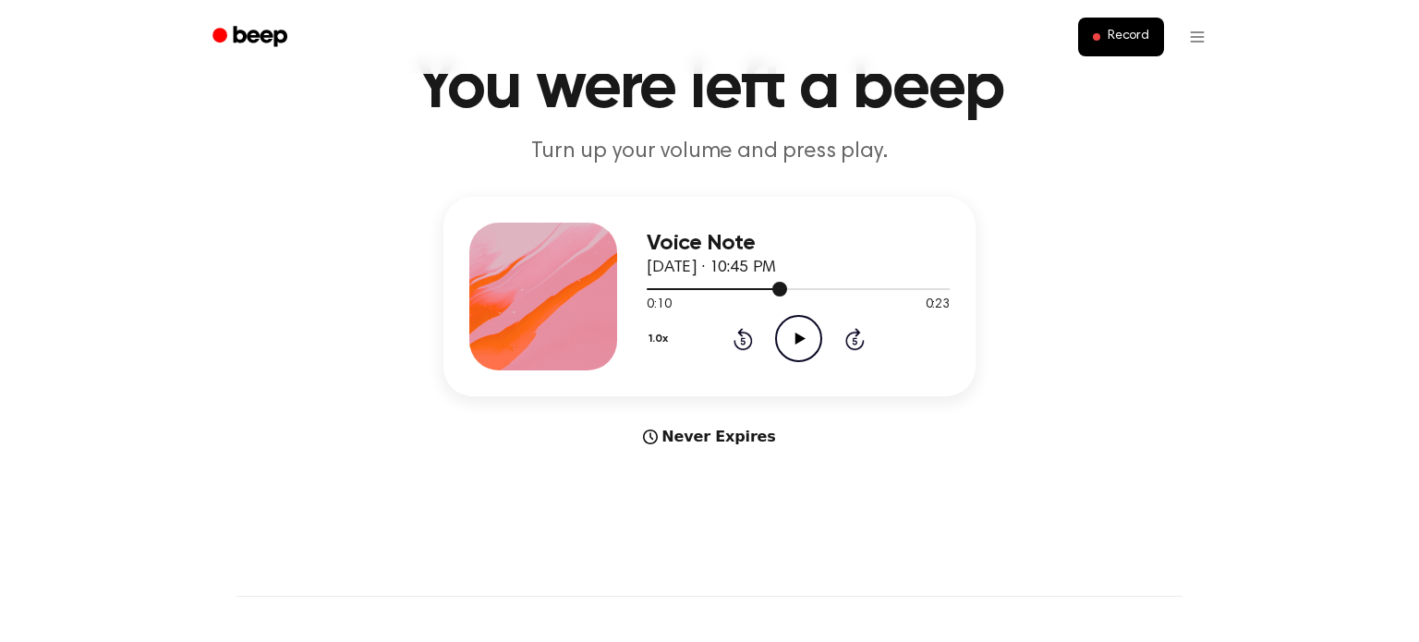
scroll to position [92, 0]
click at [739, 347] on icon at bounding box center [743, 339] width 19 height 22
click at [736, 350] on div "1.0x Rewind 5 seconds Play Audio Skip 5 seconds" at bounding box center [798, 338] width 303 height 47
click at [732, 361] on div "1.0x Rewind 5 seconds Play Audio Skip 5 seconds" at bounding box center [798, 338] width 303 height 47
click at [735, 350] on div "1.0x Rewind 5 seconds Play Audio Skip 5 seconds" at bounding box center [798, 338] width 303 height 47
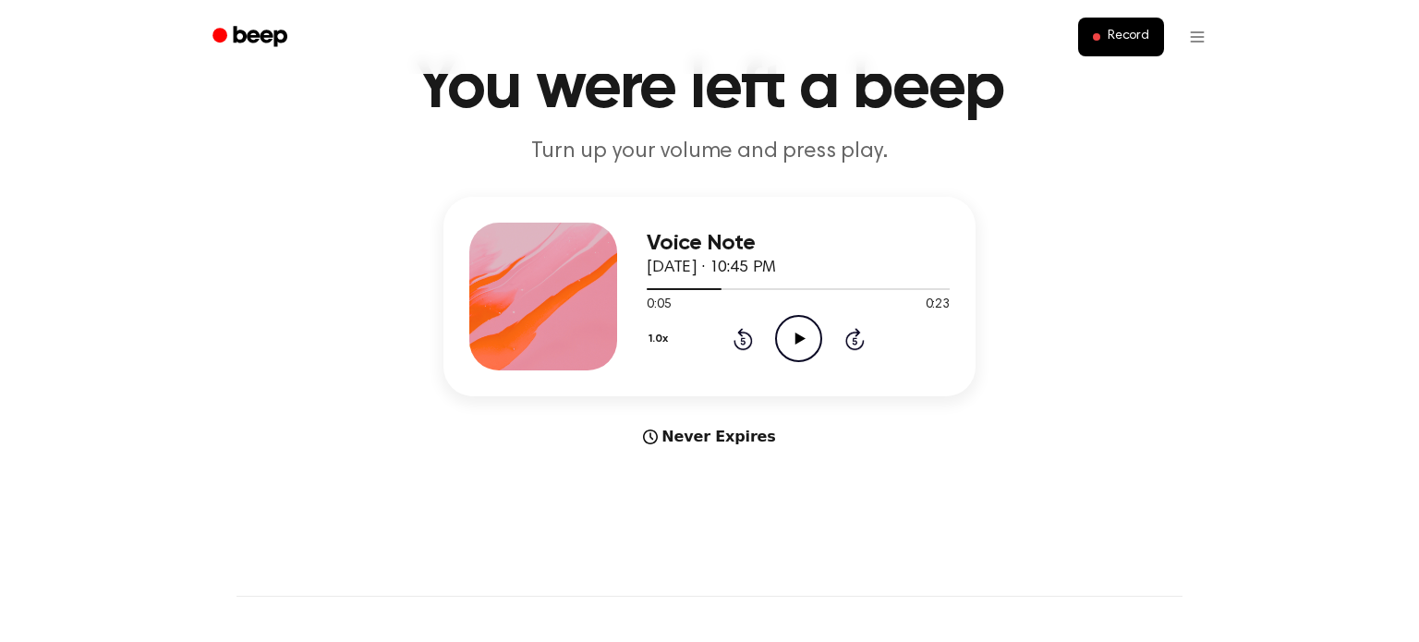
click at [743, 340] on icon at bounding box center [742, 340] width 5 height 7
click at [744, 331] on icon at bounding box center [743, 339] width 19 height 22
click at [789, 333] on icon "Play Audio" at bounding box center [798, 338] width 47 height 47
click at [1112, 41] on span "Record" at bounding box center [1129, 37] width 42 height 17
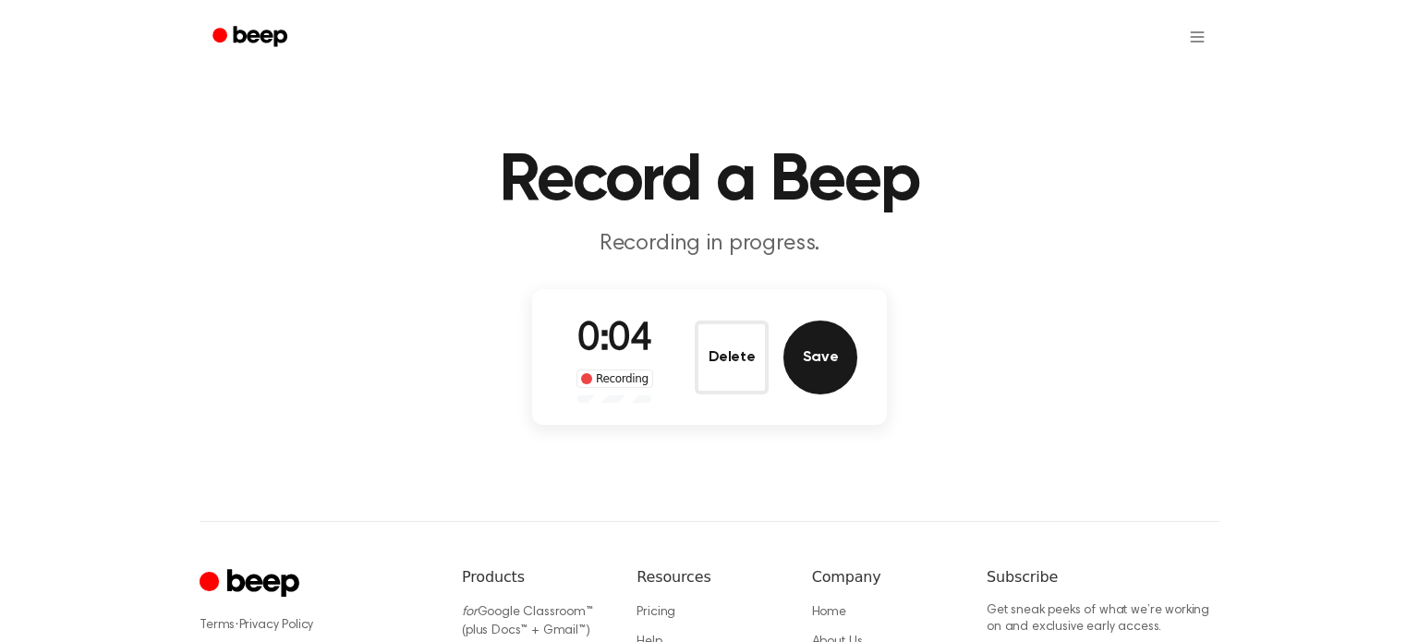
click at [808, 375] on button "Save" at bounding box center [821, 358] width 74 height 74
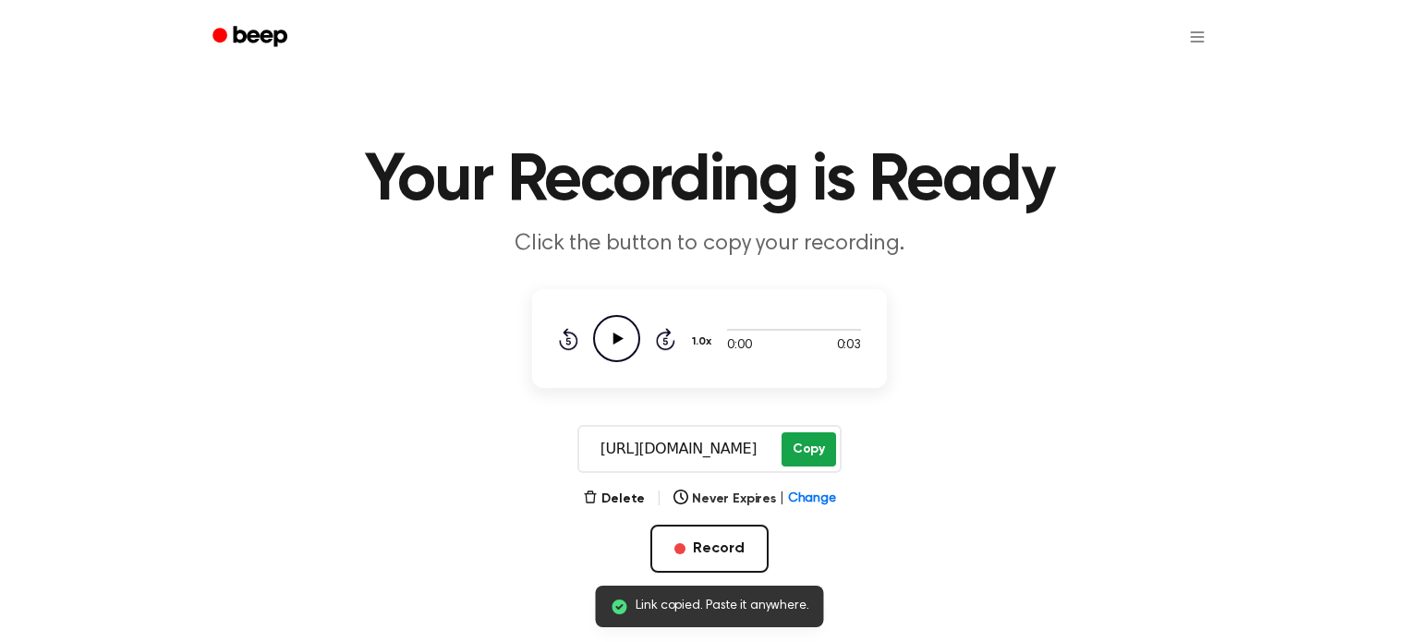
click at [800, 444] on button "Copy" at bounding box center [809, 449] width 55 height 34
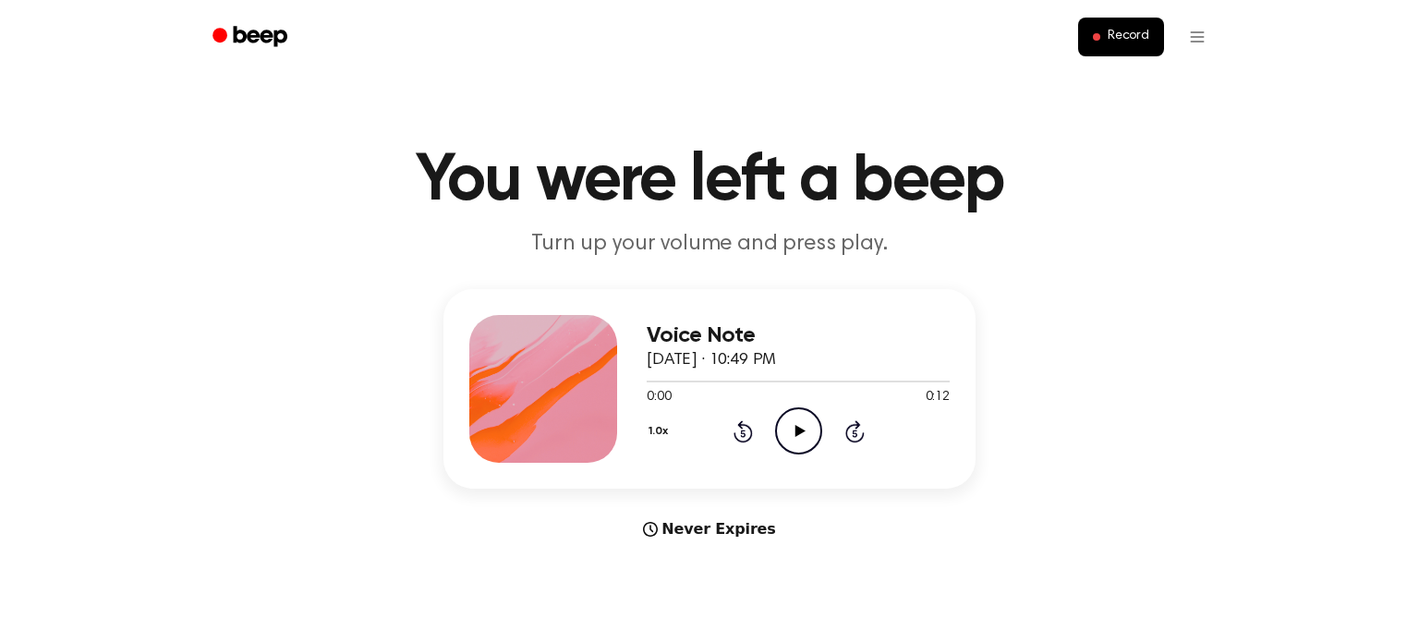
click at [799, 452] on icon "Play Audio" at bounding box center [798, 430] width 47 height 47
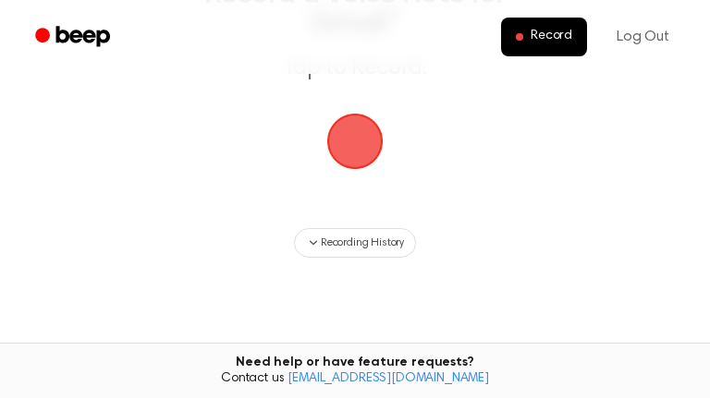
click at [365, 132] on span "button" at bounding box center [354, 141] width 103 height 103
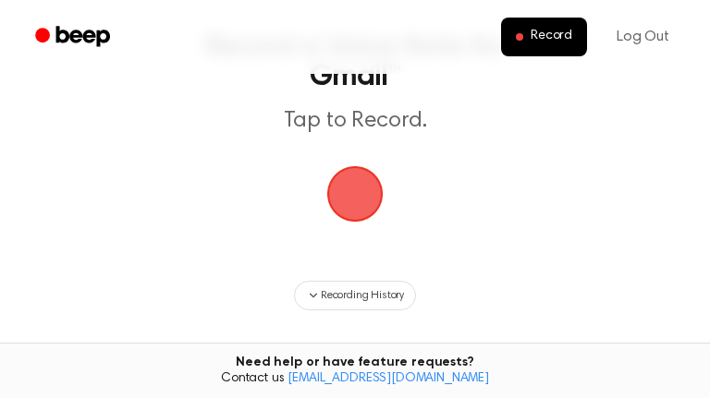
scroll to position [78, 0]
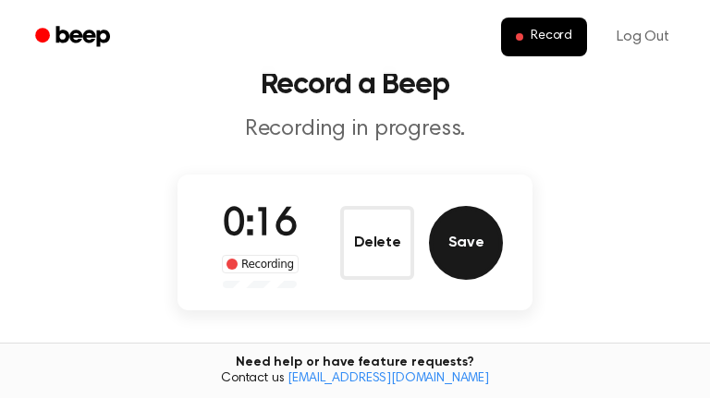
click at [469, 218] on button "Save" at bounding box center [466, 243] width 74 height 74
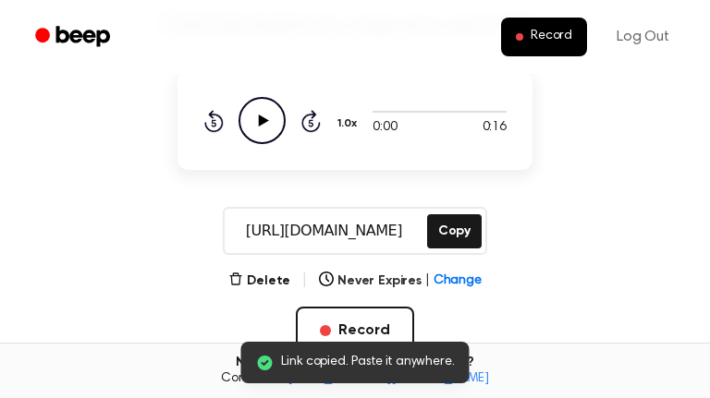
scroll to position [168, 0]
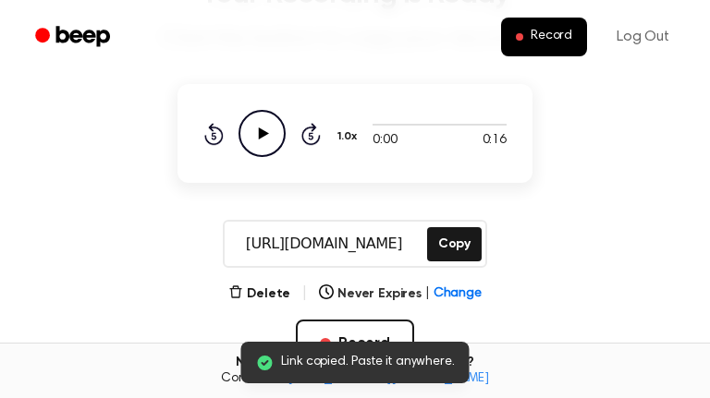
click at [277, 138] on icon "Play Audio" at bounding box center [261, 133] width 47 height 47
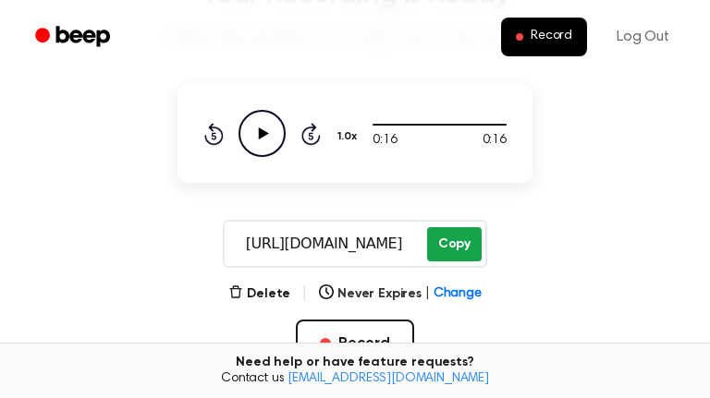
click at [472, 257] on button "Copy" at bounding box center [454, 244] width 55 height 34
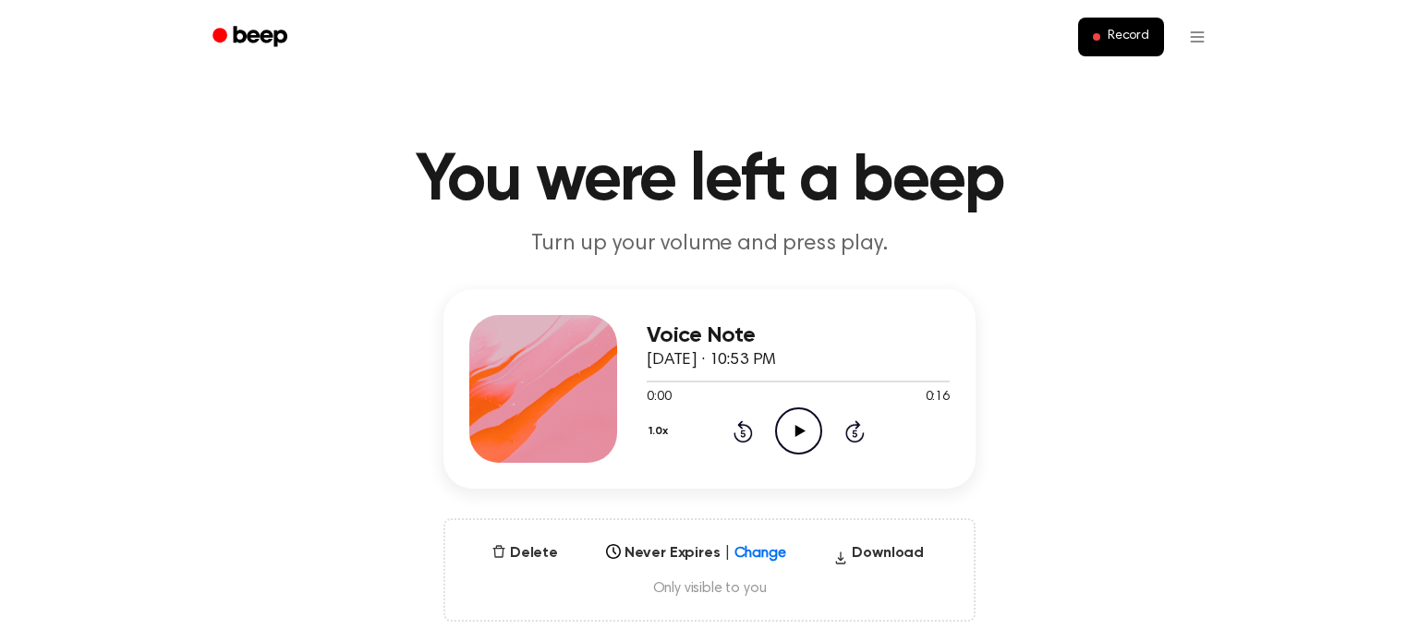
click at [815, 459] on div "Voice Note September 28, 2025 · 10:53 PM 0:00 0:16 Your browser does not suppor…" at bounding box center [798, 389] width 303 height 148
click at [772, 453] on div "1.0x Rewind 5 seconds Play Audio Skip 5 seconds" at bounding box center [798, 430] width 303 height 47
click at [820, 455] on icon "Play Audio" at bounding box center [798, 430] width 47 height 47
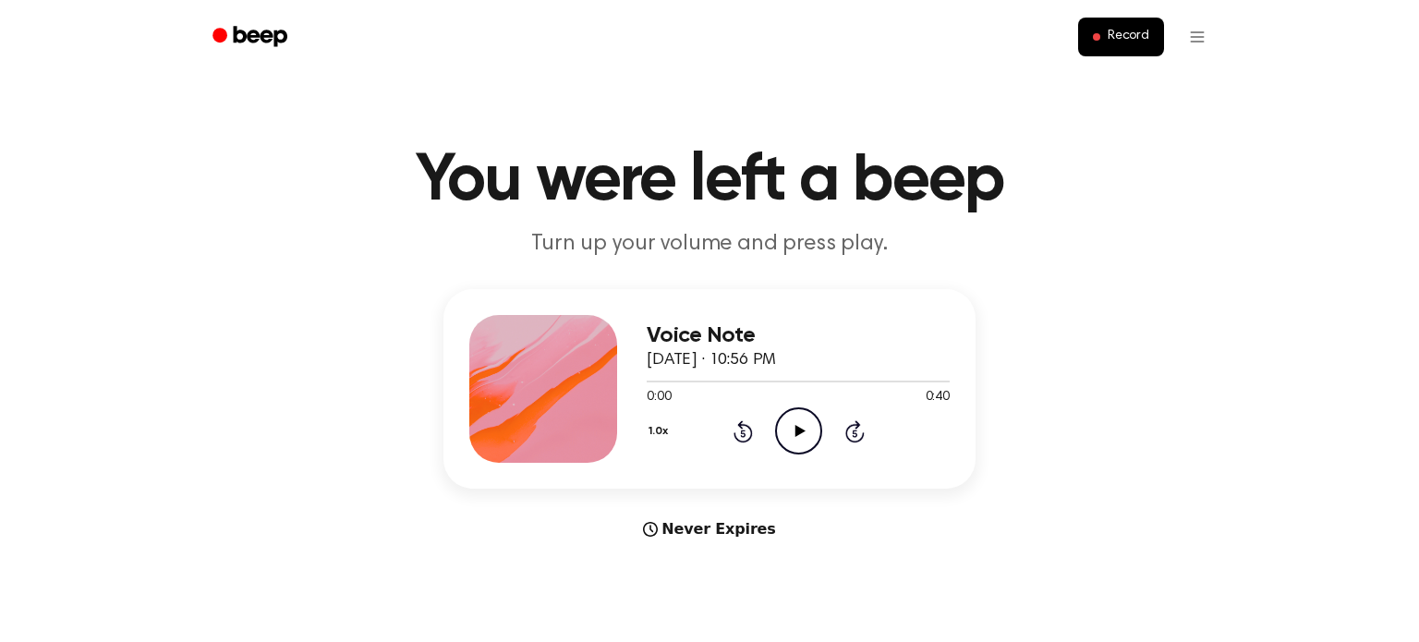
click at [787, 410] on circle at bounding box center [798, 430] width 45 height 45
click at [781, 466] on div "Voice Note [DATE] · 10:56 PM 0:00 0:40 Your browser does not support the [objec…" at bounding box center [710, 389] width 532 height 200
click at [784, 427] on icon "Play Audio" at bounding box center [798, 430] width 47 height 47
